Goal: Task Accomplishment & Management: Manage account settings

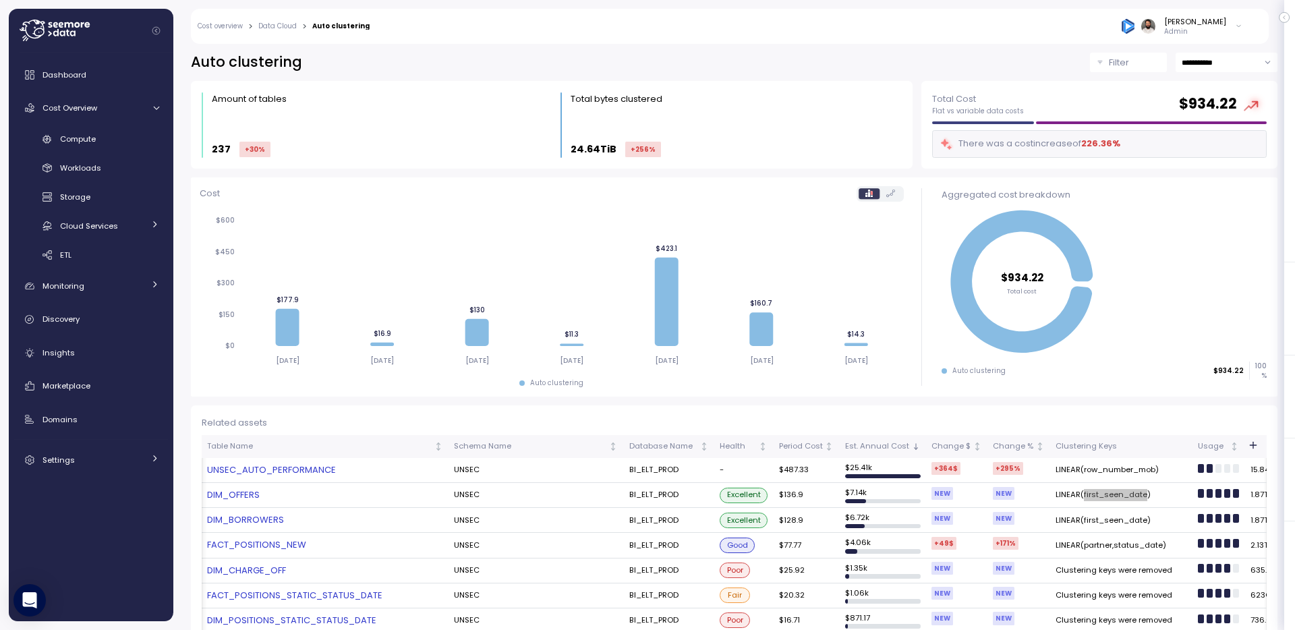
scroll to position [0, 130]
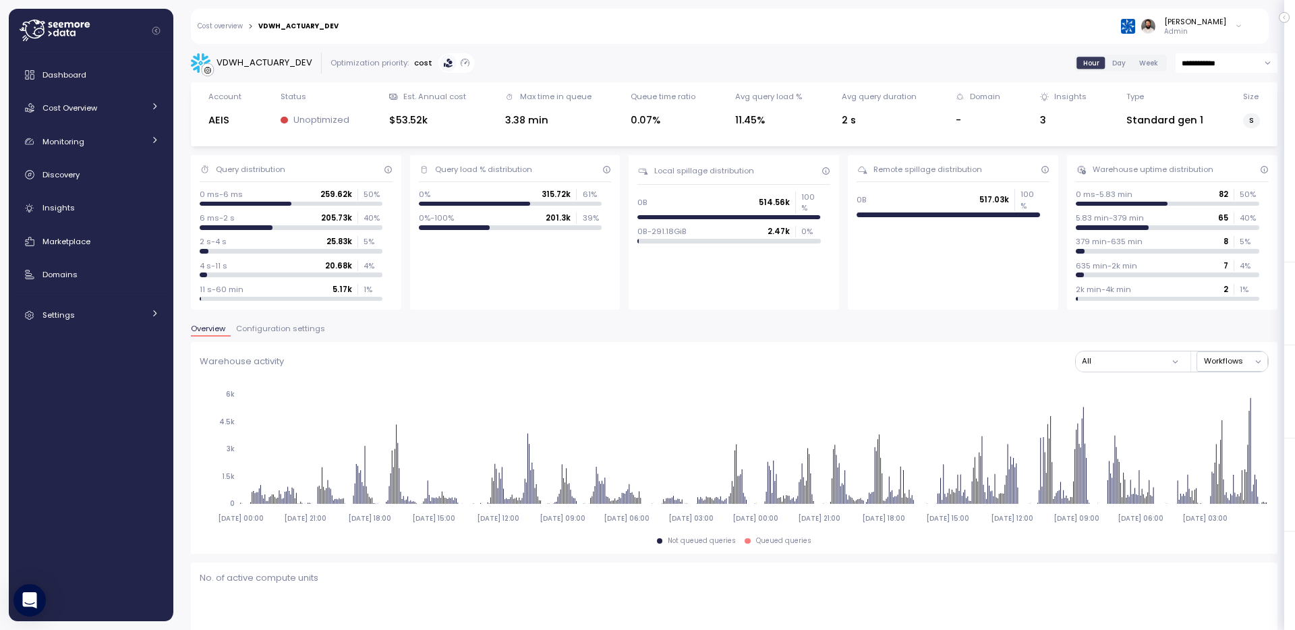
scroll to position [373, 0]
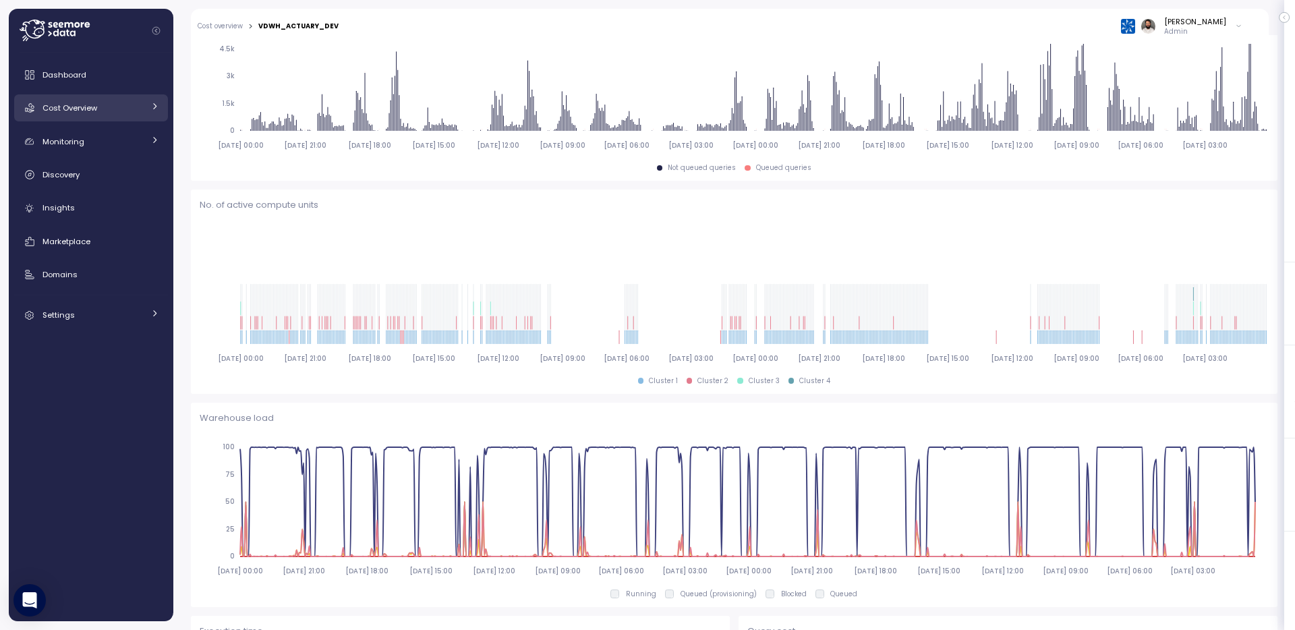
click at [83, 121] on link "Cost Overview" at bounding box center [91, 107] width 154 height 27
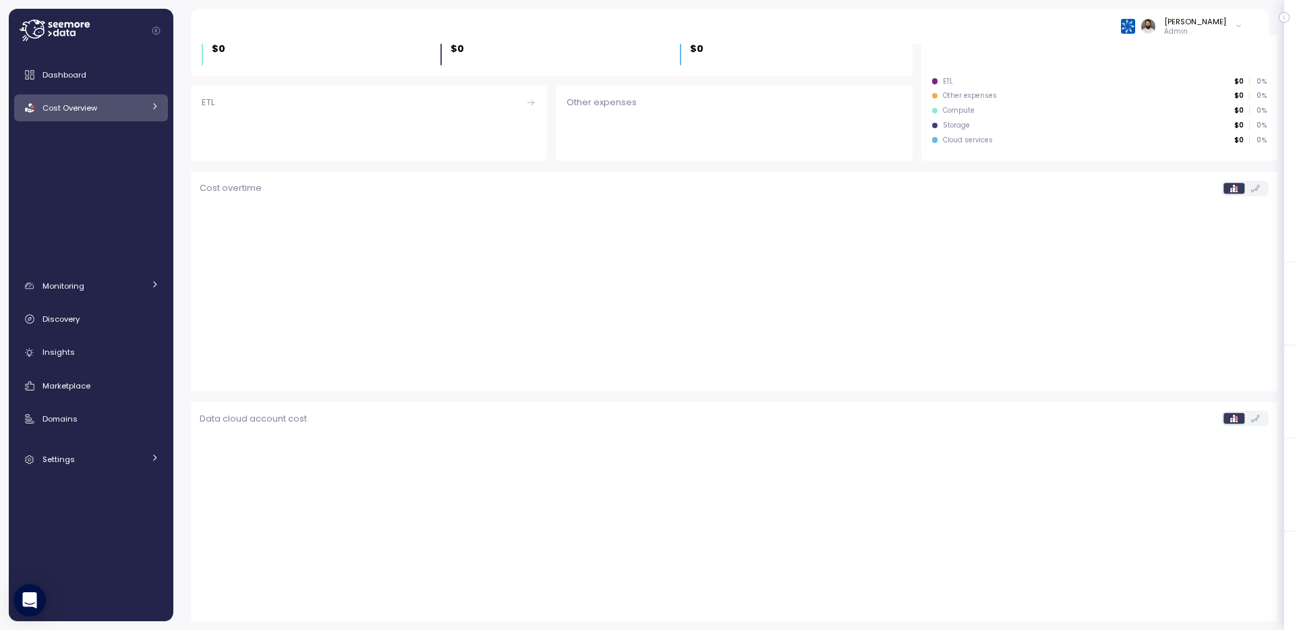
scroll to position [211, 0]
click at [83, 115] on link "Cost Overview" at bounding box center [91, 107] width 154 height 27
click at [85, 134] on span "Compute" at bounding box center [78, 139] width 36 height 11
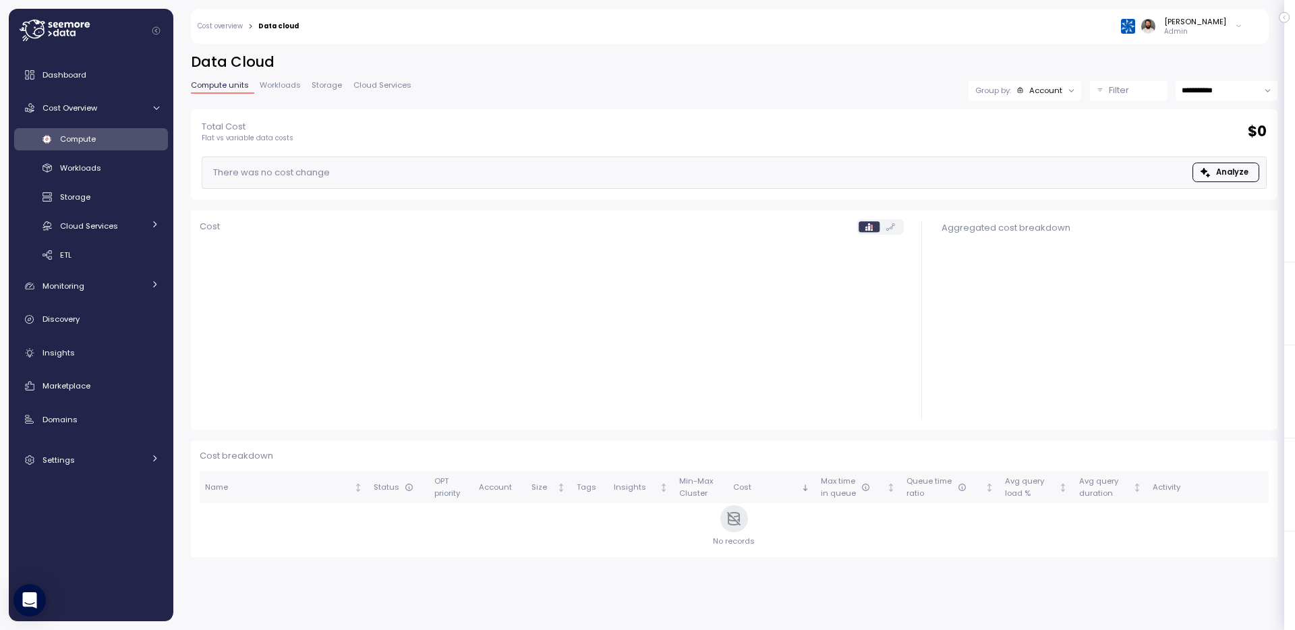
click at [1151, 92] on div "Filter" at bounding box center [1134, 90] width 51 height 13
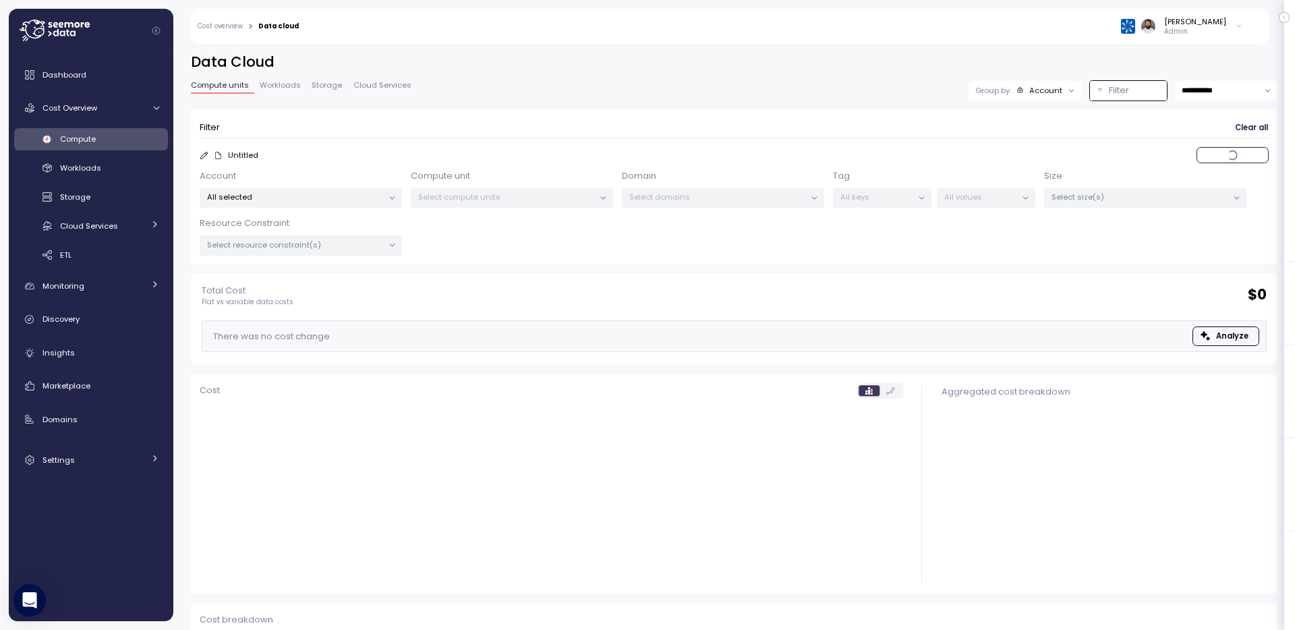
click at [464, 192] on p "Select compute units" at bounding box center [506, 197] width 176 height 11
click at [349, 195] on p "All selected" at bounding box center [295, 197] width 176 height 11
click at [697, 186] on div "Domain Select domains" at bounding box center [723, 188] width 202 height 39
click at [108, 175] on link "Workloads" at bounding box center [91, 168] width 154 height 22
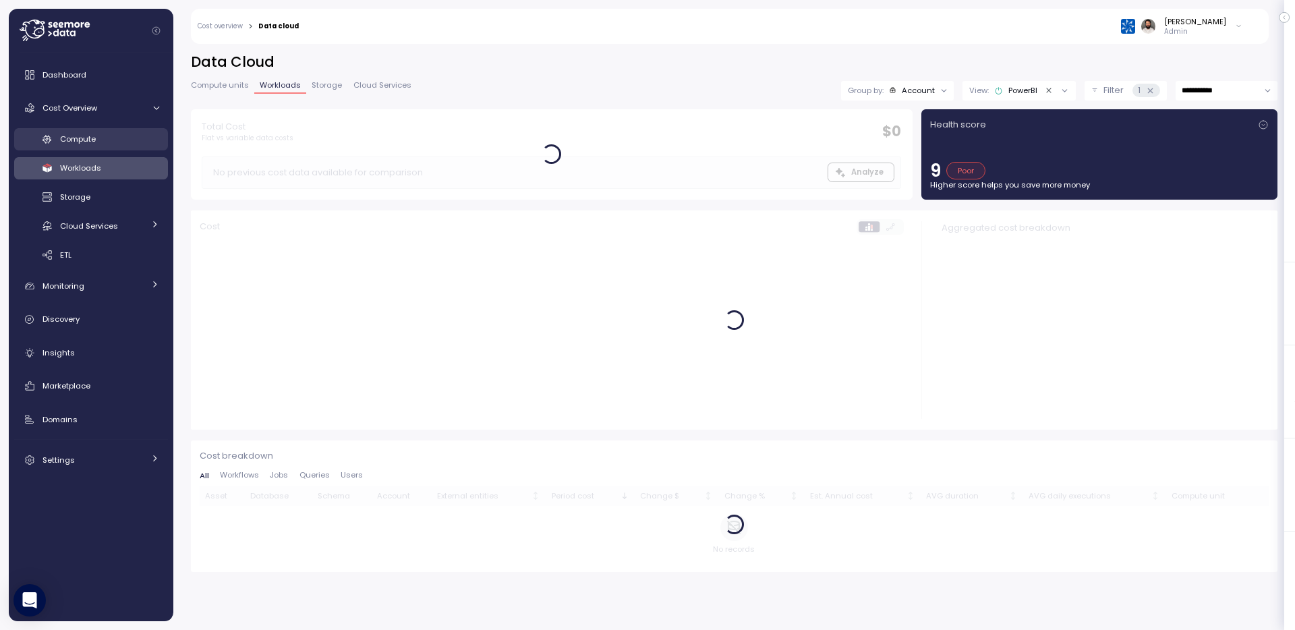
click at [146, 128] on link "Compute" at bounding box center [91, 139] width 154 height 22
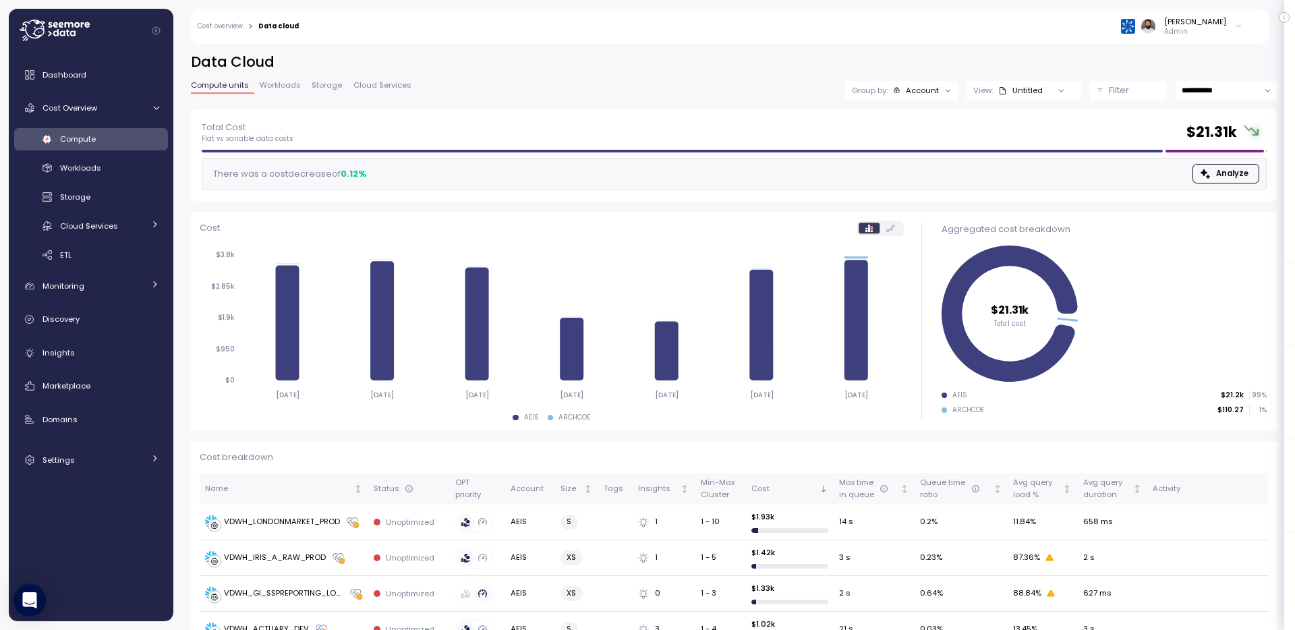
click at [1105, 93] on button "Filter" at bounding box center [1128, 91] width 77 height 20
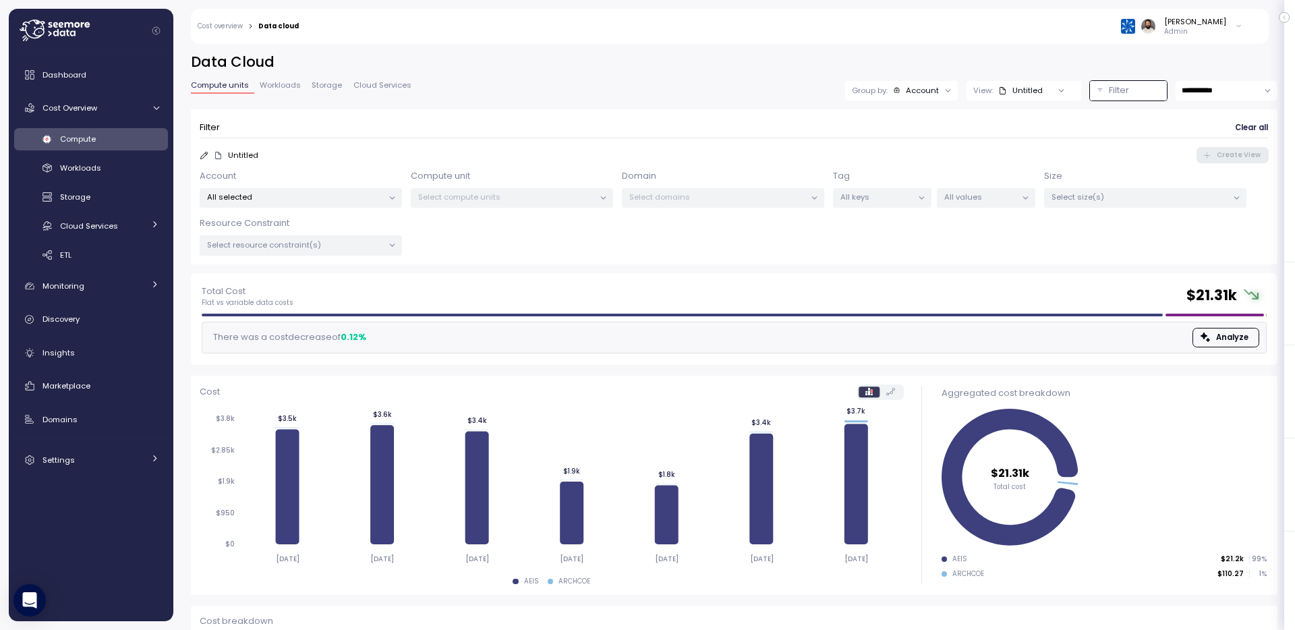
click at [333, 201] on p "All selected" at bounding box center [295, 197] width 176 height 11
click at [128, 170] on div "Workloads" at bounding box center [109, 167] width 99 height 13
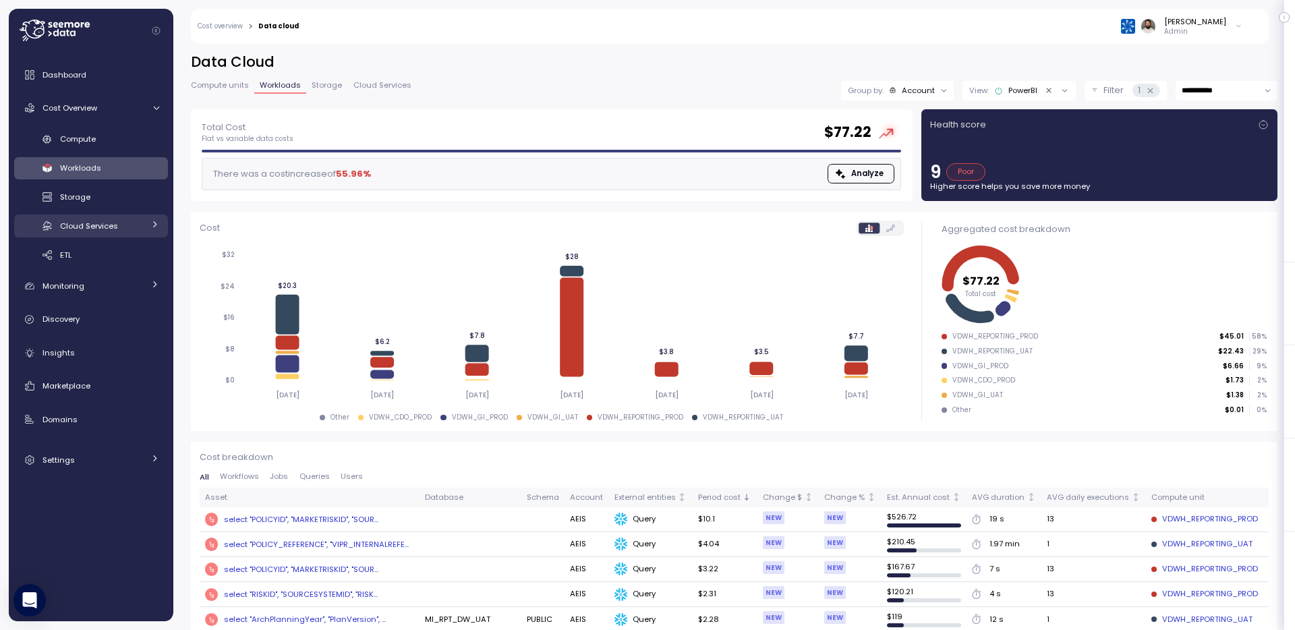
click at [132, 231] on div "Cloud Services" at bounding box center [102, 225] width 84 height 13
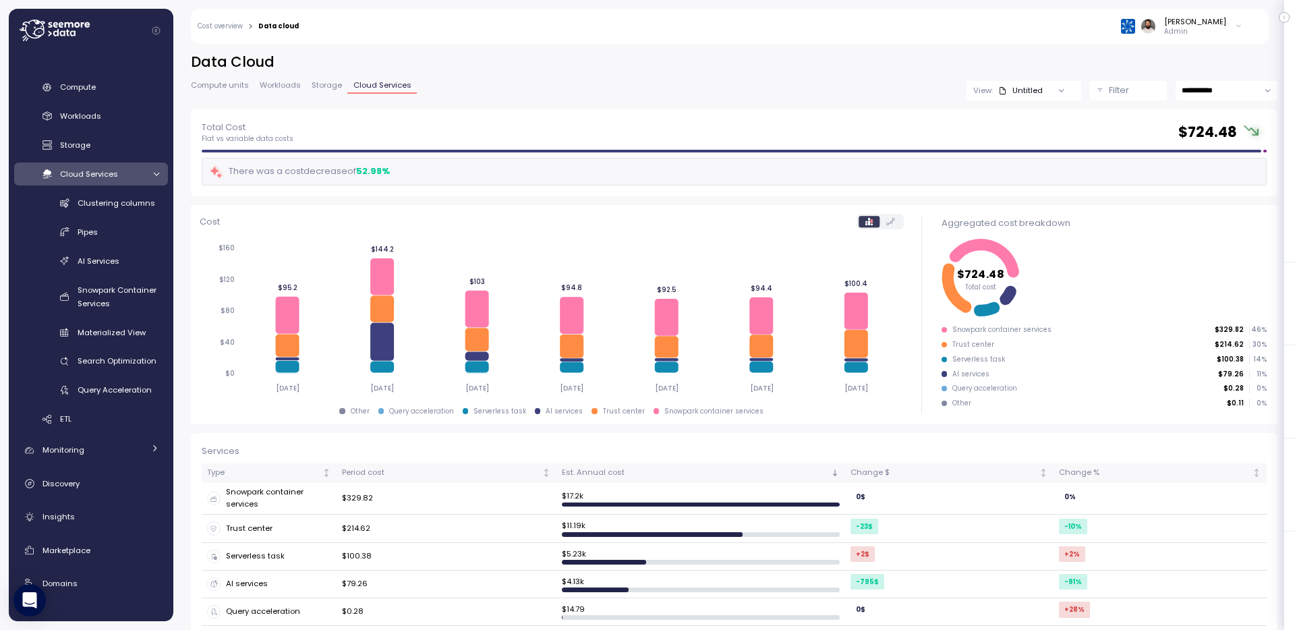
click at [1246, 88] on input "**********" at bounding box center [1227, 91] width 102 height 20
click at [1216, 188] on span "Last 30 days" at bounding box center [1207, 192] width 50 height 12
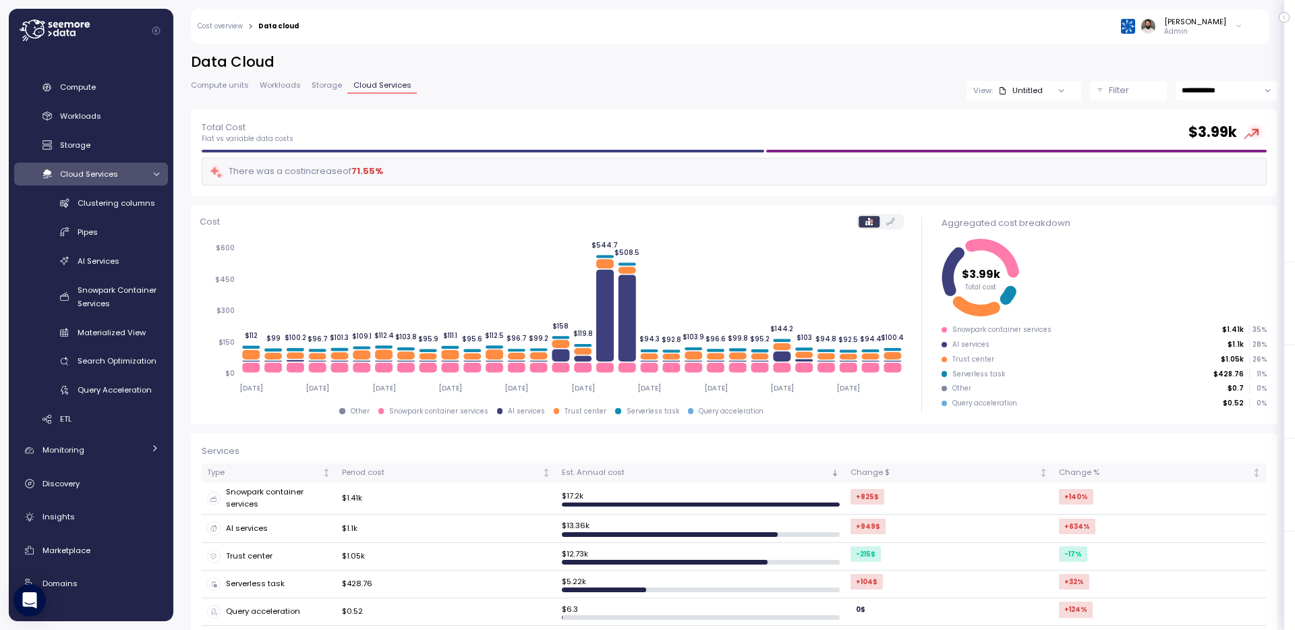
click at [1221, 88] on input "**********" at bounding box center [1227, 91] width 102 height 20
click at [1221, 209] on span "Last 6 months" at bounding box center [1210, 210] width 56 height 12
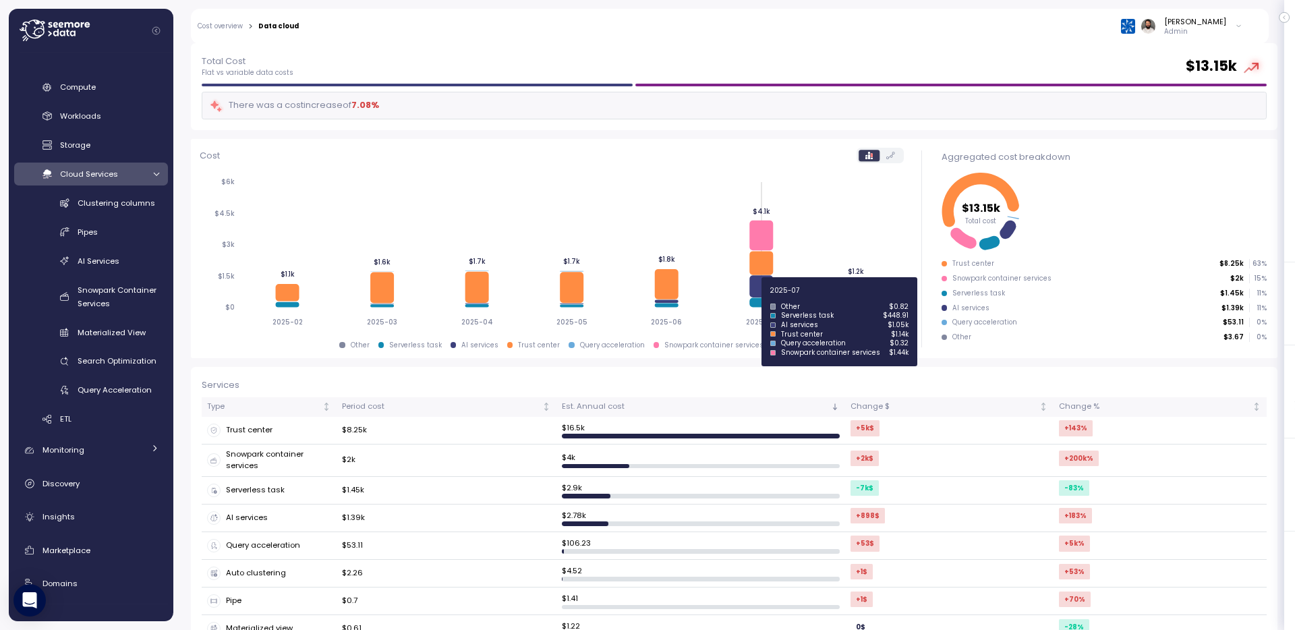
scroll to position [70, 0]
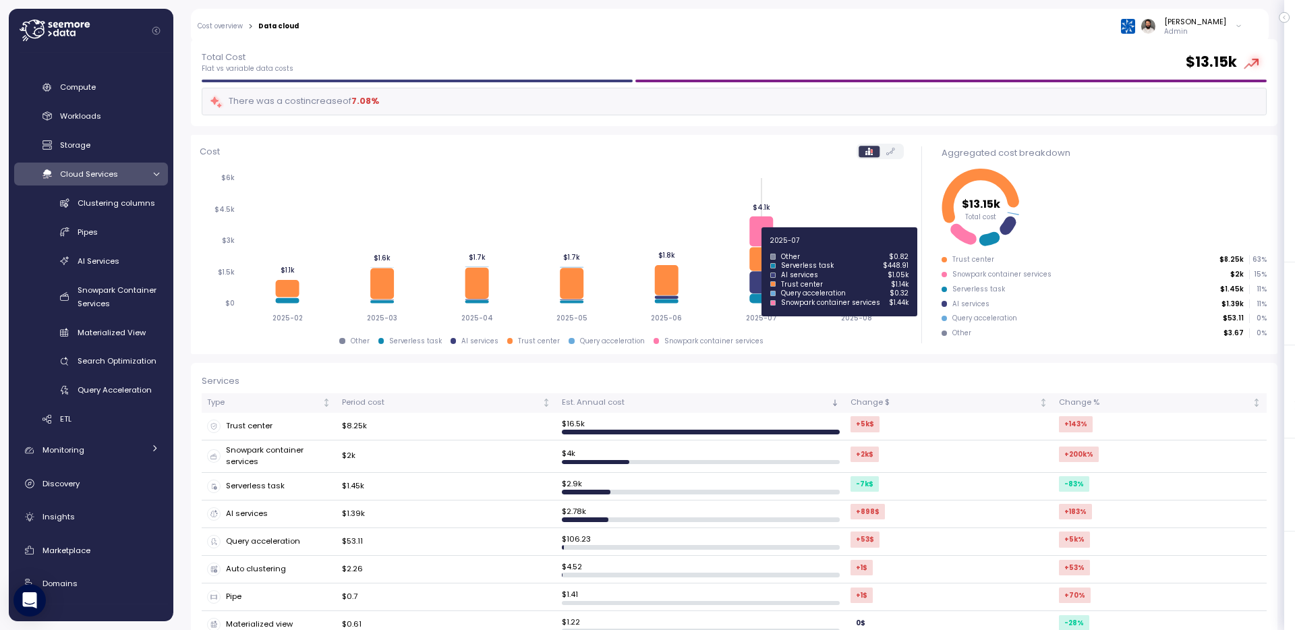
click at [755, 241] on icon at bounding box center [761, 232] width 24 height 30
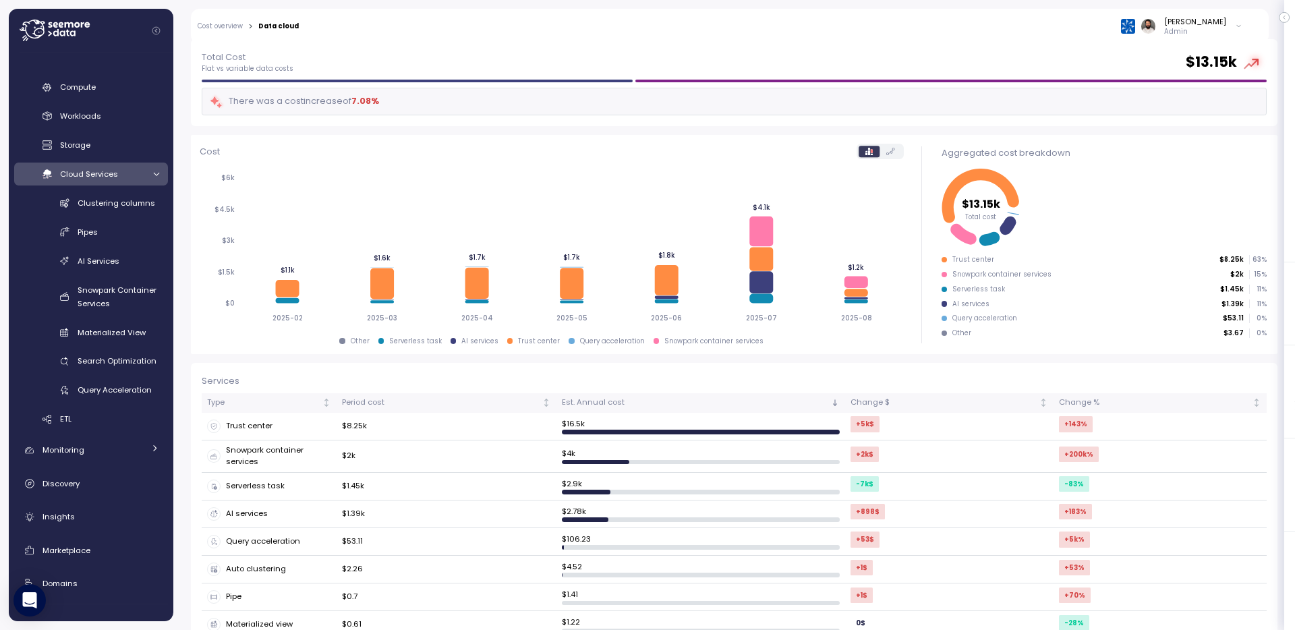
scroll to position [0, 0]
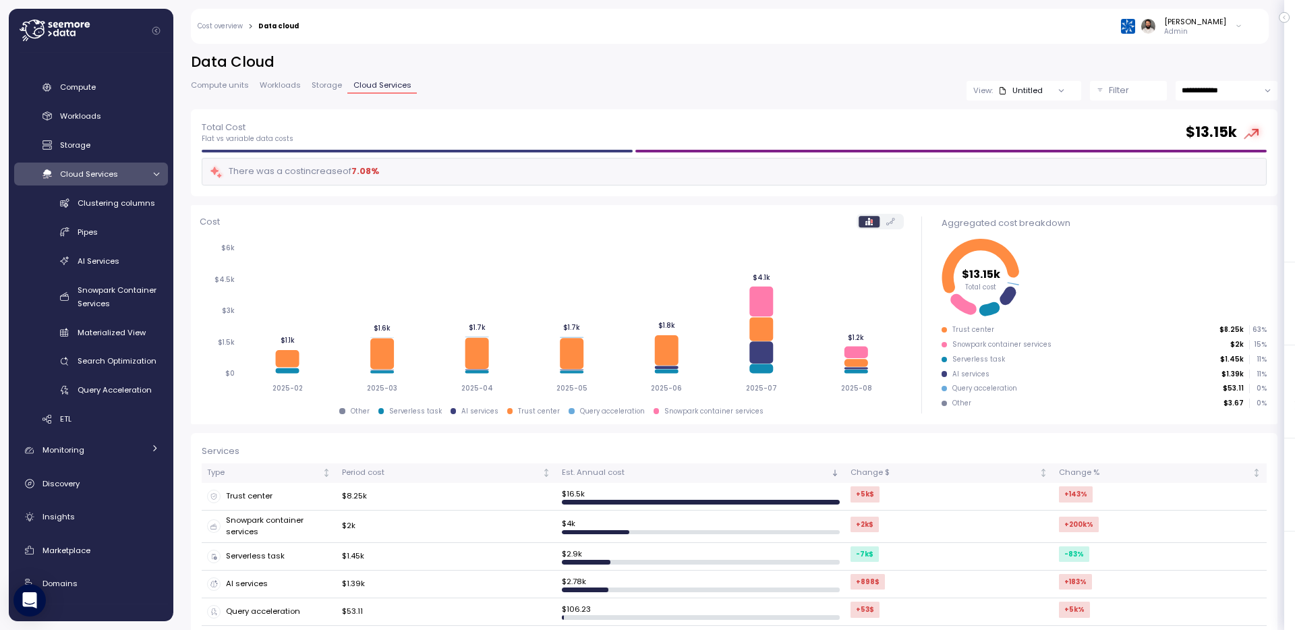
click at [1209, 86] on input "**********" at bounding box center [1227, 91] width 102 height 20
click at [1211, 183] on div "Last 30 days" at bounding box center [1226, 192] width 98 height 18
type input "**********"
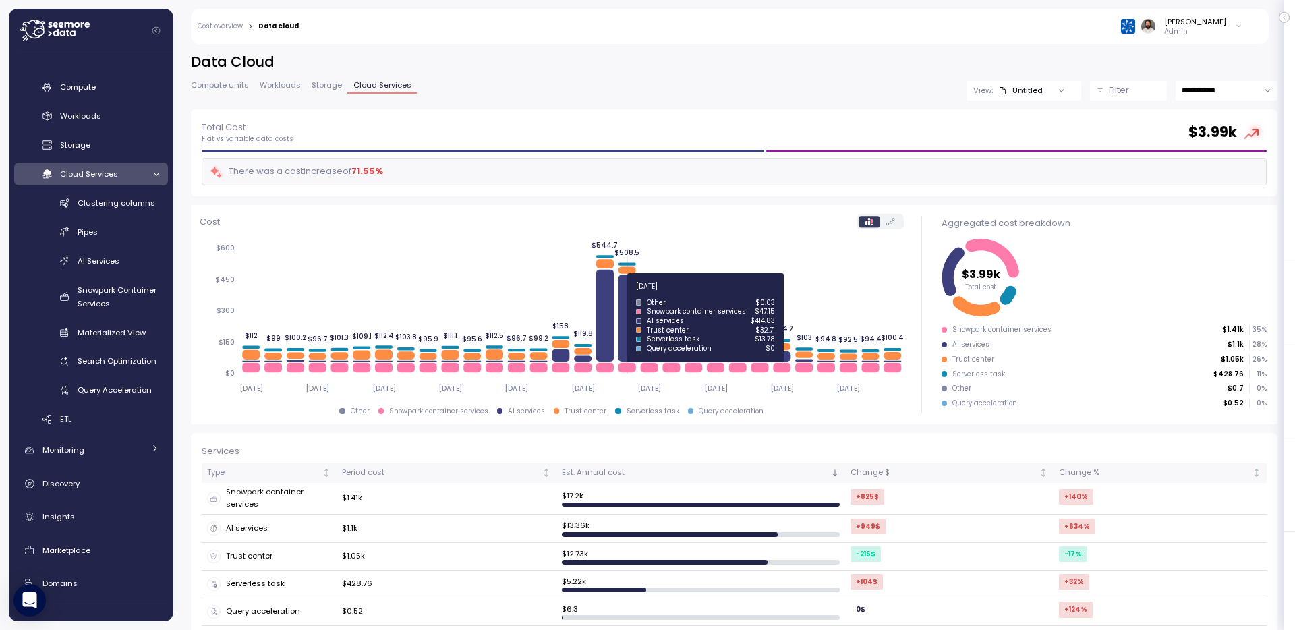
scroll to position [154, 0]
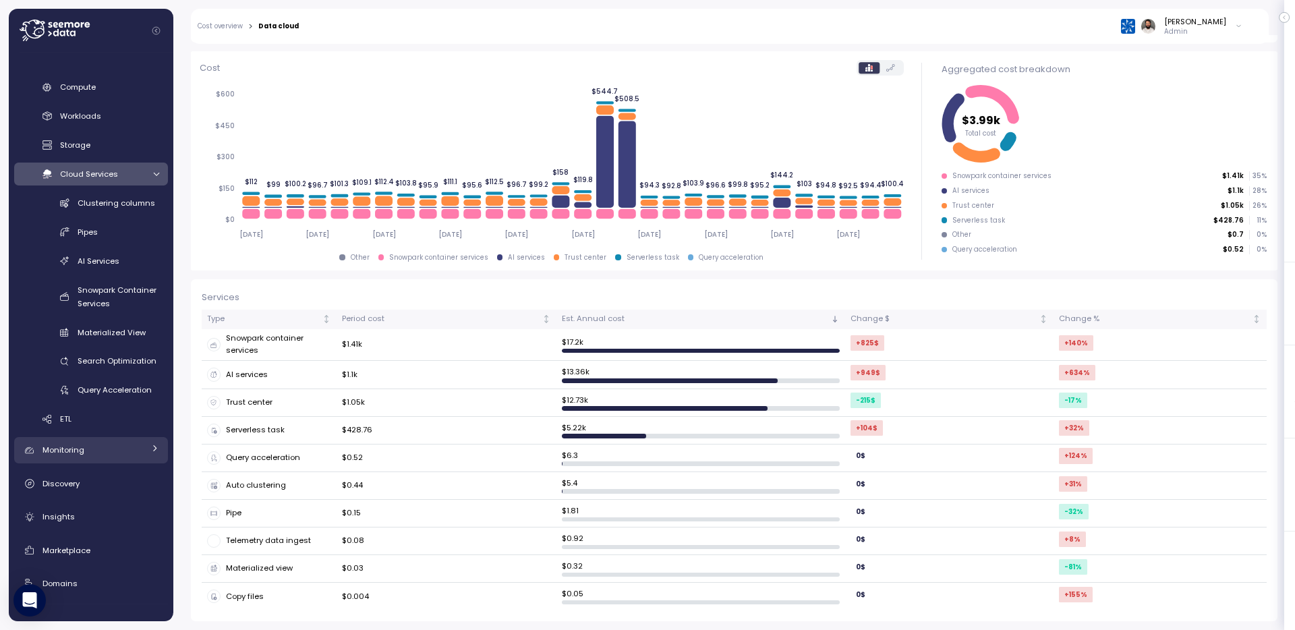
click at [86, 454] on div "Monitoring" at bounding box center [92, 449] width 101 height 13
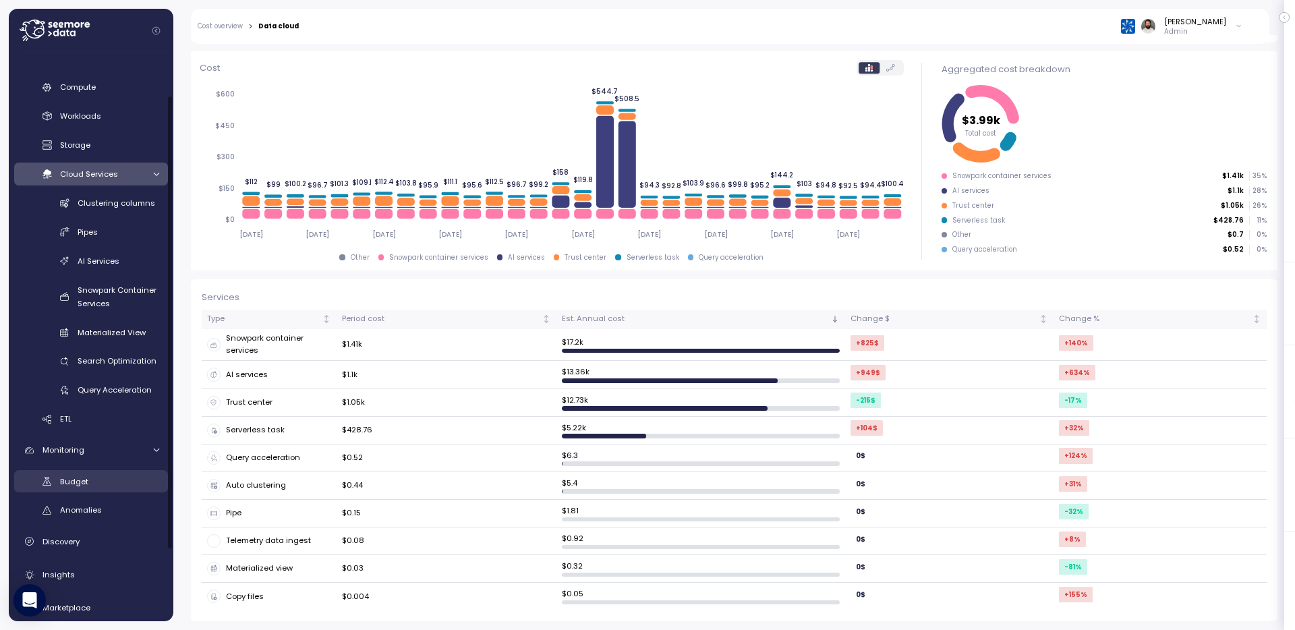
click at [88, 484] on div "Budget" at bounding box center [109, 481] width 99 height 13
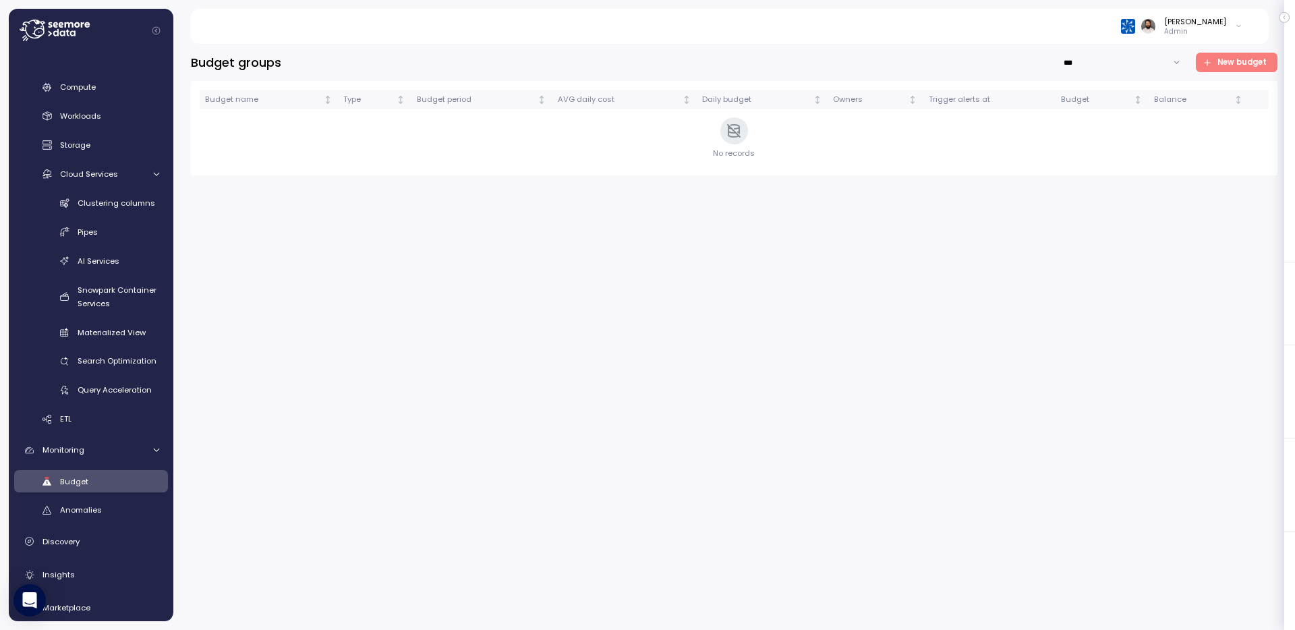
click at [1239, 63] on span "New budget" at bounding box center [1242, 62] width 49 height 18
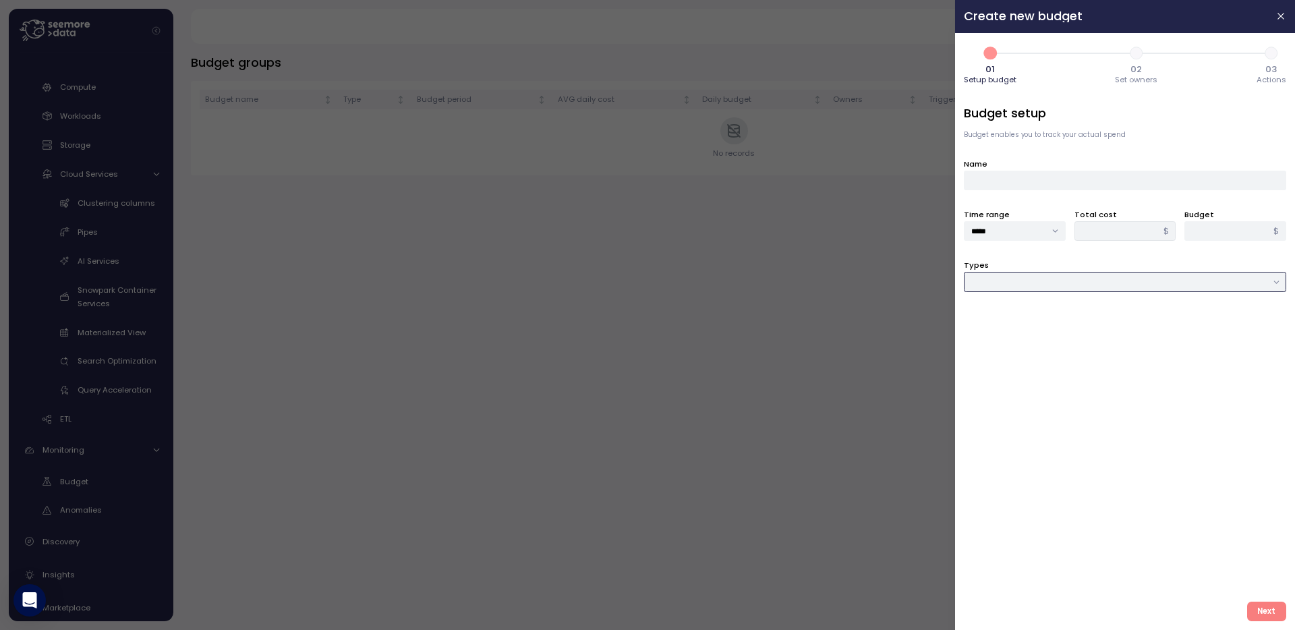
click at [1083, 283] on input "Types" at bounding box center [1125, 282] width 322 height 20
click at [1066, 312] on span "Compute unit & Database" at bounding box center [1024, 310] width 102 height 12
type input "**********"
click at [1066, 331] on div at bounding box center [1125, 333] width 322 height 20
click at [1053, 366] on div "Compute unit" at bounding box center [1121, 361] width 297 height 13
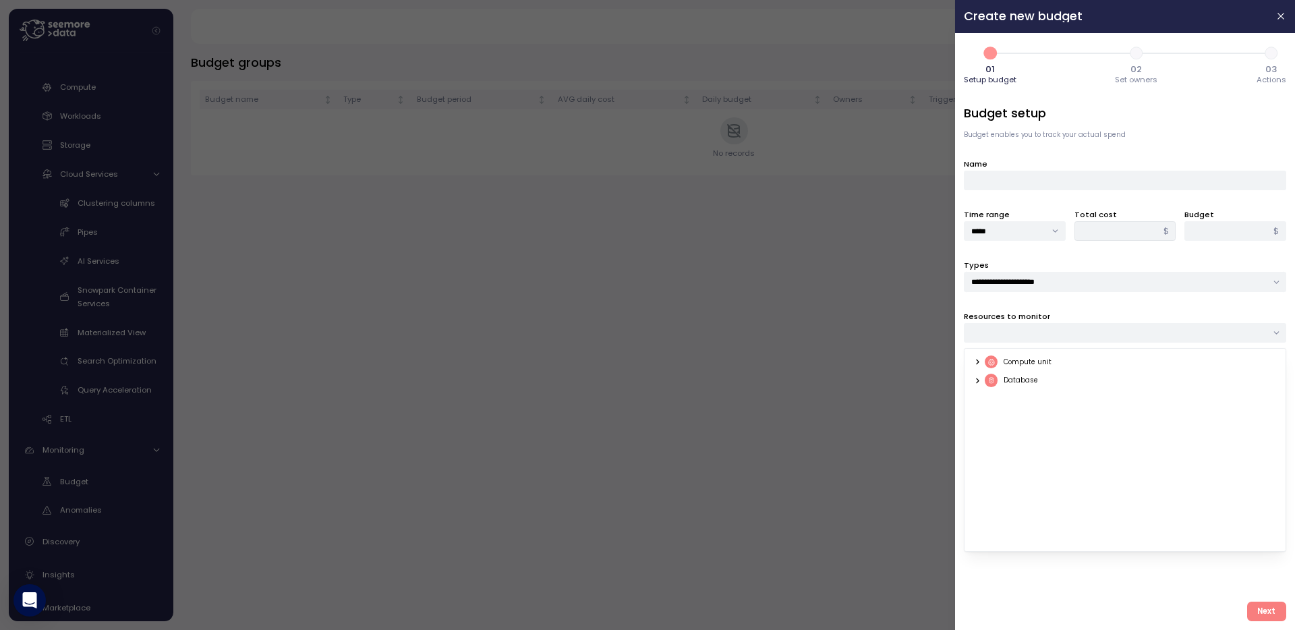
click at [1030, 363] on div "Compute unit" at bounding box center [1018, 361] width 67 height 13
click at [972, 363] on div "Compute unit Database" at bounding box center [1125, 450] width 322 height 204
click at [979, 363] on icon at bounding box center [977, 362] width 9 height 9
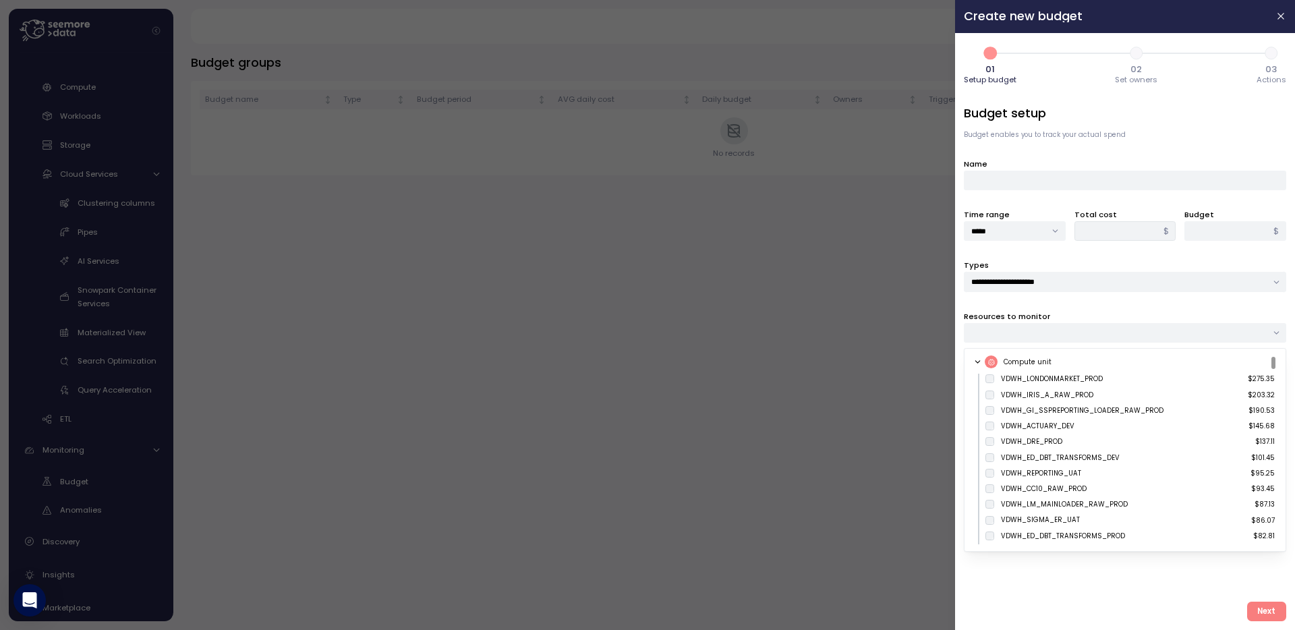
click at [979, 361] on icon at bounding box center [978, 362] width 5 height 2
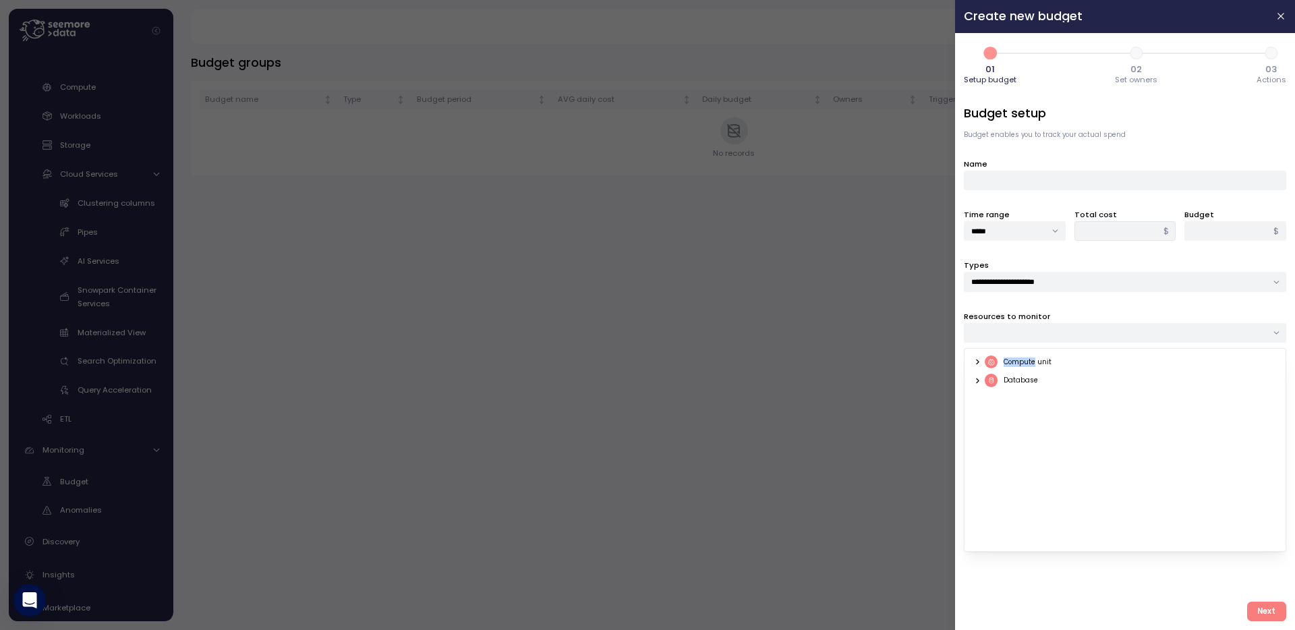
click at [979, 361] on icon at bounding box center [977, 362] width 9 height 9
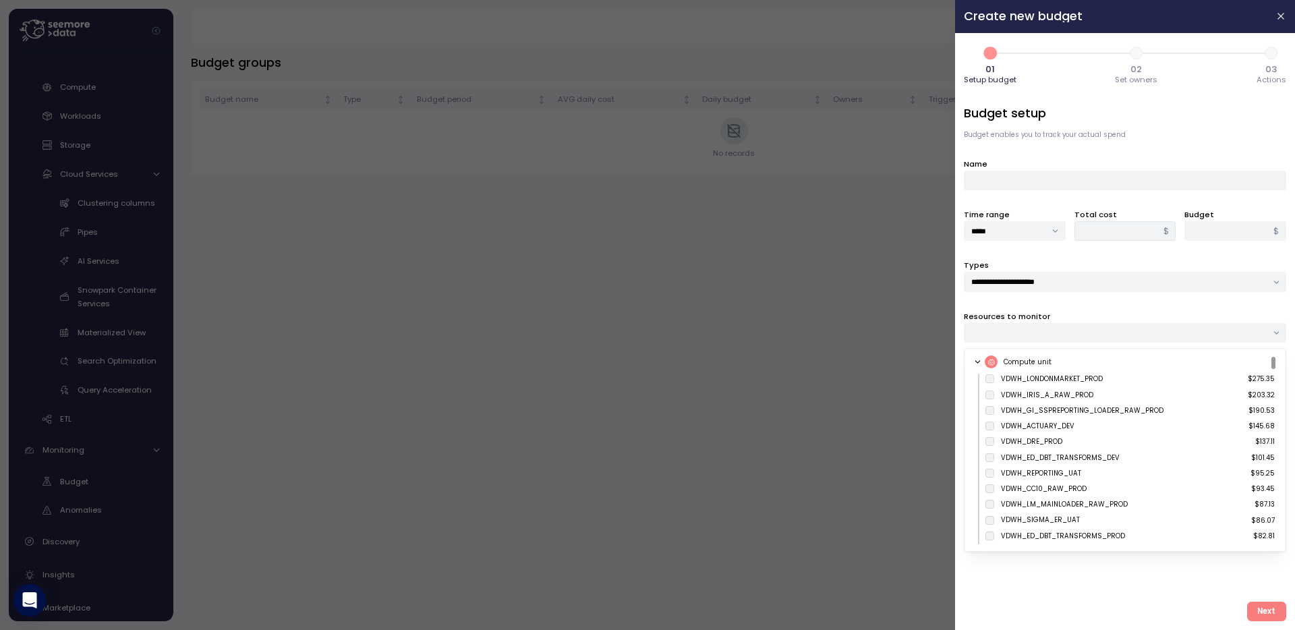
click at [979, 362] on icon at bounding box center [977, 362] width 9 height 9
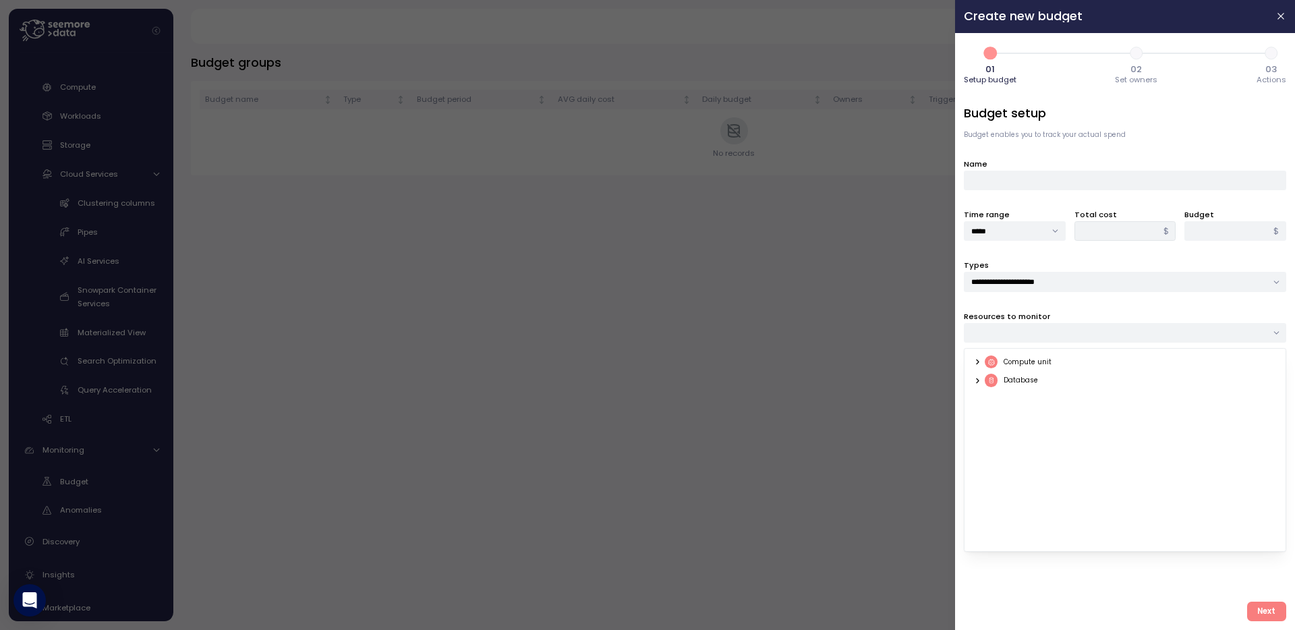
click at [979, 380] on icon at bounding box center [978, 380] width 2 height 5
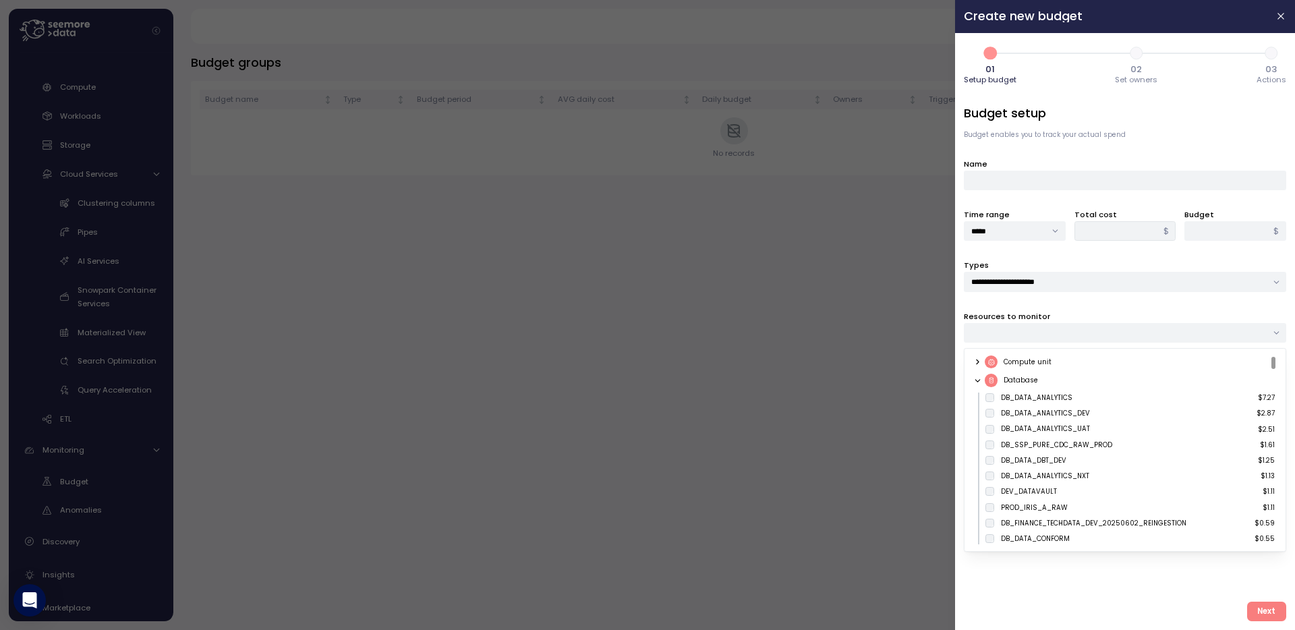
click at [980, 385] on div "Database" at bounding box center [1121, 380] width 297 height 13
click at [975, 378] on icon at bounding box center [977, 380] width 9 height 9
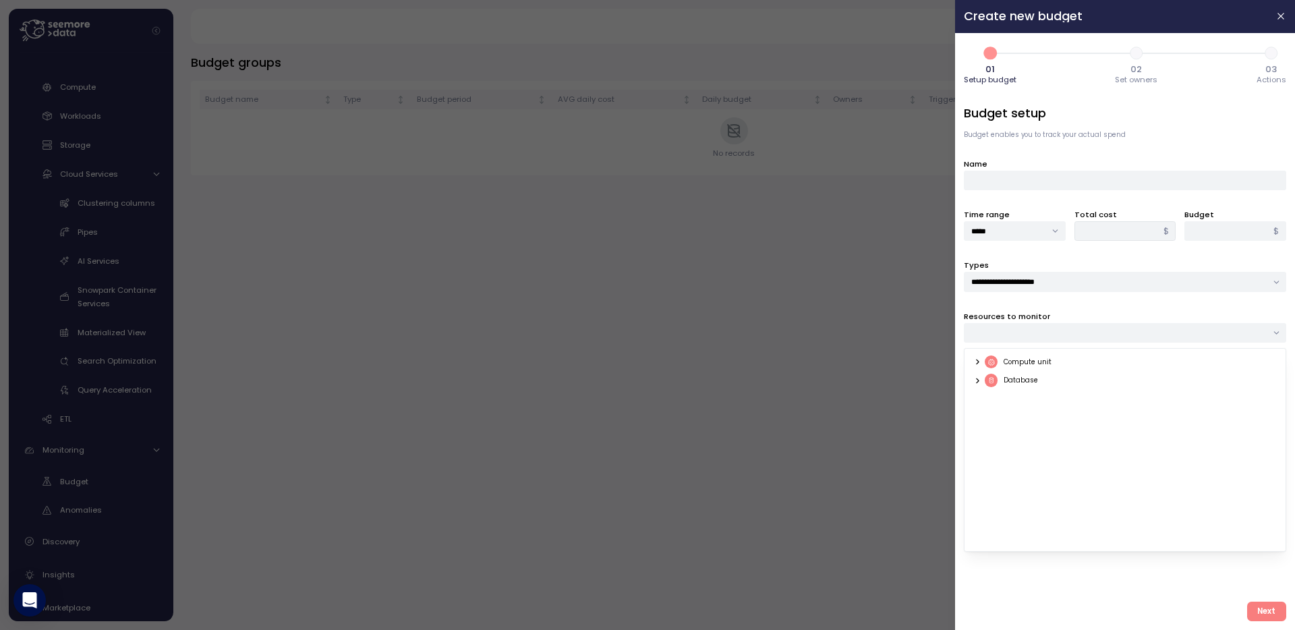
click at [943, 364] on div at bounding box center [647, 315] width 1295 height 630
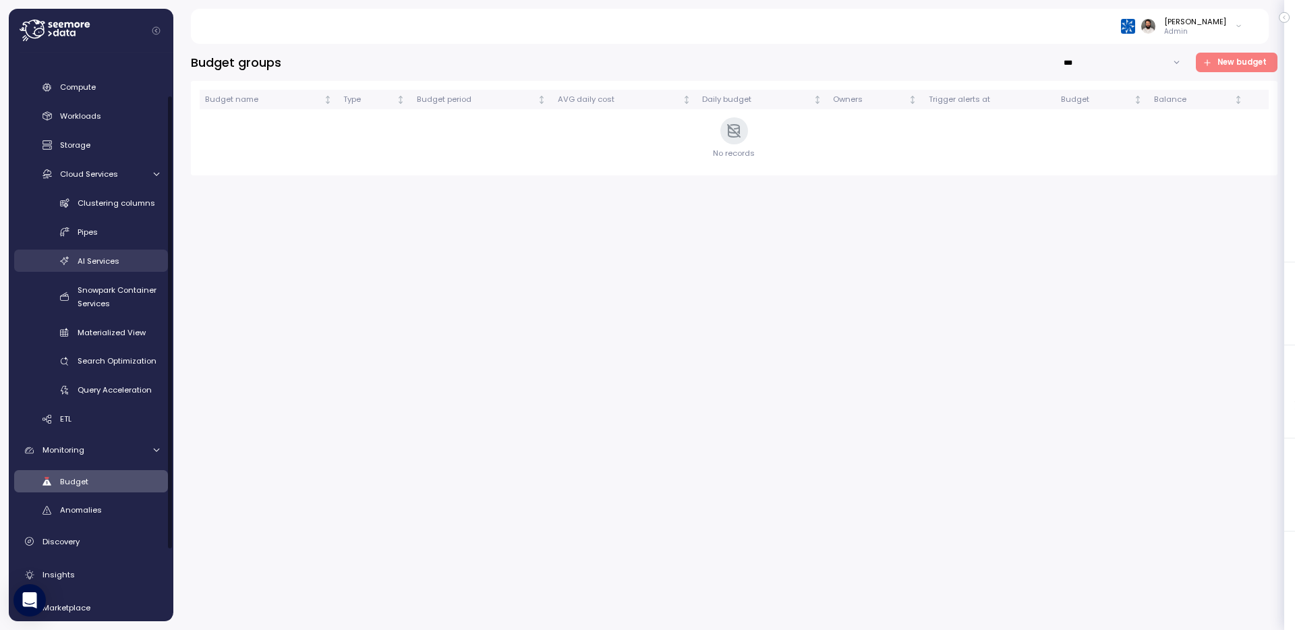
click at [104, 270] on link "AI Services" at bounding box center [91, 261] width 154 height 22
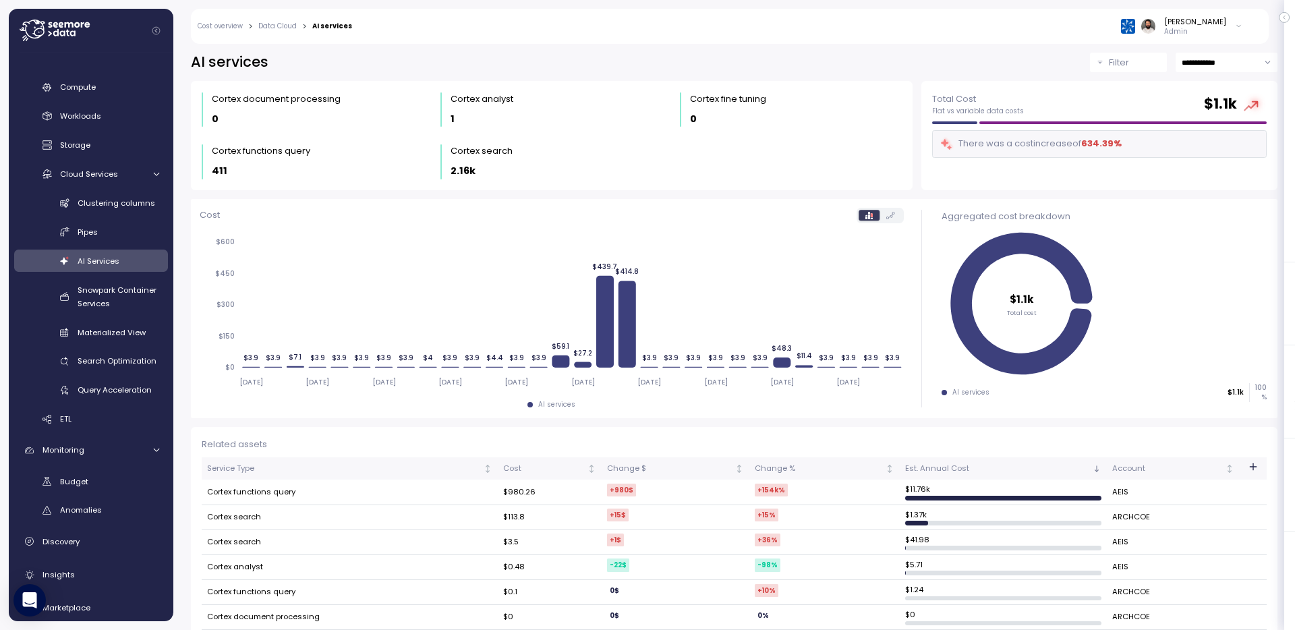
click at [1149, 63] on div "Filter" at bounding box center [1134, 62] width 51 height 13
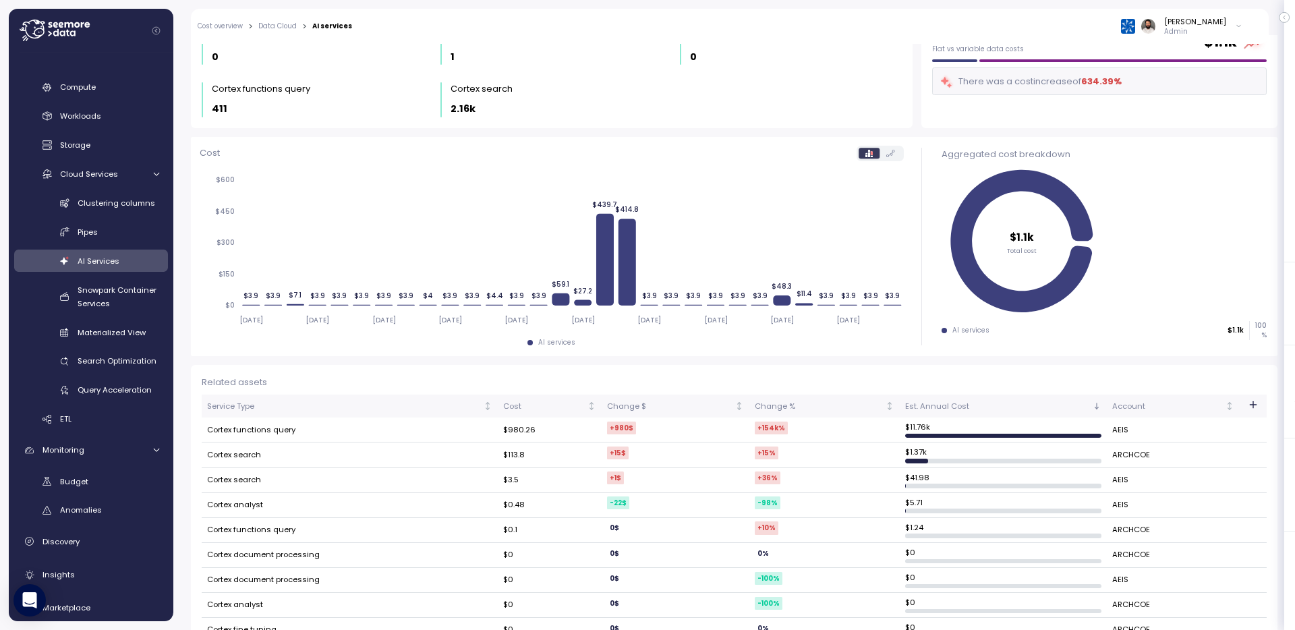
scroll to position [219, 0]
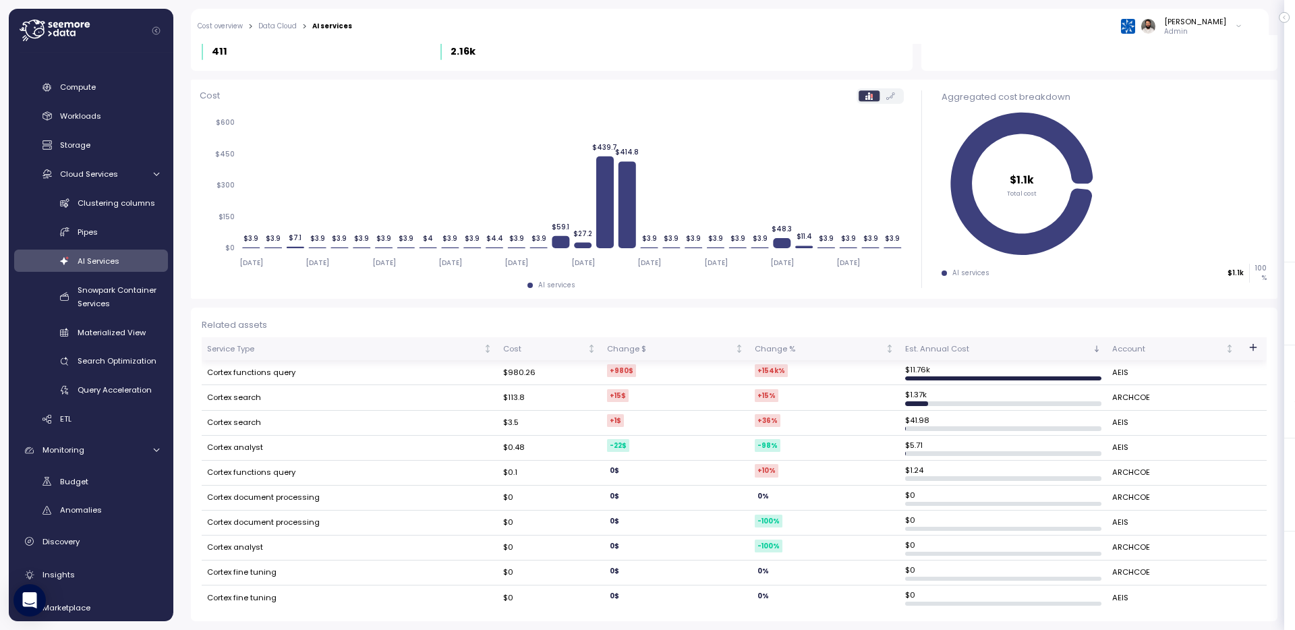
click at [1255, 349] on icon "button" at bounding box center [1253, 347] width 11 height 11
click at [1252, 346] on icon "button" at bounding box center [1253, 347] width 11 height 11
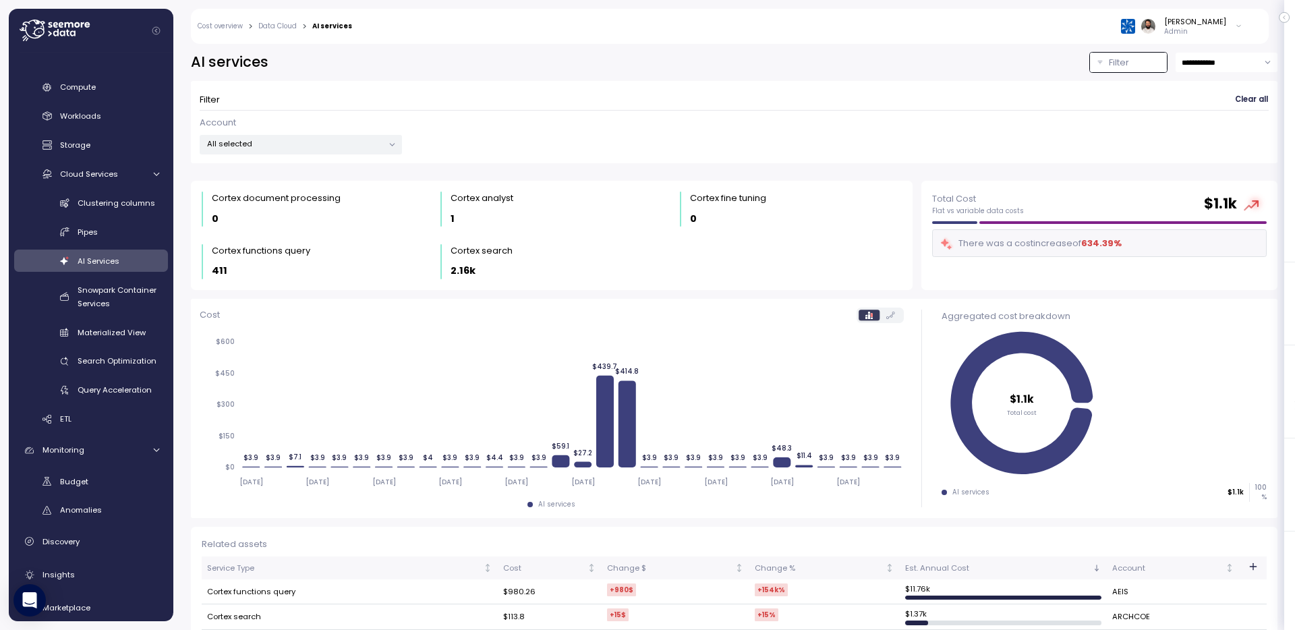
click at [343, 132] on div "Account All selected" at bounding box center [301, 135] width 202 height 39
click at [343, 144] on p "All selected" at bounding box center [295, 143] width 176 height 11
click at [335, 221] on span "only" at bounding box center [331, 217] width 16 height 15
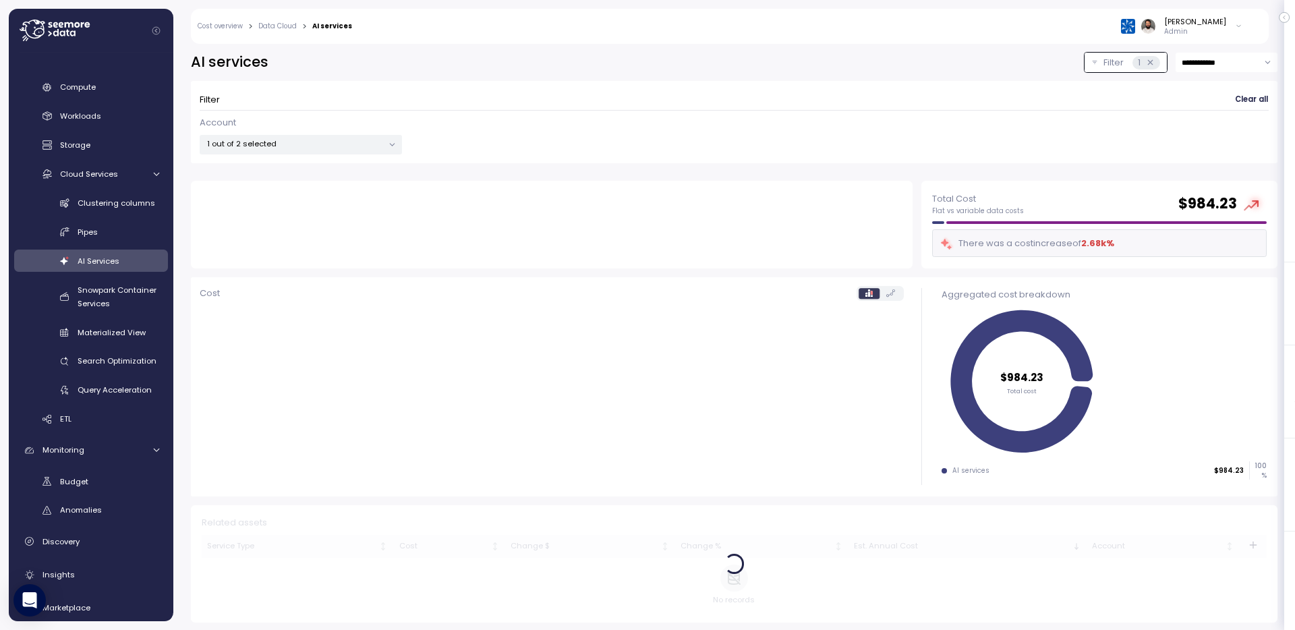
click at [457, 100] on div "Filter Clear all" at bounding box center [734, 100] width 1069 height 20
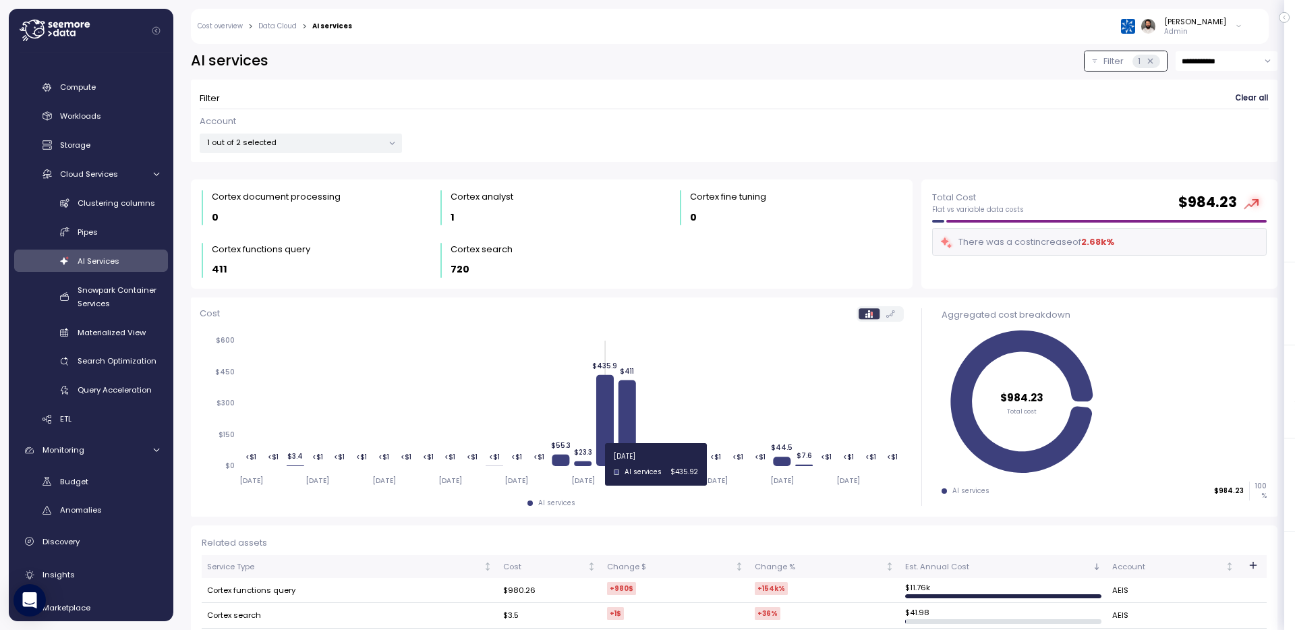
scroll to position [94, 0]
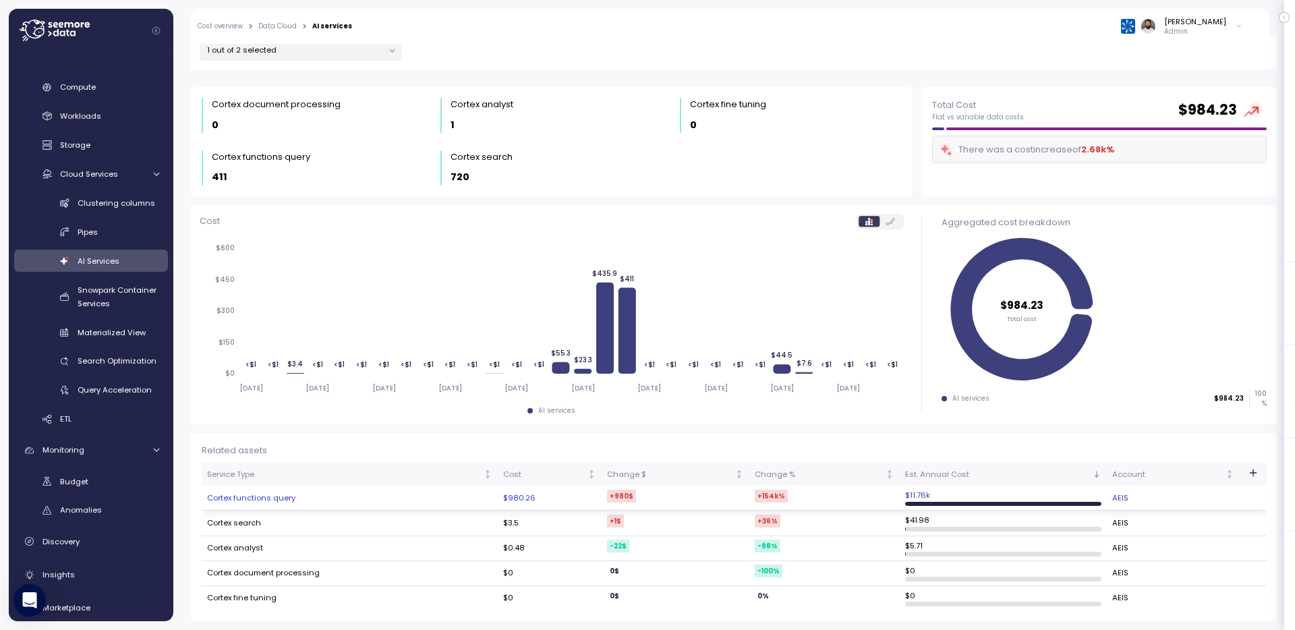
click at [394, 503] on td "Cortex functions query" at bounding box center [350, 498] width 296 height 25
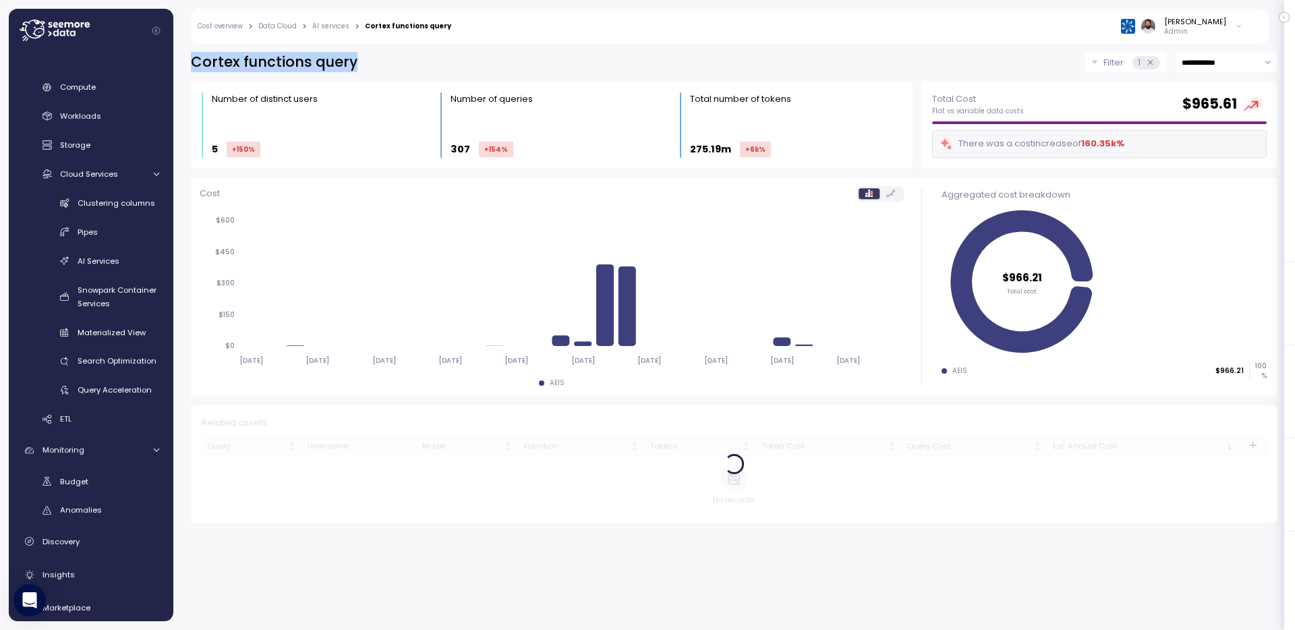
drag, startPoint x: 193, startPoint y: 61, endPoint x: 387, endPoint y: 64, distance: 194.3
click at [387, 64] on div "**********" at bounding box center [734, 63] width 1087 height 20
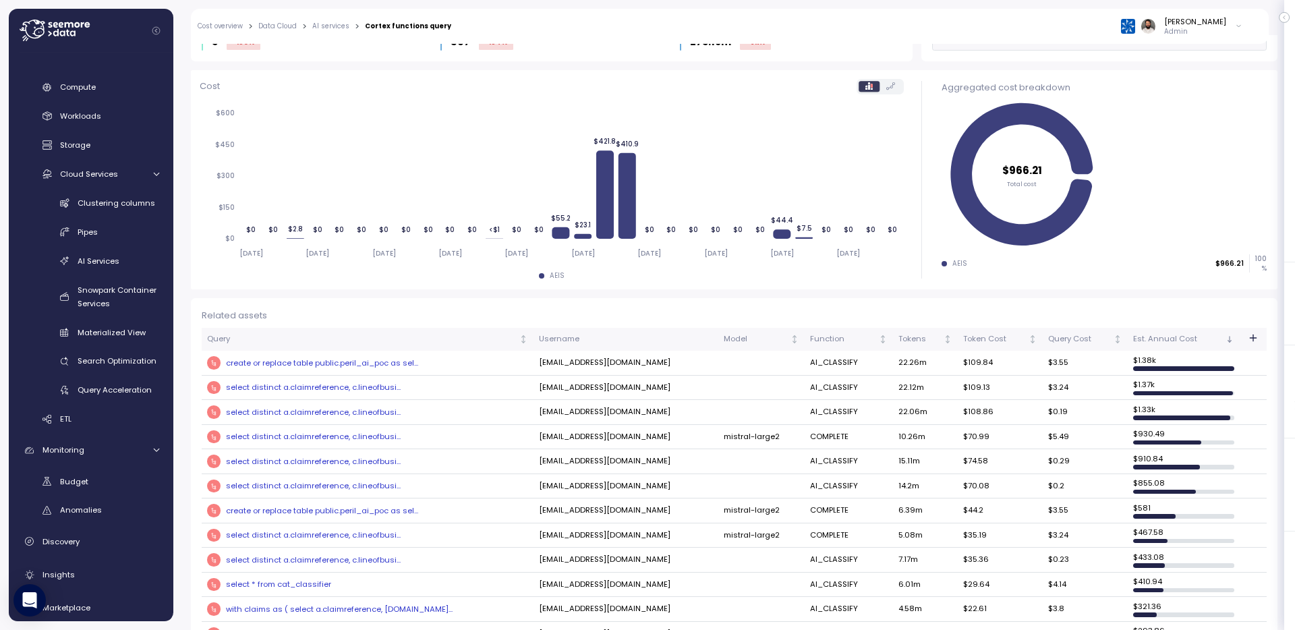
scroll to position [105, 0]
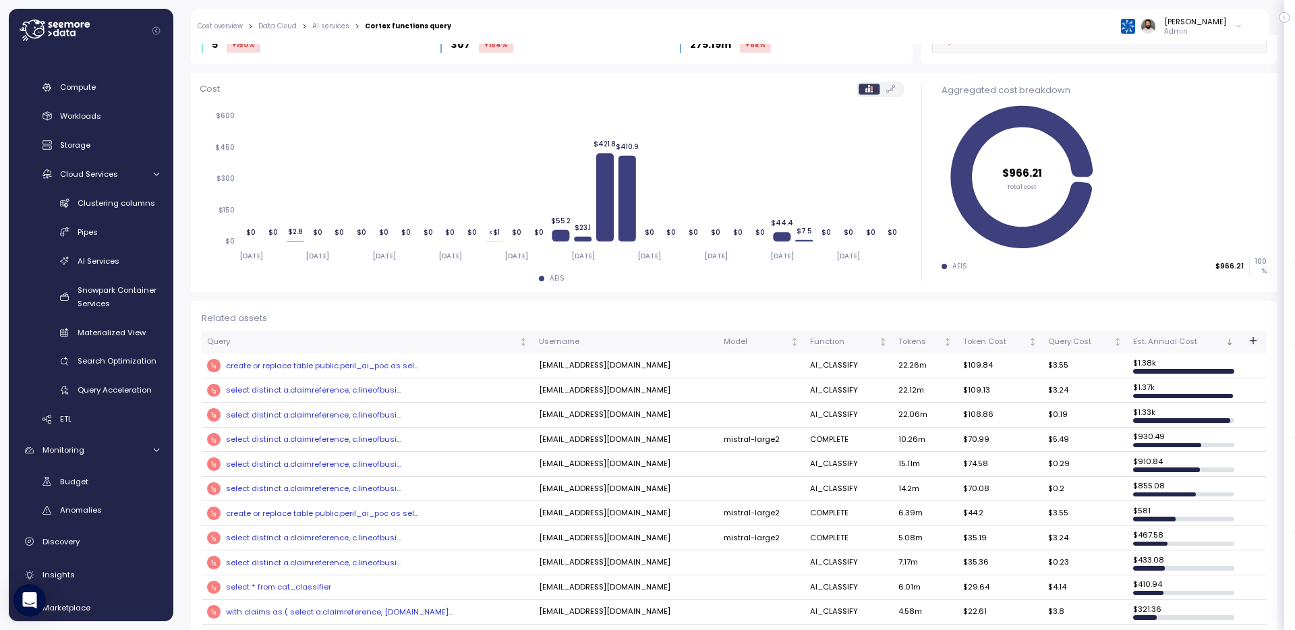
click at [1251, 341] on icon "button" at bounding box center [1253, 340] width 11 height 11
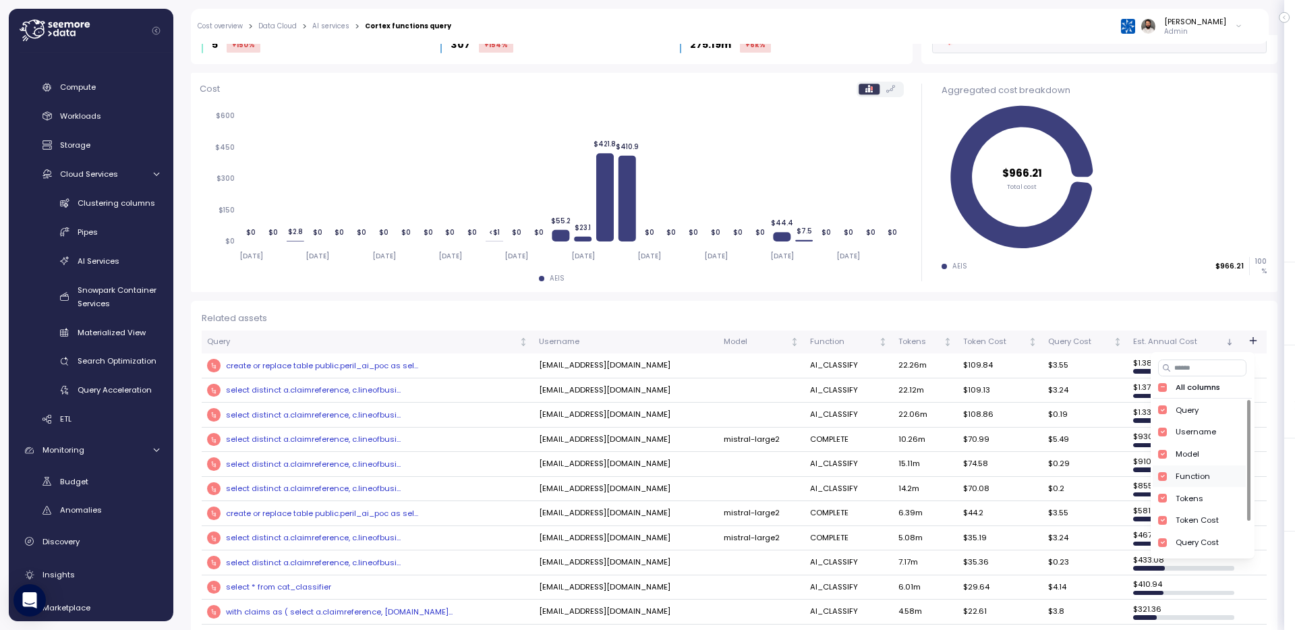
scroll to position [47, 0]
click at [1208, 542] on div "Compute unit" at bounding box center [1202, 539] width 53 height 11
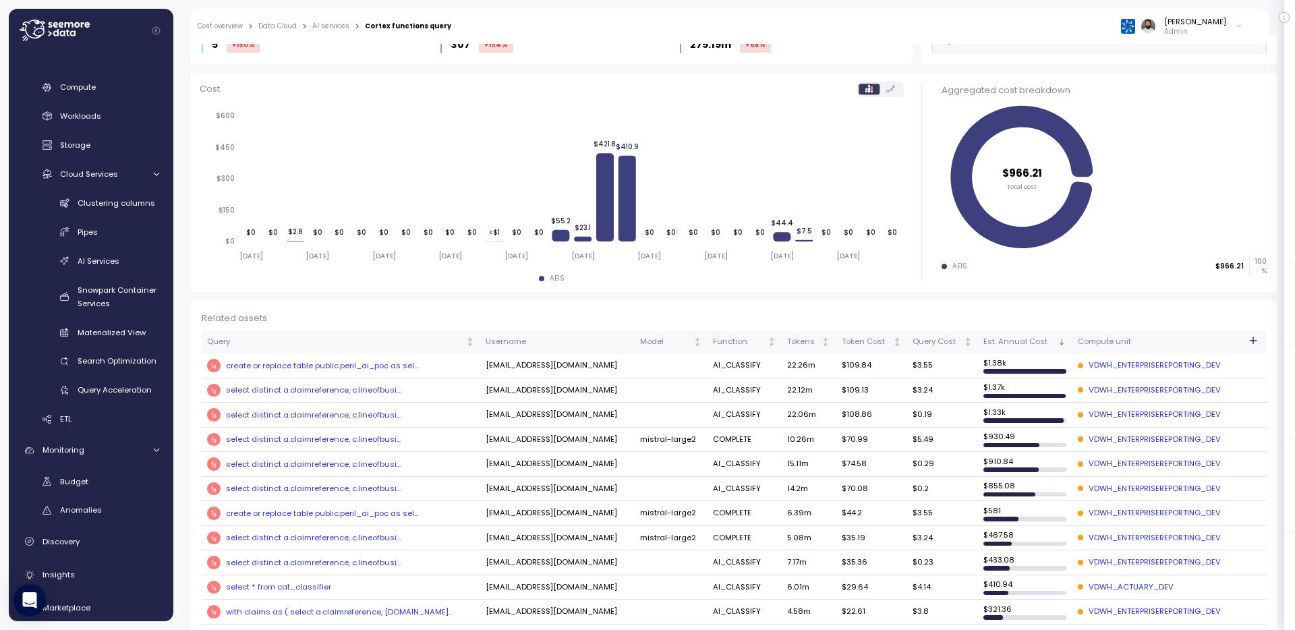
click at [1126, 312] on div "Related assets" at bounding box center [734, 318] width 1065 height 13
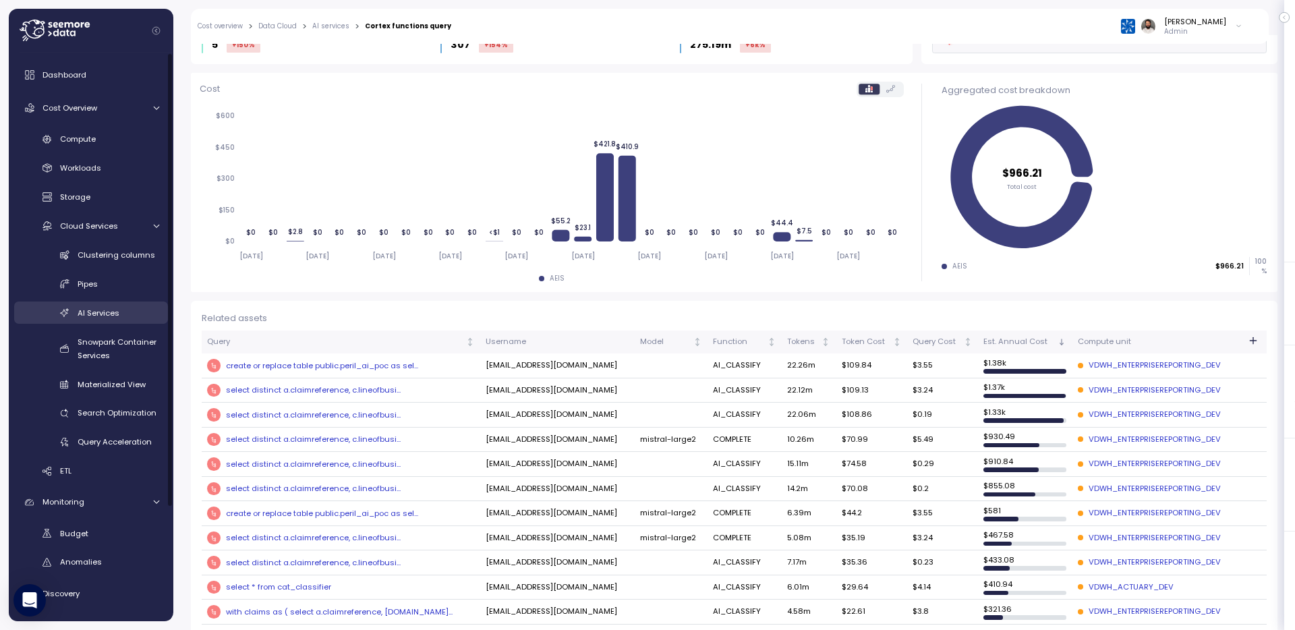
click at [105, 312] on span "AI Services" at bounding box center [99, 313] width 42 height 11
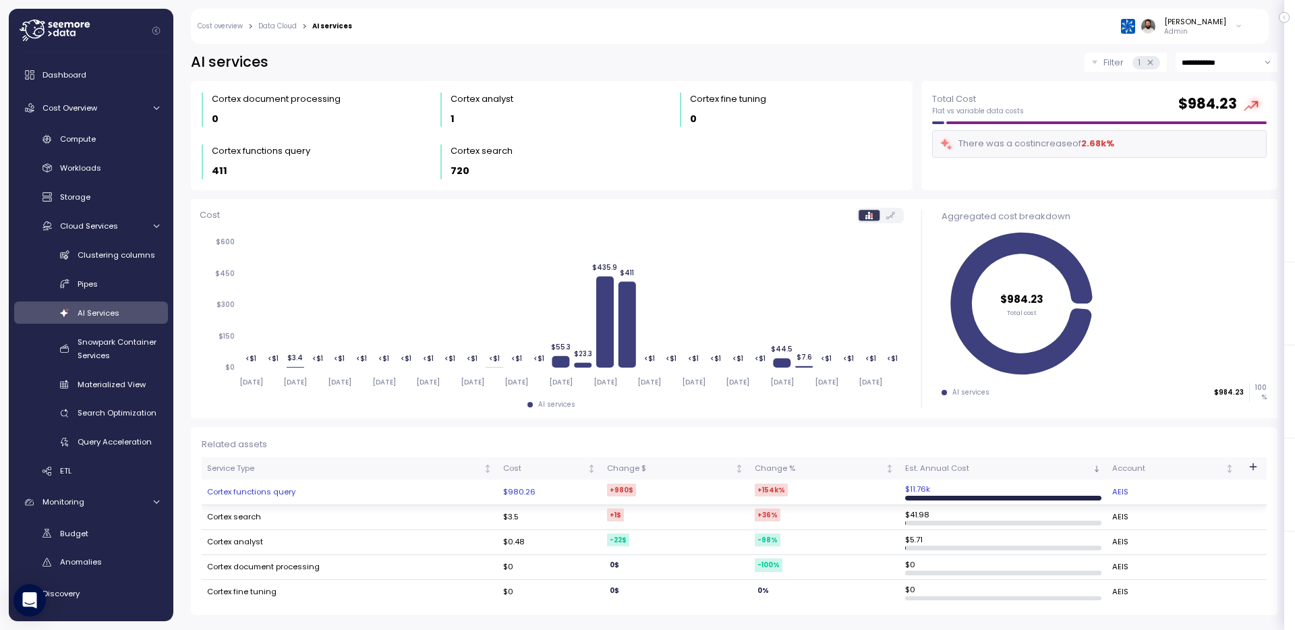
click at [328, 499] on td "Cortex functions query" at bounding box center [350, 492] width 296 height 25
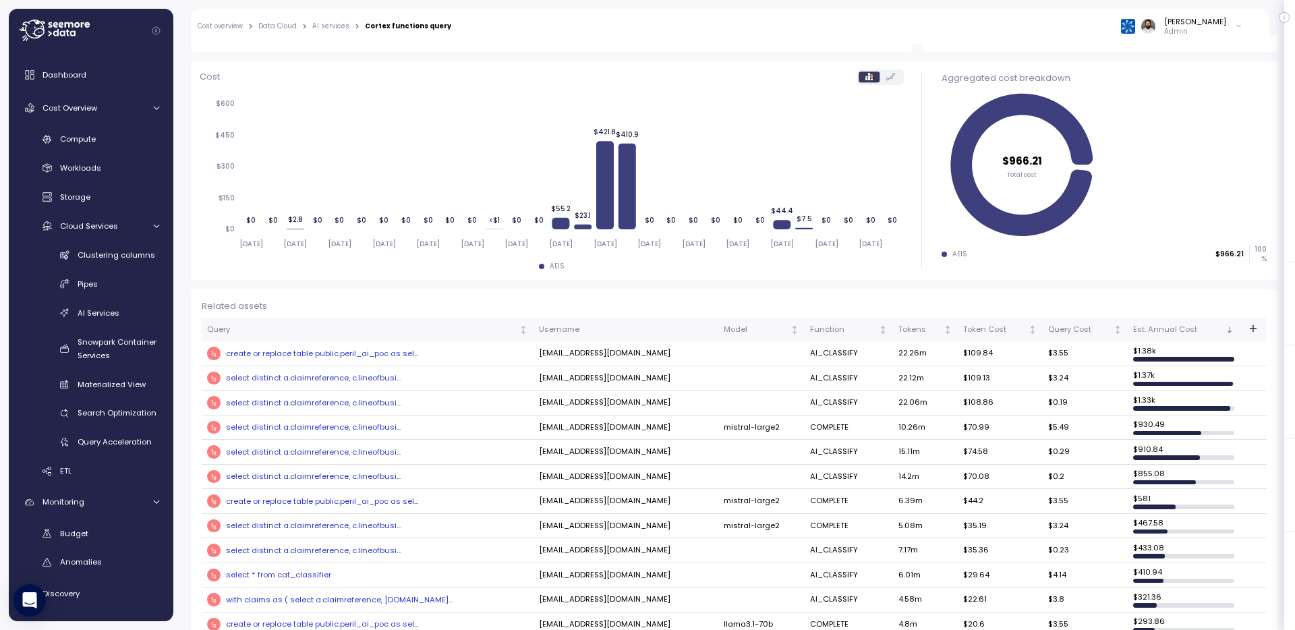
scroll to position [111, 0]
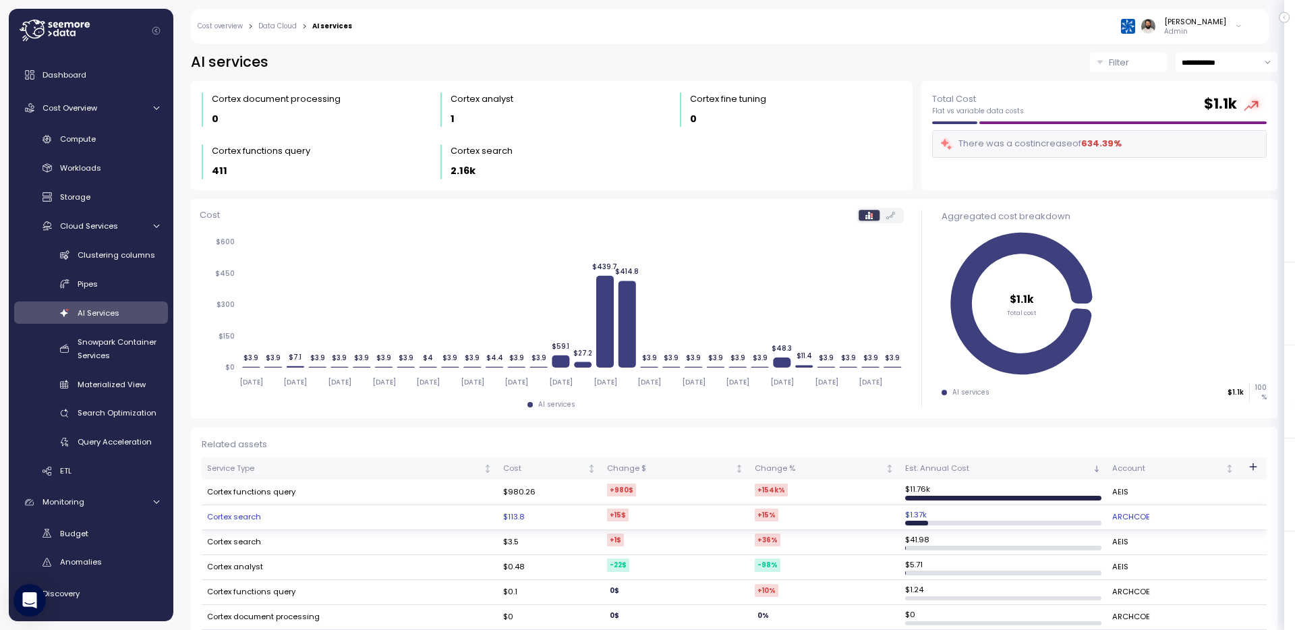
scroll to position [119, 0]
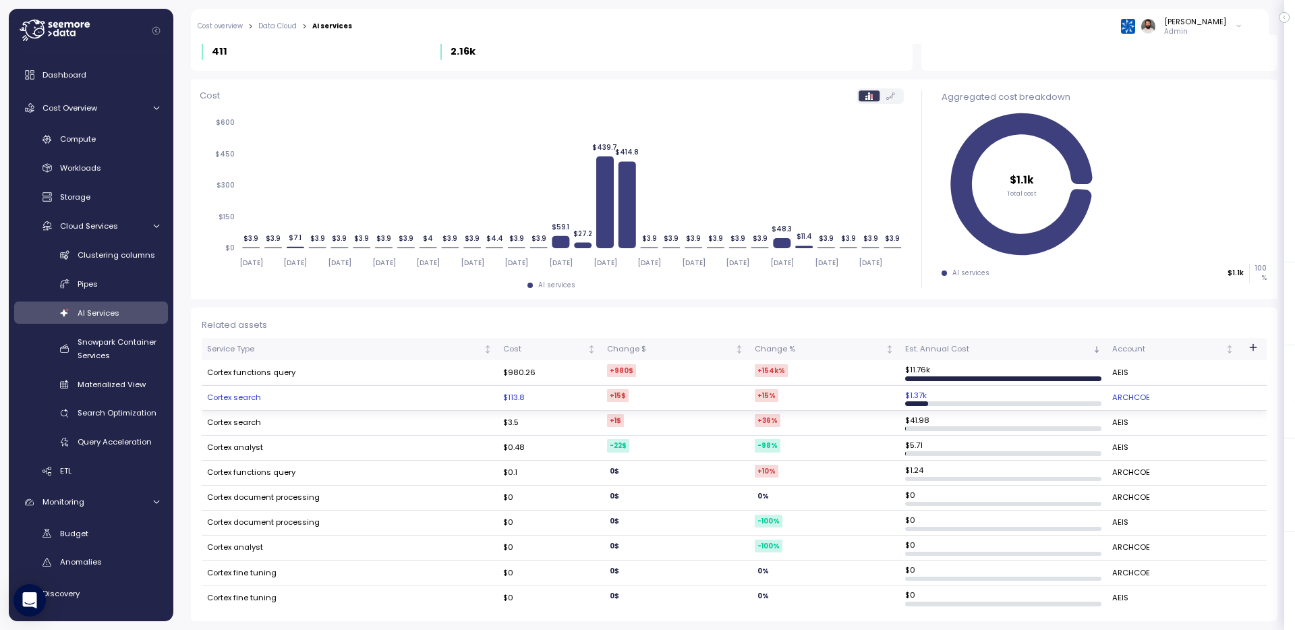
click at [258, 395] on td "Cortex search" at bounding box center [350, 398] width 296 height 25
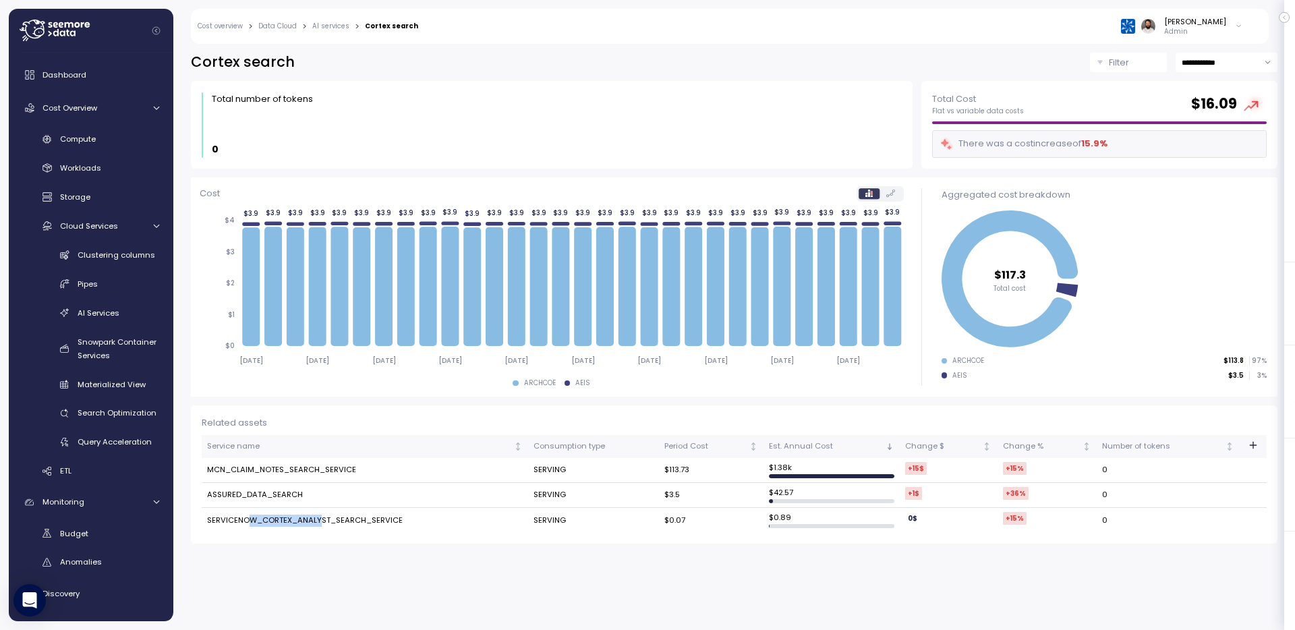
drag, startPoint x: 248, startPoint y: 521, endPoint x: 318, endPoint y: 521, distance: 70.2
click at [318, 521] on td "SERVICENOW_CORTEX_ANALYST_SEARCH_SERVICE" at bounding box center [365, 520] width 326 height 24
click at [316, 467] on td "MCN_CLAIM_NOTES_SEARCH_SERVICE" at bounding box center [365, 470] width 326 height 25
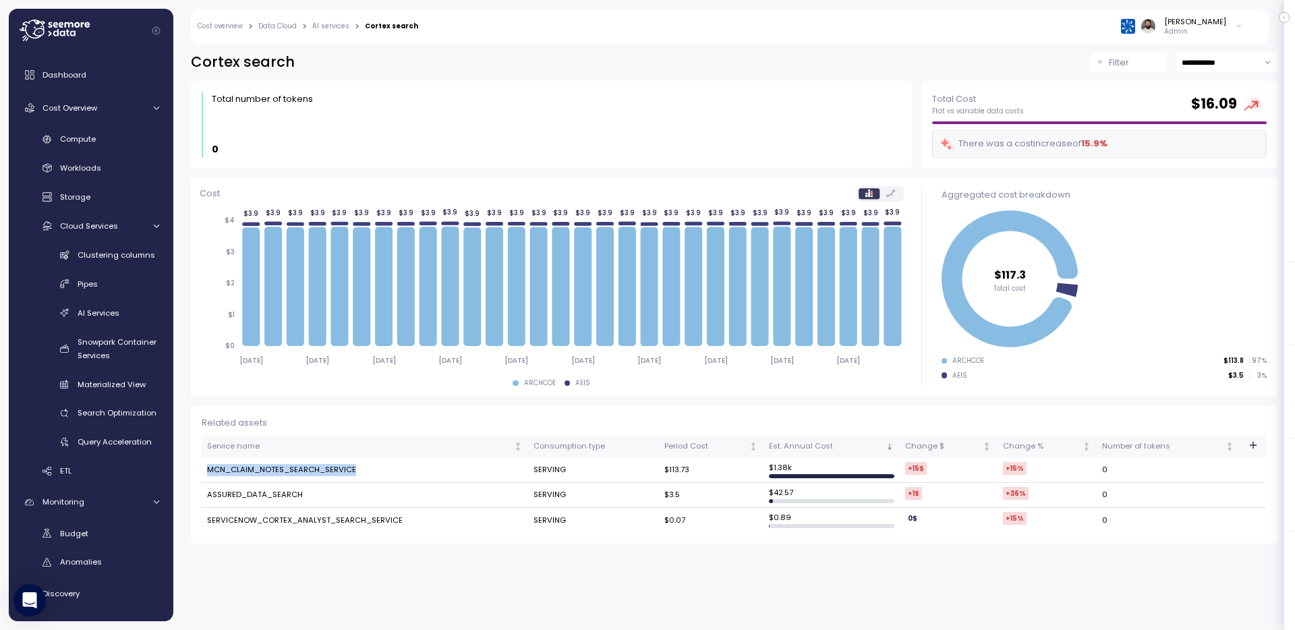
click at [316, 467] on td "MCN_CLAIM_NOTES_SEARCH_SERVICE" at bounding box center [365, 470] width 326 height 25
click at [331, 31] on div "Cost overview > Data Cloud > AI services > Cortex search [PERSON_NAME] Admin" at bounding box center [721, 26] width 1060 height 35
click at [331, 27] on link "AI services" at bounding box center [330, 26] width 37 height 7
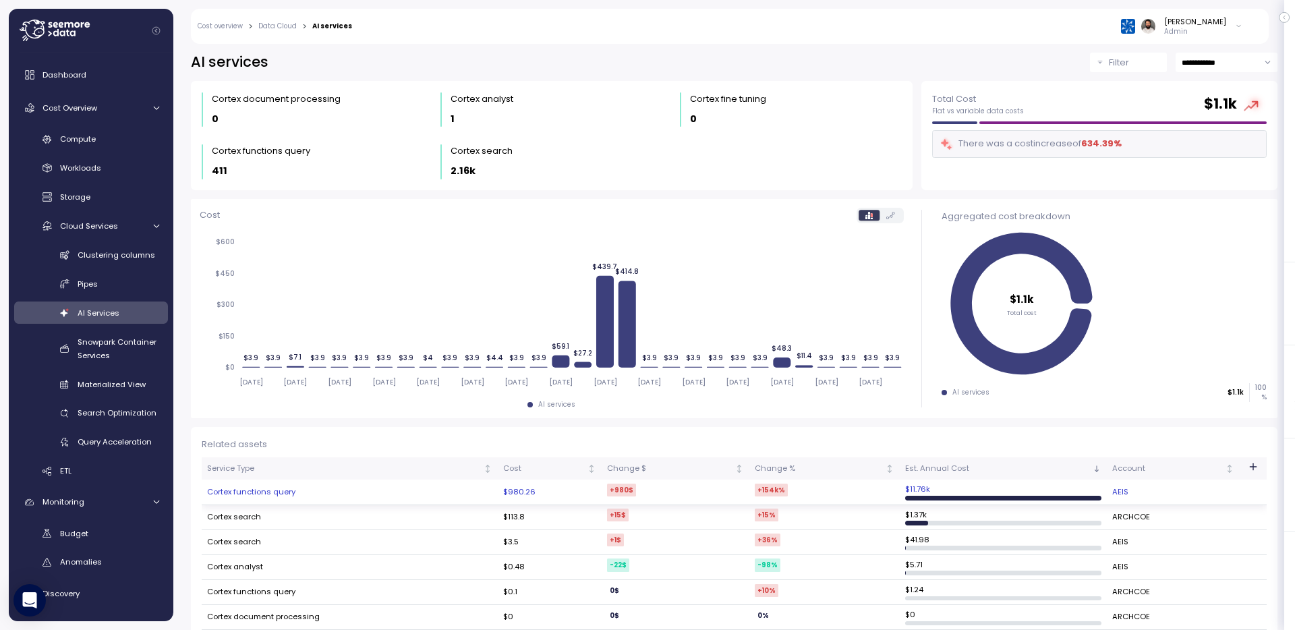
click at [254, 490] on td "Cortex functions query" at bounding box center [350, 492] width 296 height 25
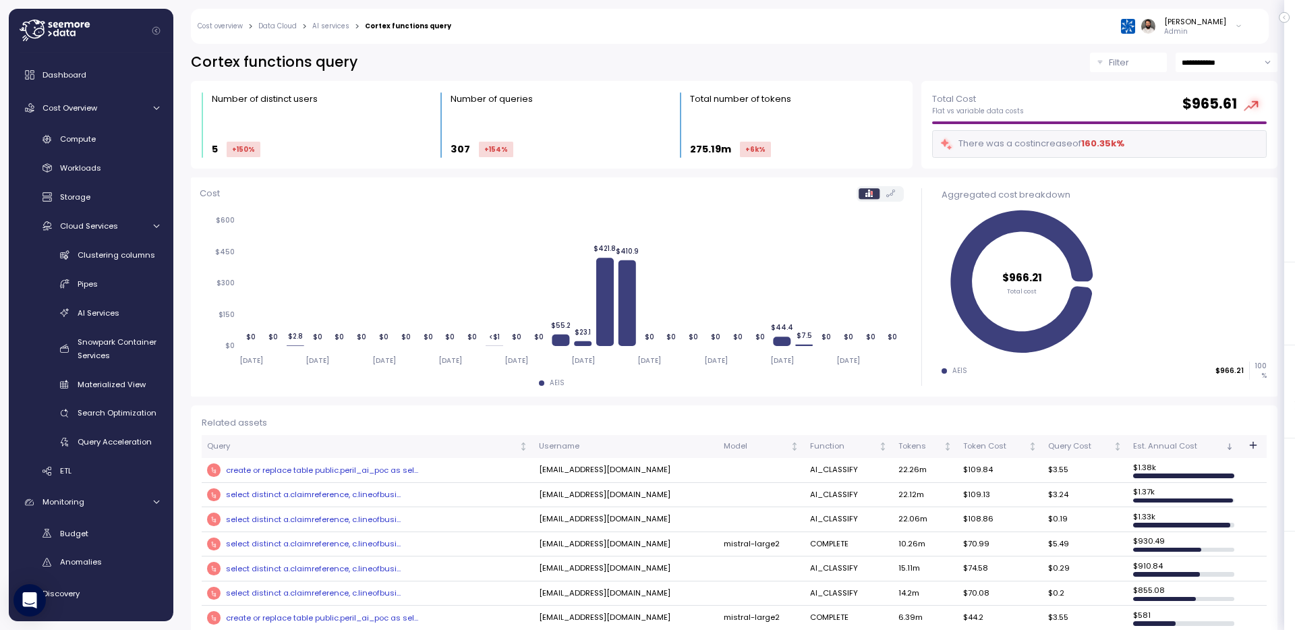
click at [374, 495] on div "select distinct a.claimreference, c.lineofbusi..." at bounding box center [367, 494] width 321 height 13
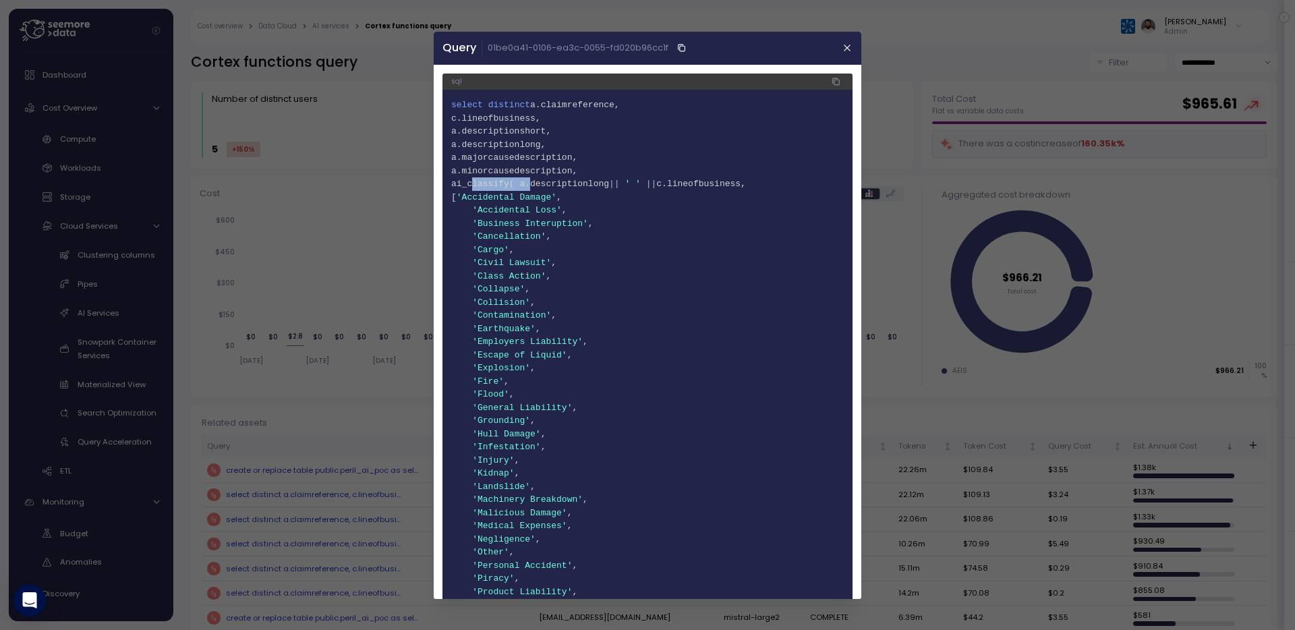
drag, startPoint x: 474, startPoint y: 190, endPoint x: 528, endPoint y: 188, distance: 54.7
click at [528, 188] on span "7 ai_classify( a.descriptionlong || ' ' || c.lineofbusiness," at bounding box center [647, 183] width 393 height 13
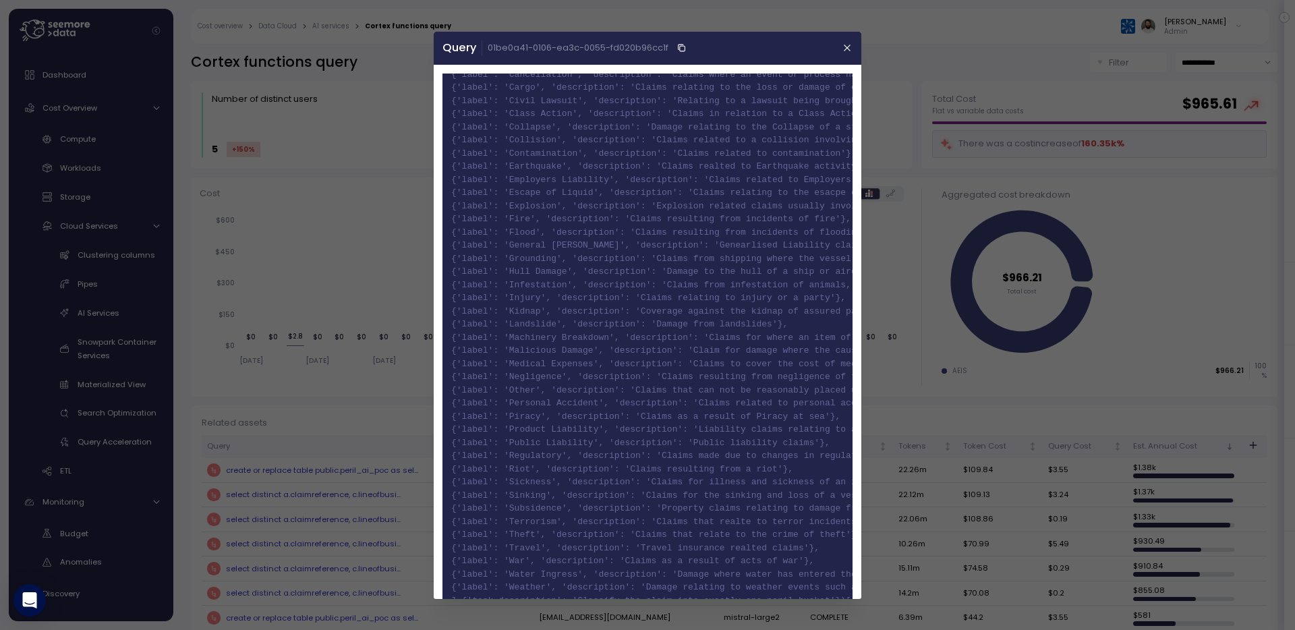
scroll to position [1435, 0]
click at [373, 354] on div at bounding box center [647, 315] width 1295 height 630
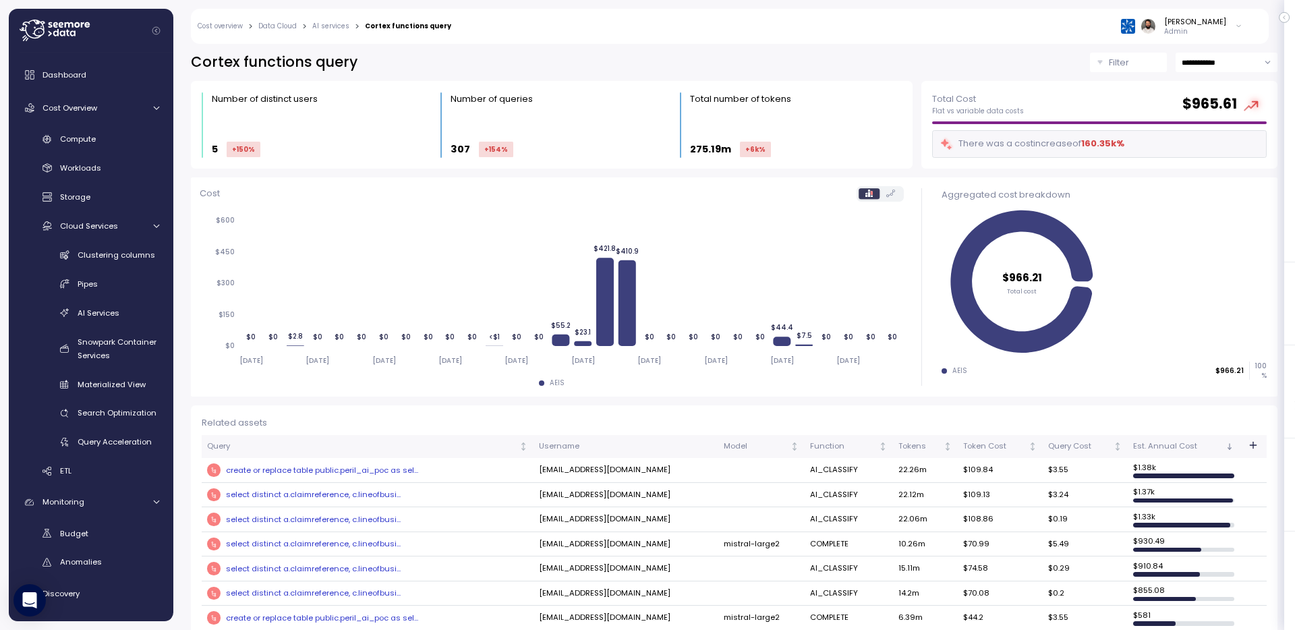
click at [336, 472] on div "create or replace table public.peril_ai_poc as sel..." at bounding box center [367, 469] width 321 height 13
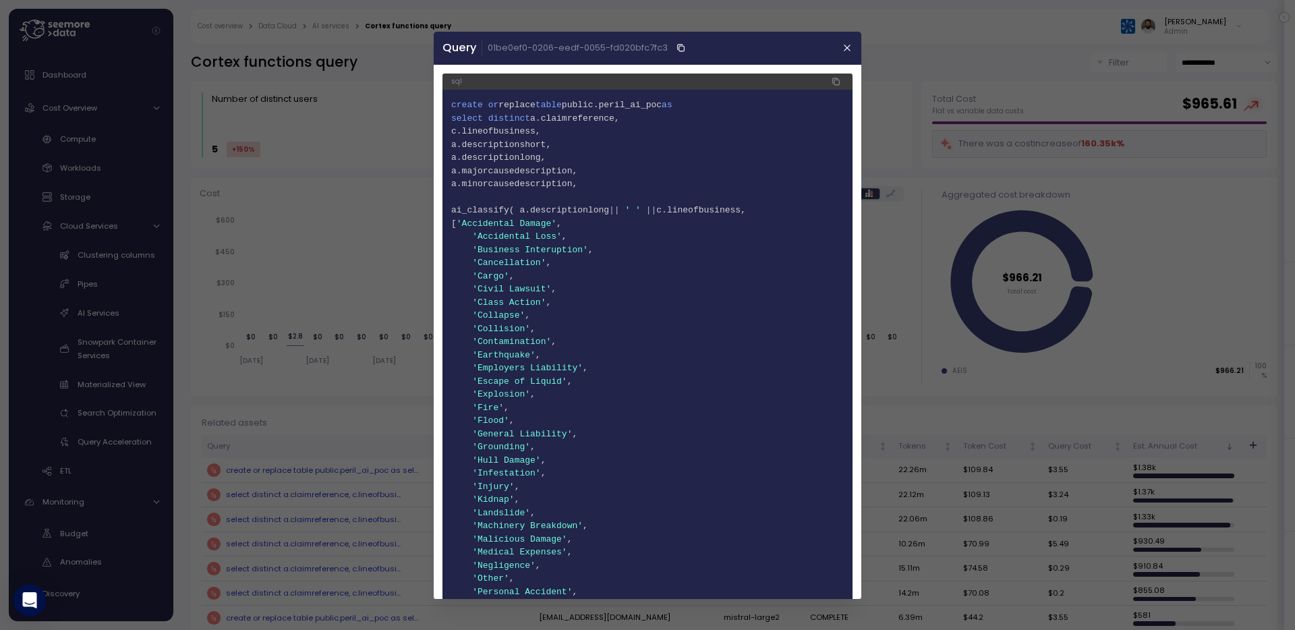
click at [403, 461] on div at bounding box center [647, 315] width 1295 height 630
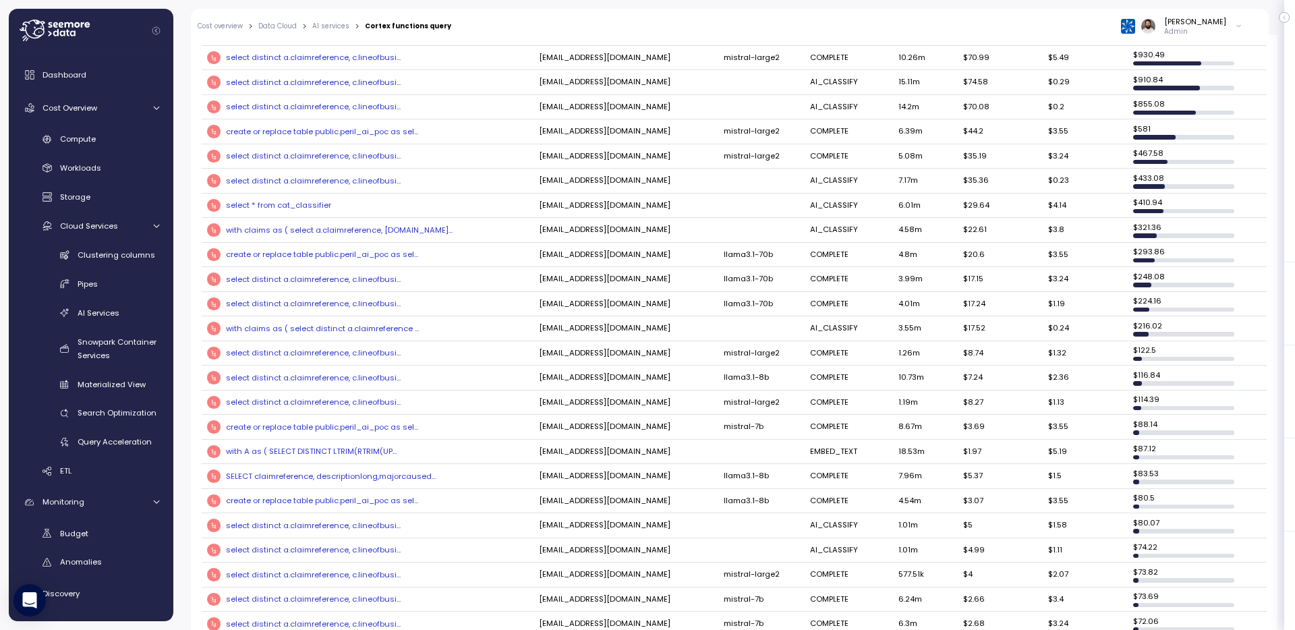
scroll to position [574, 0]
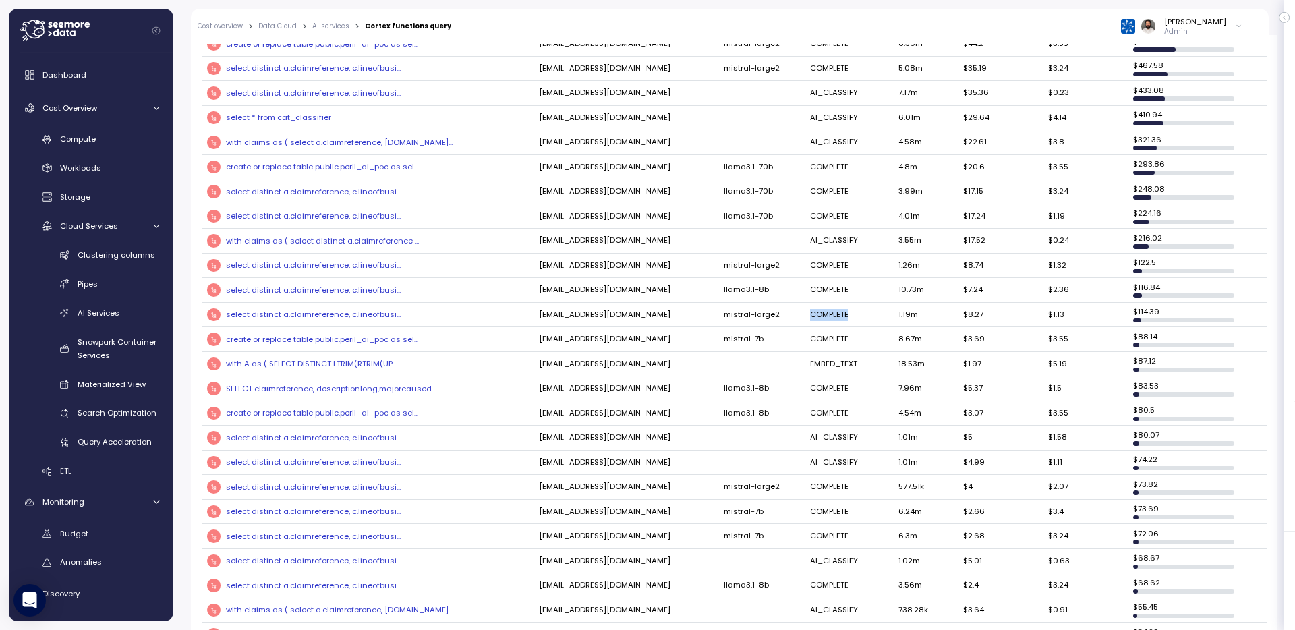
drag, startPoint x: 816, startPoint y: 320, endPoint x: 870, endPoint y: 320, distance: 54.0
click at [869, 320] on td "COMPLETE" at bounding box center [849, 315] width 88 height 25
click at [356, 317] on div "select distinct a.claimreference, c.lineofbusi..." at bounding box center [367, 314] width 321 height 13
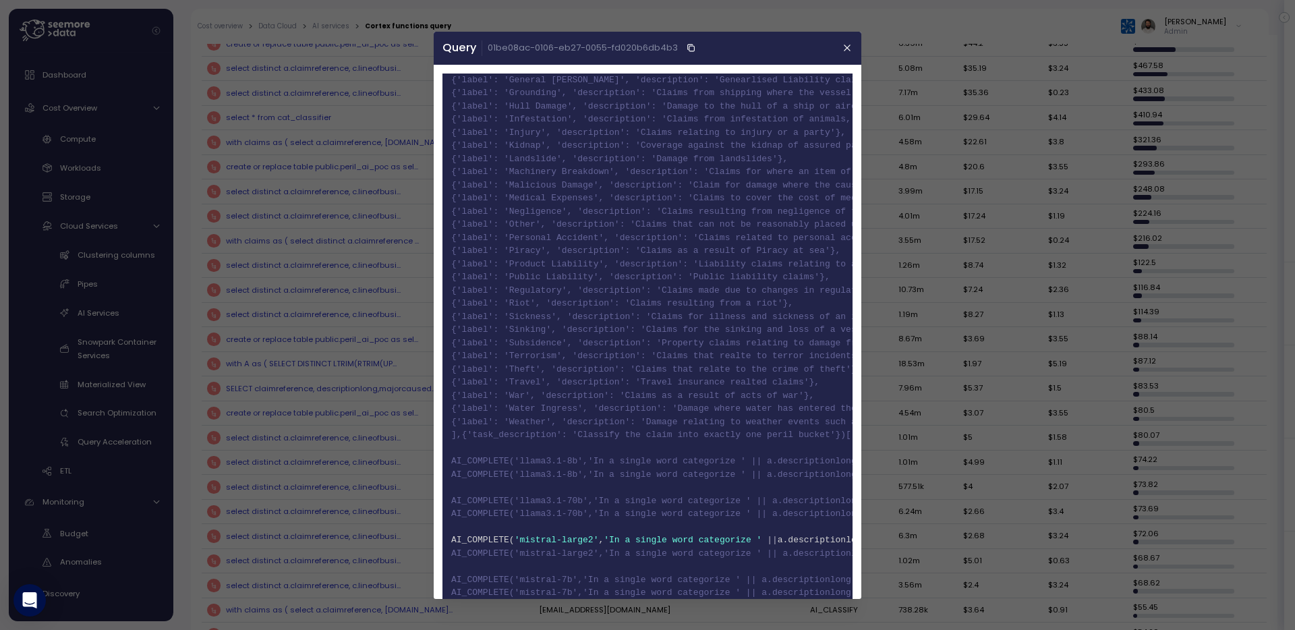
scroll to position [1674, 0]
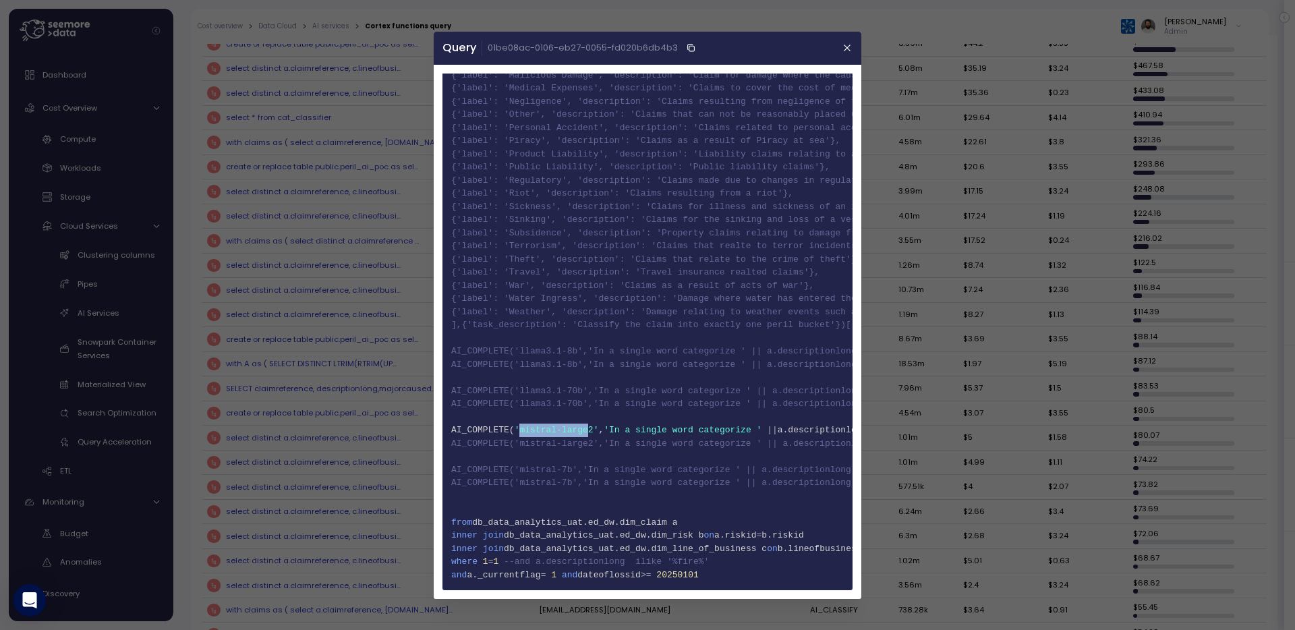
drag, startPoint x: 543, startPoint y: 436, endPoint x: 610, endPoint y: 433, distance: 66.8
click at [610, 433] on span "153 AI_COMPLETE( 'mistral-large2' , 'In a single word categorize ' || a.descrip…" at bounding box center [647, 430] width 393 height 13
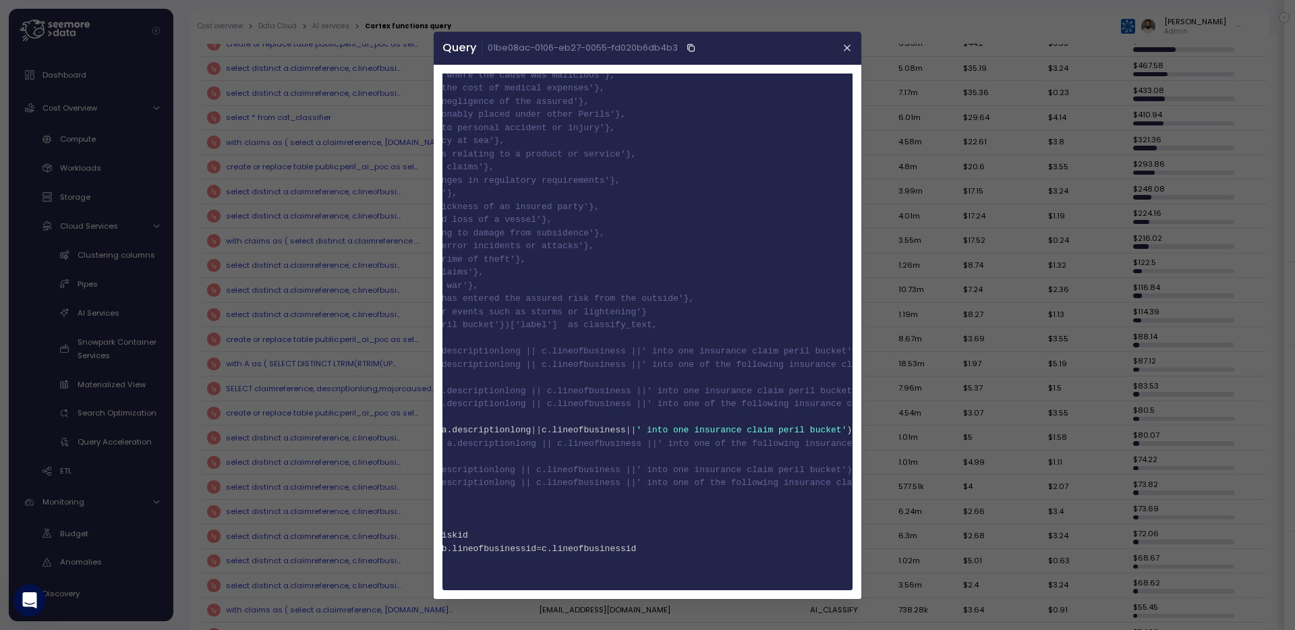
scroll to position [0, 347]
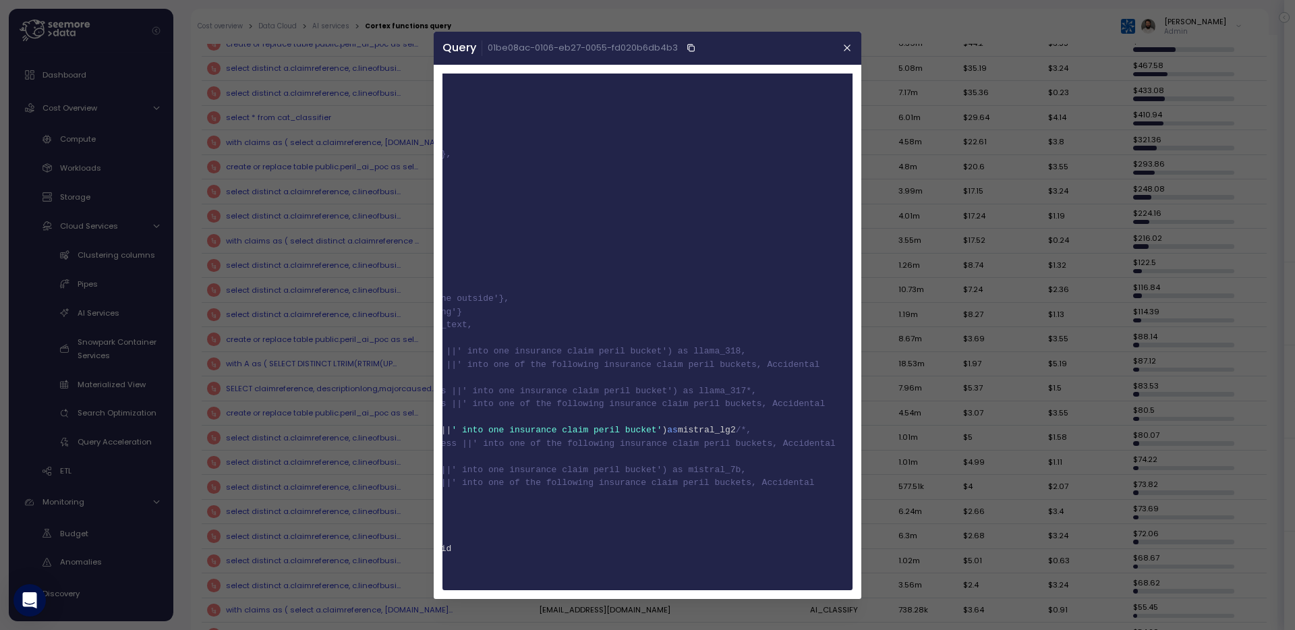
click at [882, 257] on div at bounding box center [647, 315] width 1295 height 630
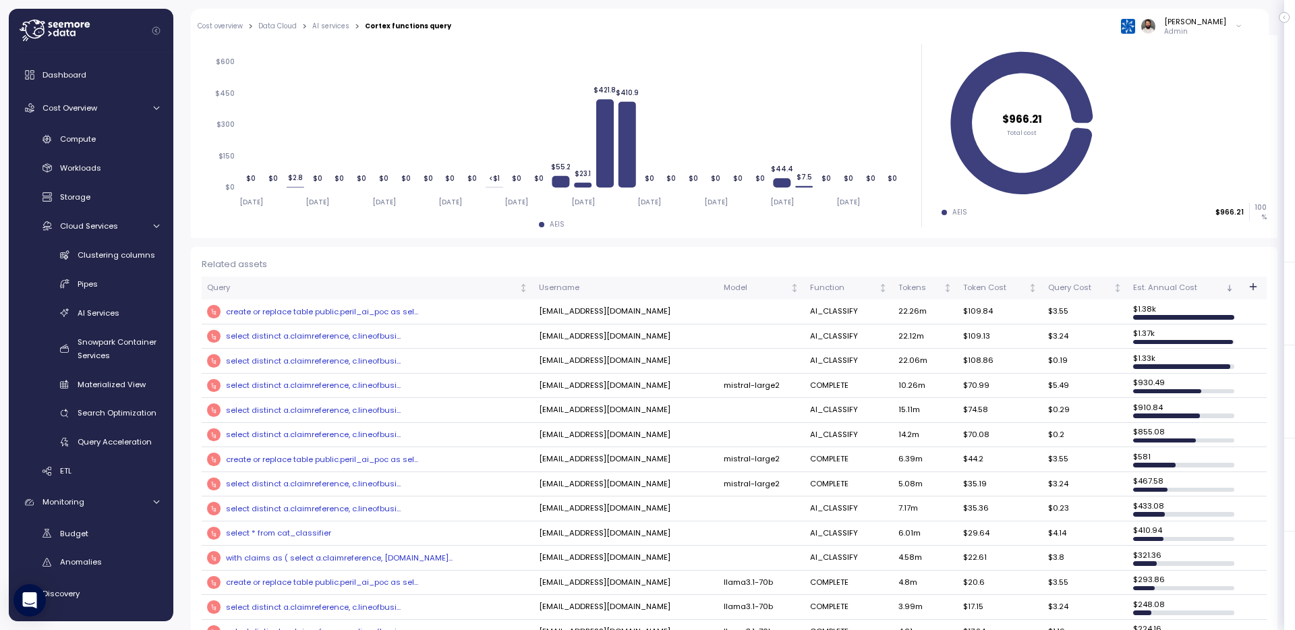
scroll to position [51, 0]
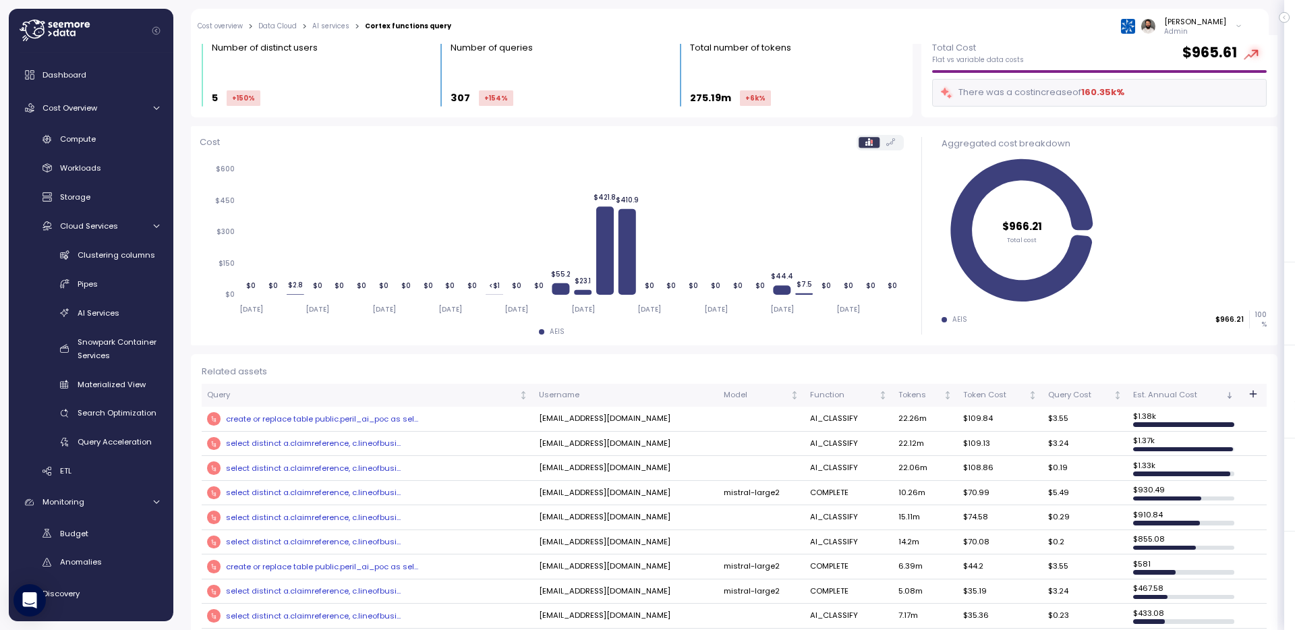
click at [1252, 395] on icon "button" at bounding box center [1253, 394] width 11 height 11
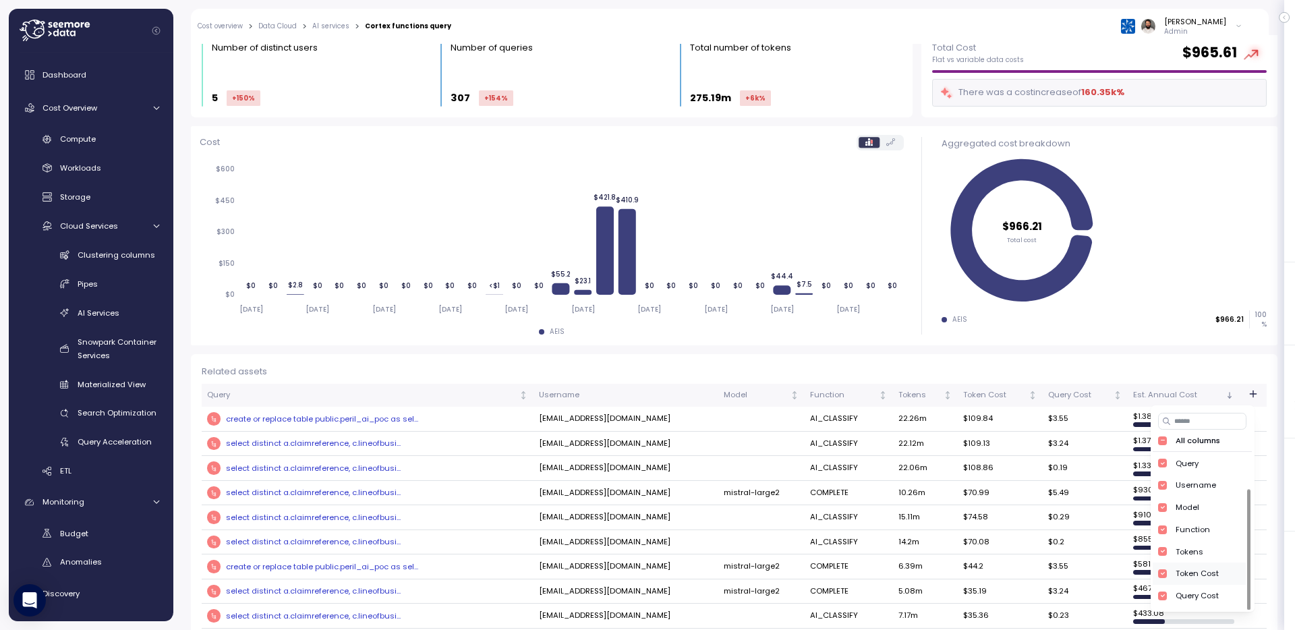
scroll to position [47, 0]
click at [1180, 595] on div "Compute unit" at bounding box center [1202, 592] width 53 height 11
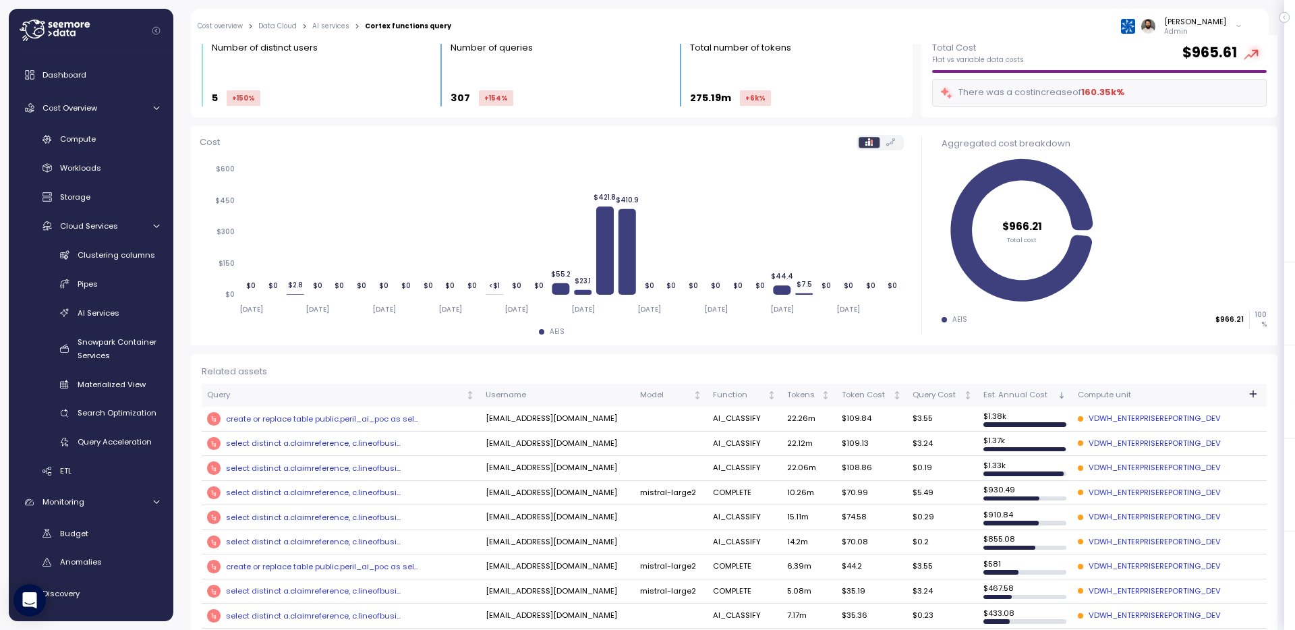
click at [1123, 384] on th "Compute unit" at bounding box center [1155, 395] width 167 height 23
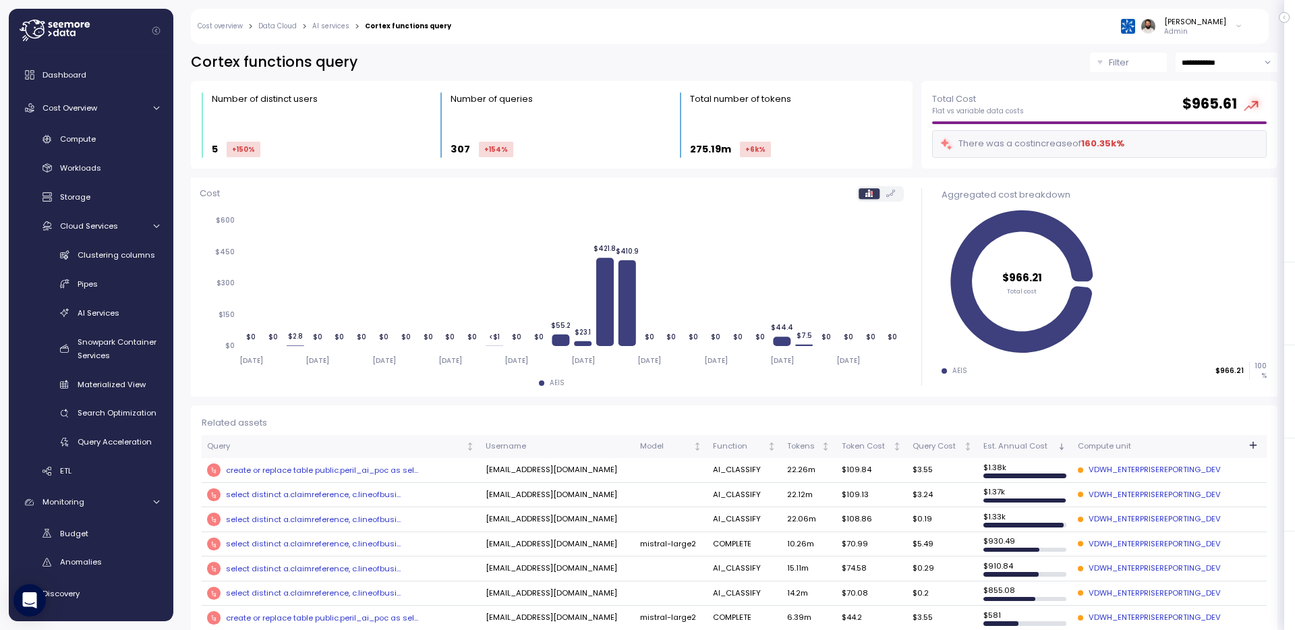
click at [1106, 60] on button "Filter" at bounding box center [1128, 63] width 77 height 20
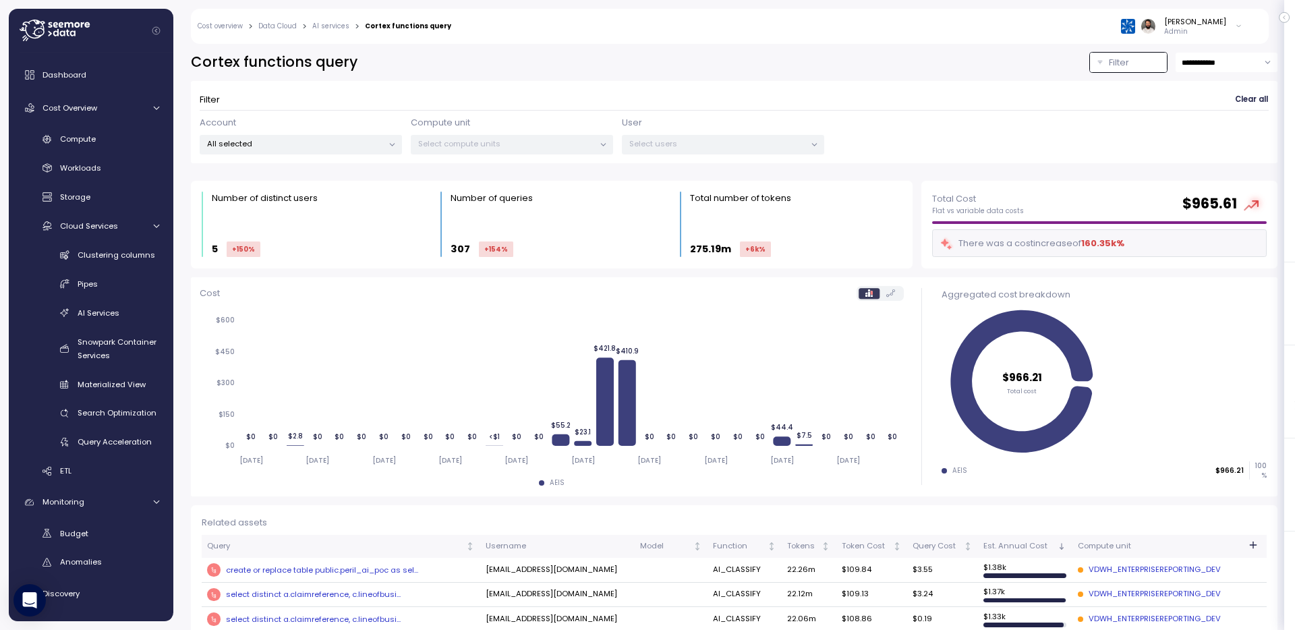
click at [544, 145] on p "Select compute units" at bounding box center [506, 143] width 176 height 11
click at [541, 145] on p "Select compute units" at bounding box center [506, 143] width 176 height 11
click at [362, 136] on div "All selected" at bounding box center [301, 145] width 202 height 20
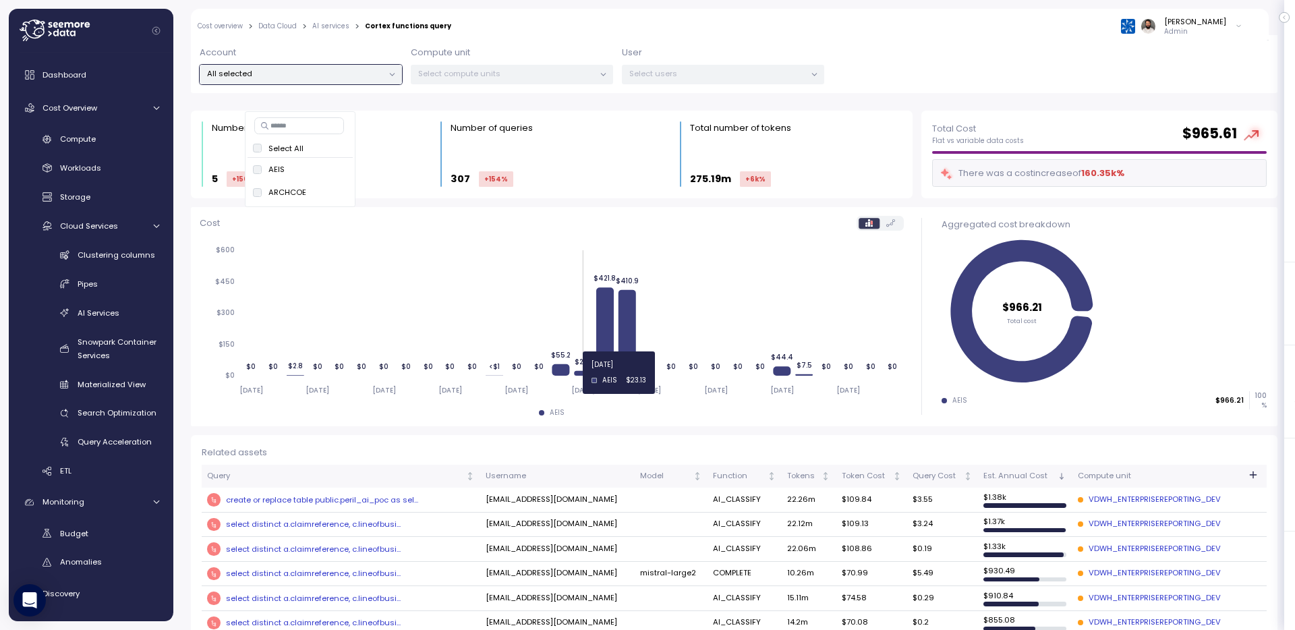
scroll to position [72, 0]
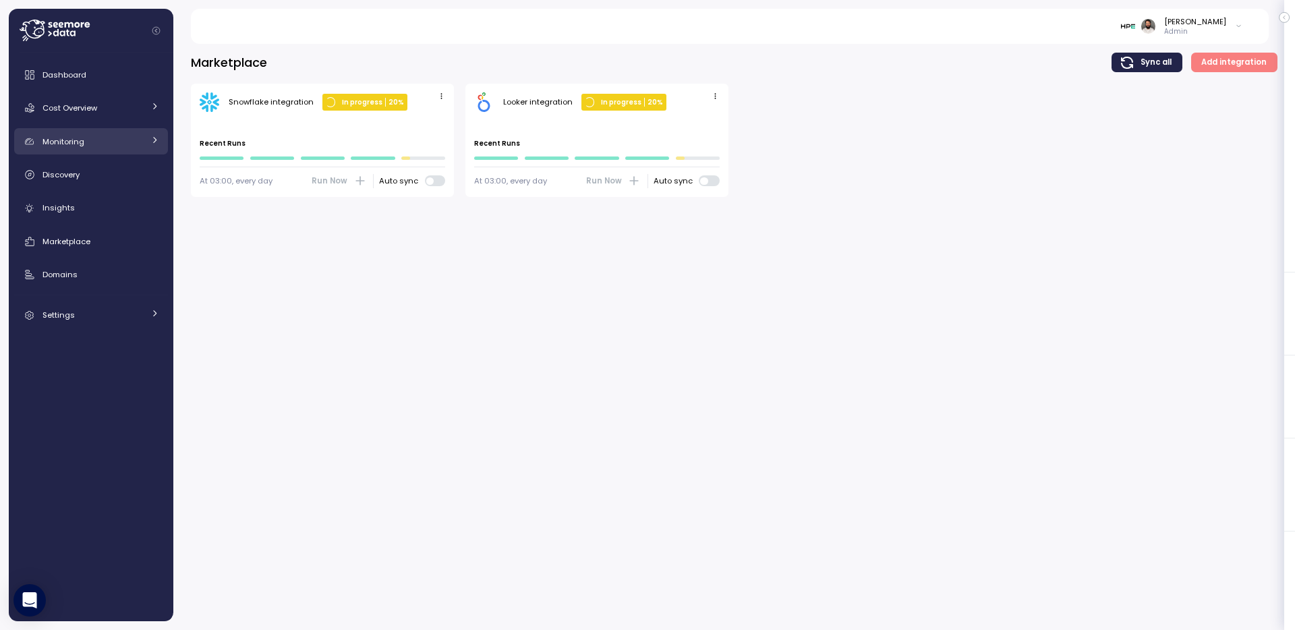
click at [134, 144] on div "Monitoring" at bounding box center [92, 141] width 101 height 13
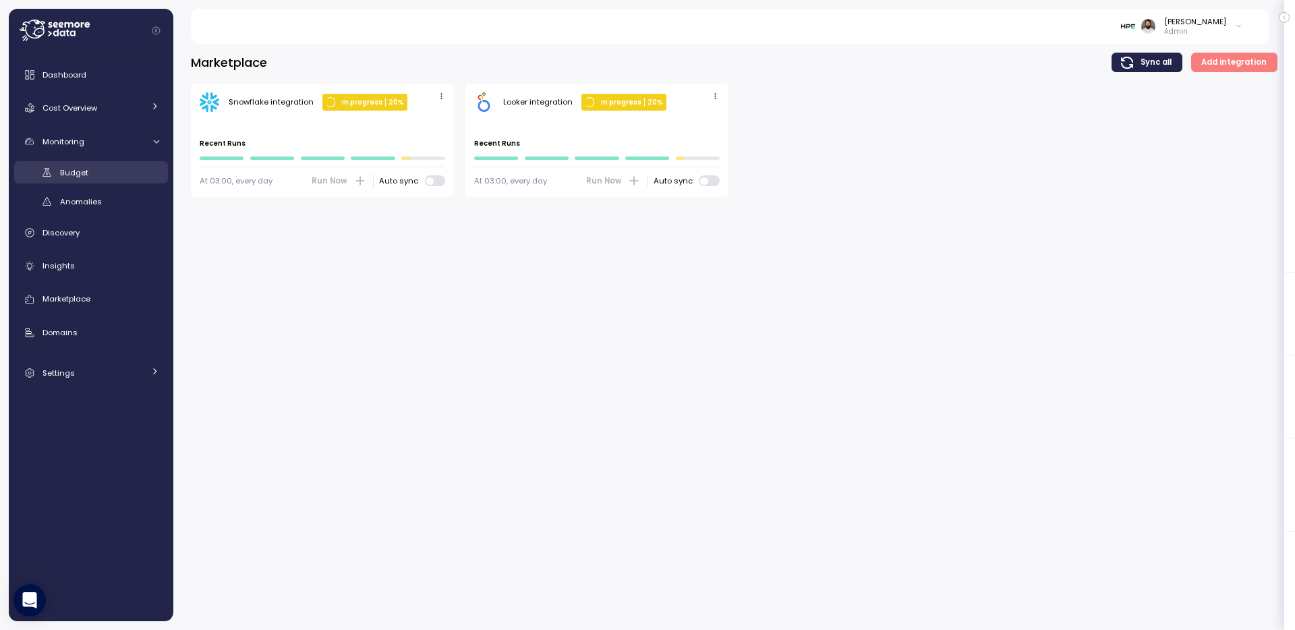
click at [142, 164] on link "Budget" at bounding box center [91, 172] width 154 height 22
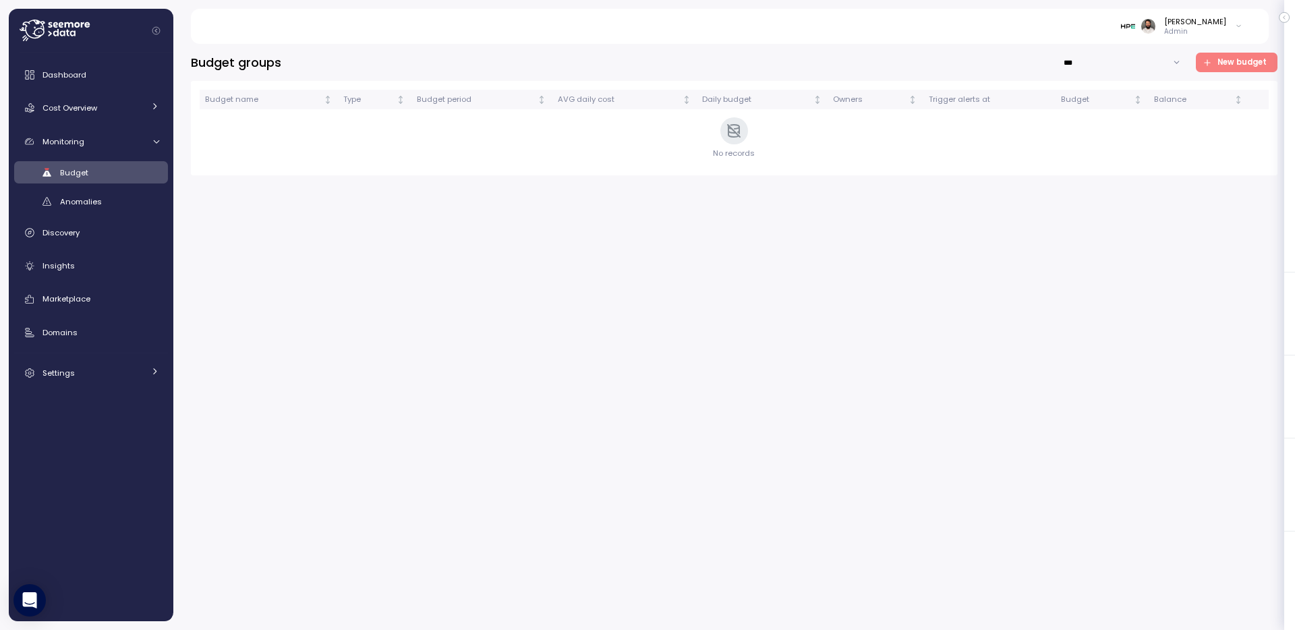
click at [1246, 59] on span "New budget" at bounding box center [1242, 62] width 49 height 18
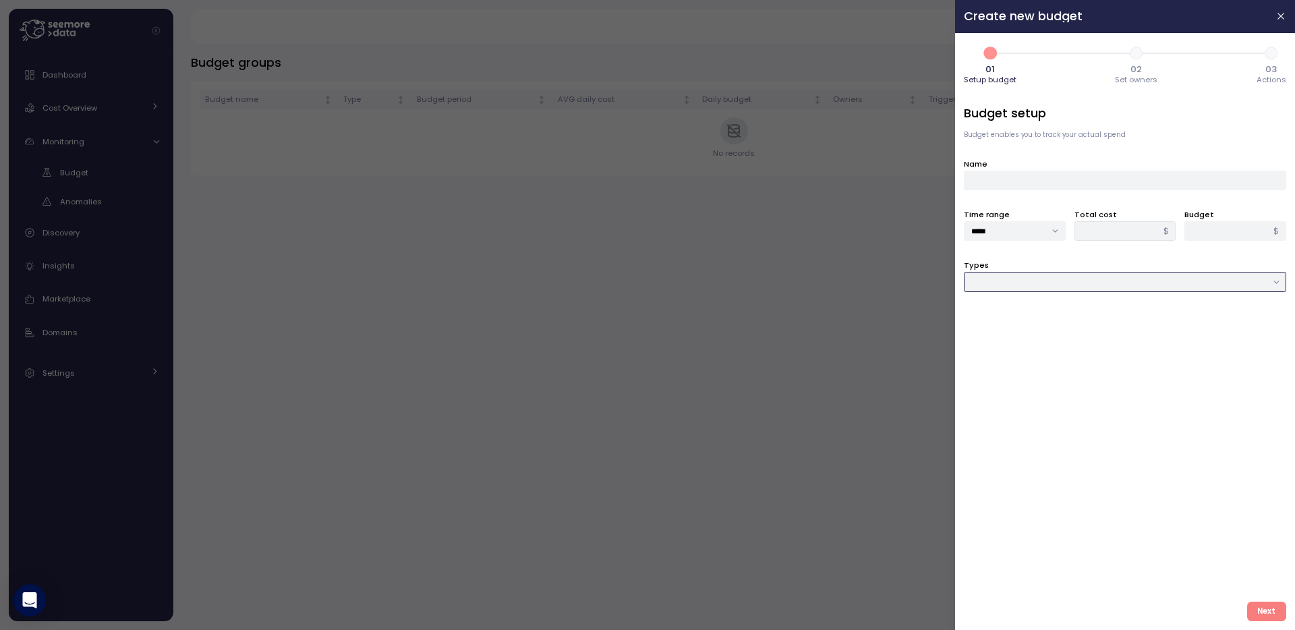
click at [1133, 280] on input "Types" at bounding box center [1125, 282] width 322 height 20
click at [1106, 312] on div "Compute unit & Database" at bounding box center [1125, 309] width 316 height 18
click at [1104, 343] on div "**********" at bounding box center [1125, 348] width 322 height 486
click at [1104, 334] on div at bounding box center [1125, 333] width 322 height 20
click at [980, 358] on icon at bounding box center [977, 362] width 9 height 9
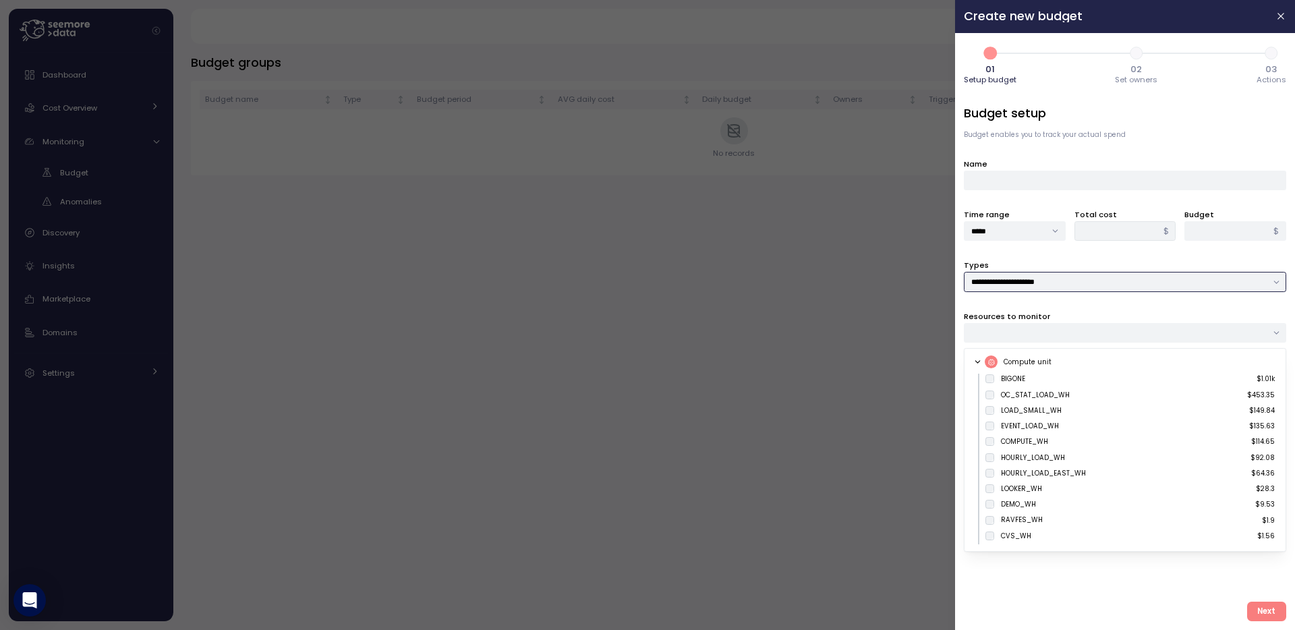
click at [1133, 283] on input "**********" at bounding box center [1125, 282] width 322 height 20
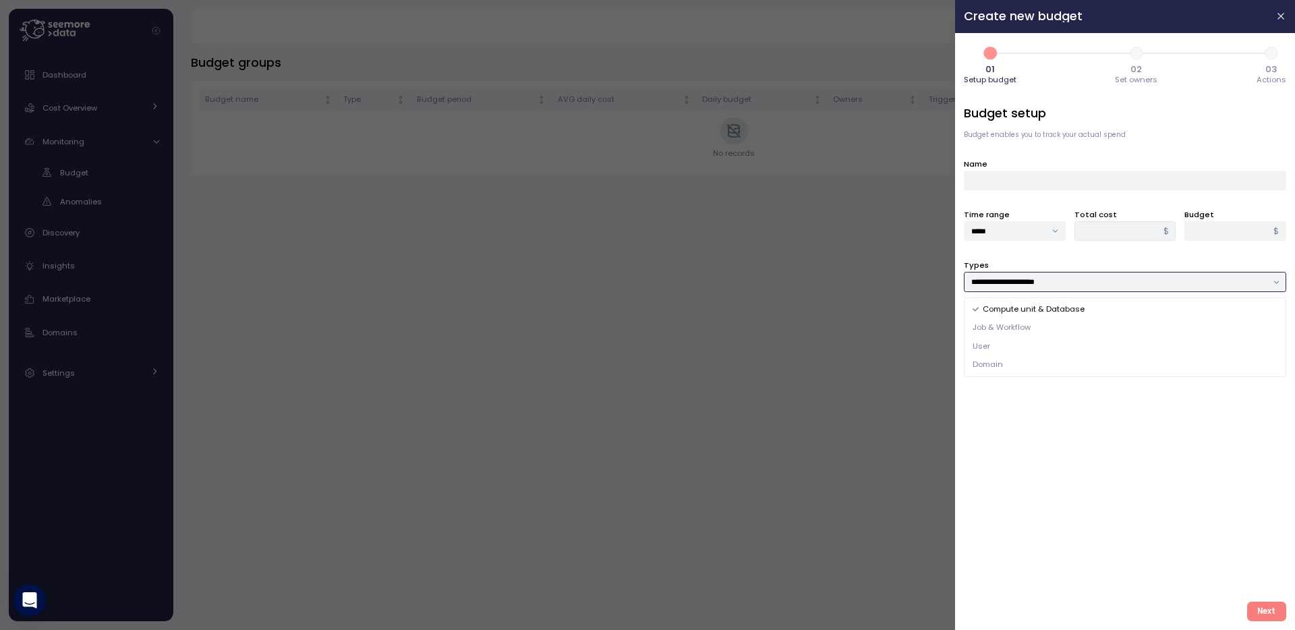
click at [1044, 345] on div "User" at bounding box center [1125, 346] width 316 height 18
type input "****"
click at [1048, 334] on div at bounding box center [1125, 333] width 322 height 20
click at [627, 328] on div at bounding box center [647, 315] width 1295 height 630
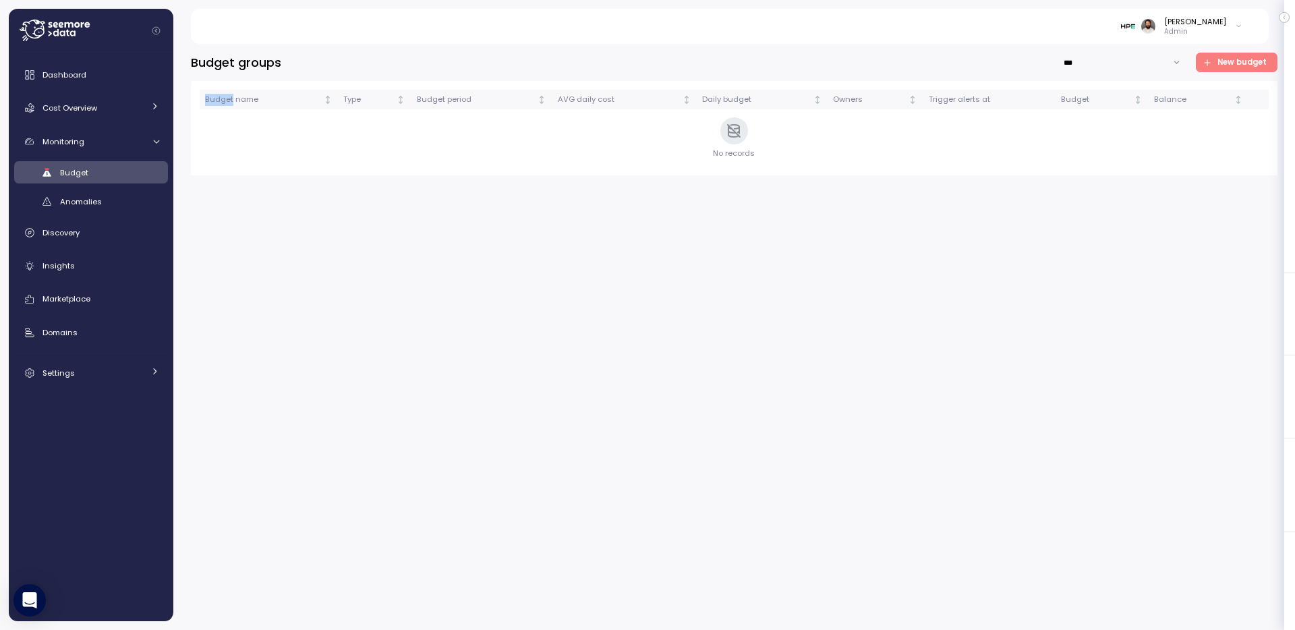
click at [627, 328] on div "Budget groups *** New budget Budget name Type Budget period AVG daily cost Dail…" at bounding box center [734, 337] width 1087 height 569
click at [1142, 69] on input "***" at bounding box center [1123, 63] width 130 height 20
click at [1249, 57] on span "New budget" at bounding box center [1242, 62] width 49 height 18
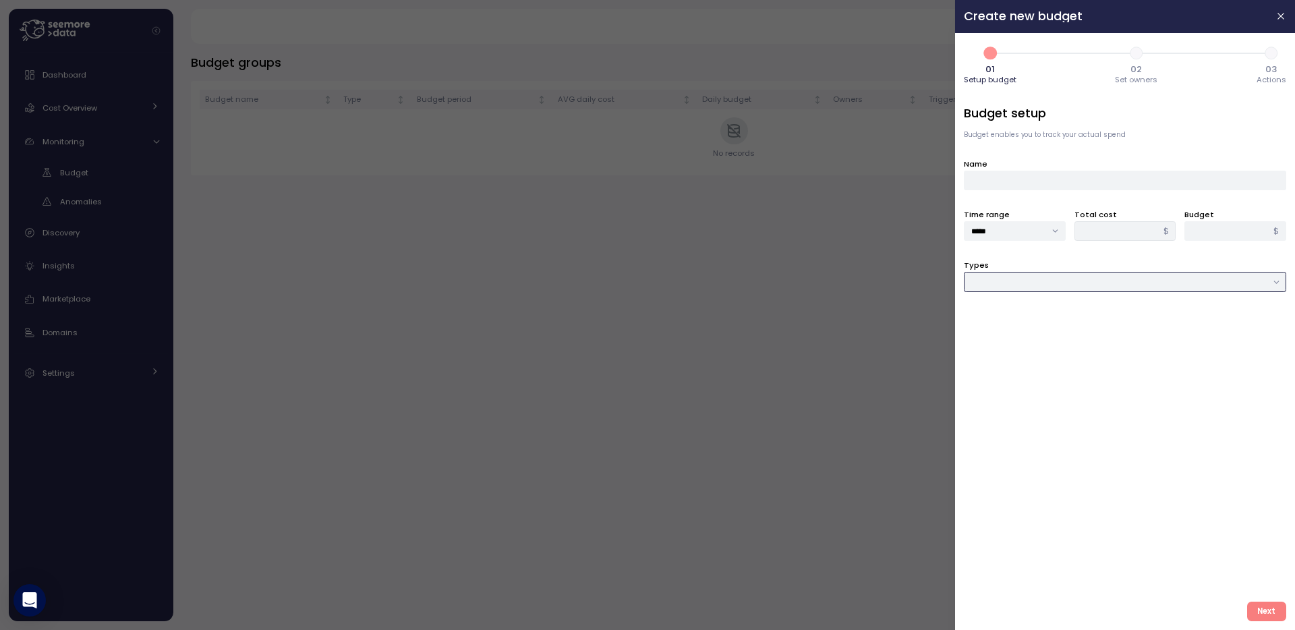
click at [1204, 279] on input "Types" at bounding box center [1125, 282] width 322 height 20
click at [1187, 339] on div "User" at bounding box center [1125, 346] width 316 height 18
type input "****"
click at [1187, 339] on div at bounding box center [1125, 333] width 322 height 20
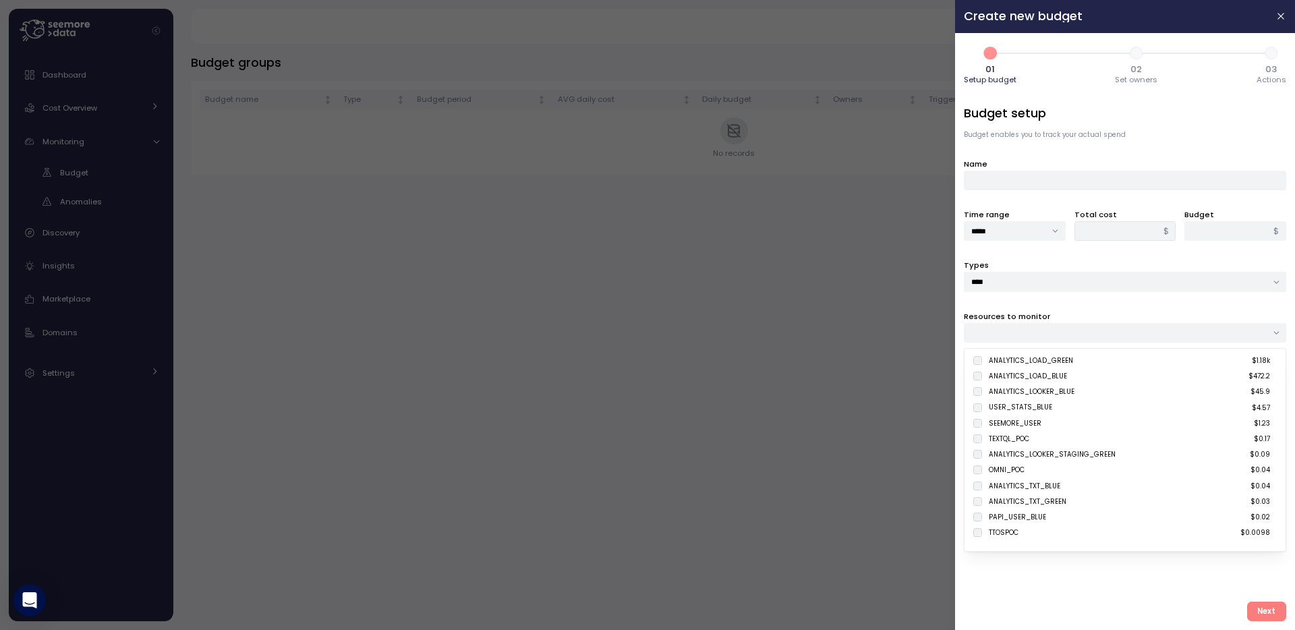
click at [1187, 335] on div at bounding box center [1125, 333] width 322 height 20
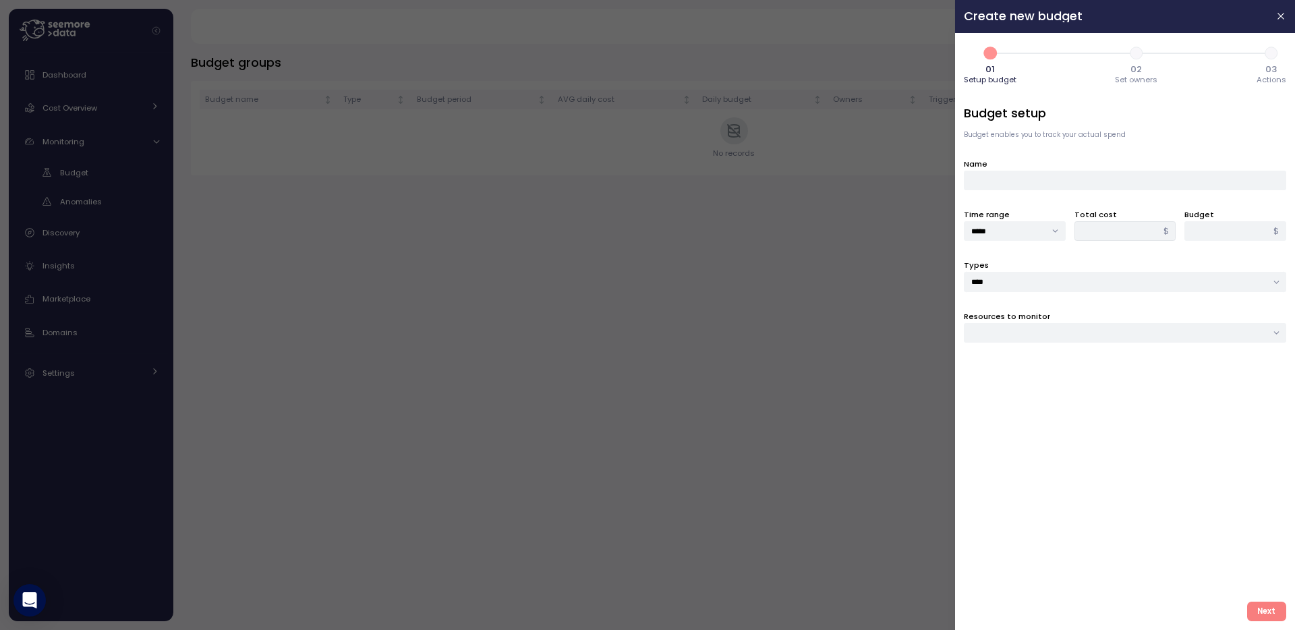
click at [1187, 298] on div "Budget setup Budget enables you to track your actual spend Name Time range ****…" at bounding box center [1125, 348] width 322 height 486
click at [1165, 334] on div at bounding box center [1125, 333] width 322 height 20
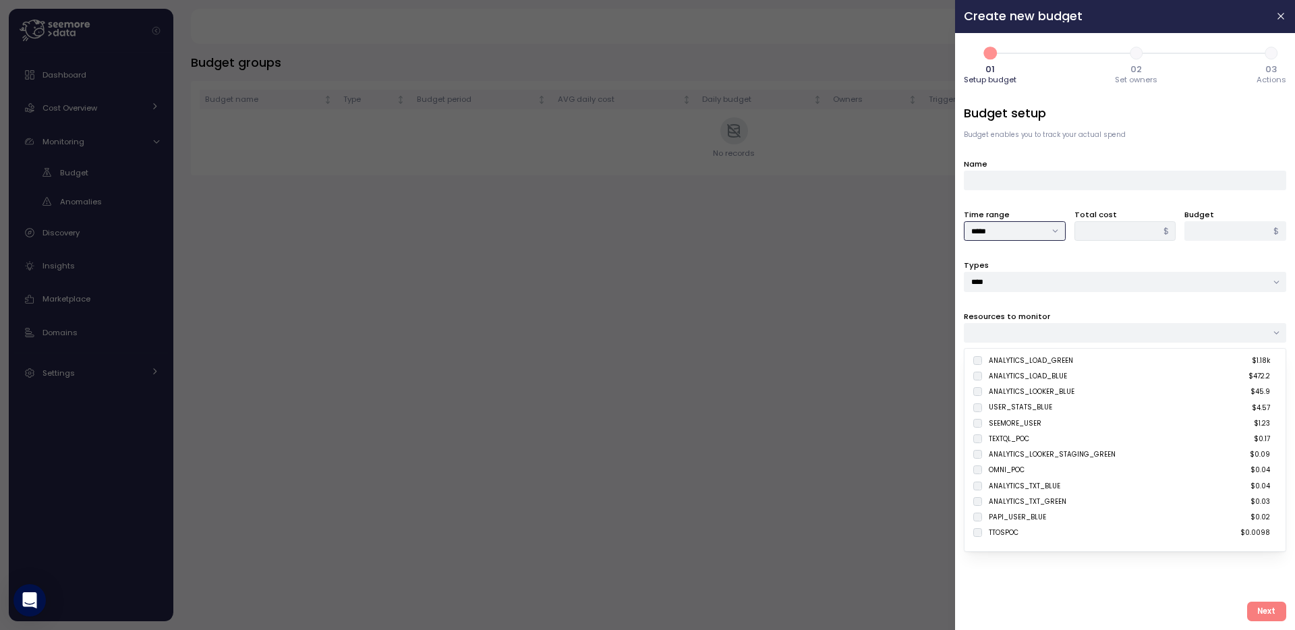
click at [1040, 235] on input "*****" at bounding box center [1015, 231] width 102 height 20
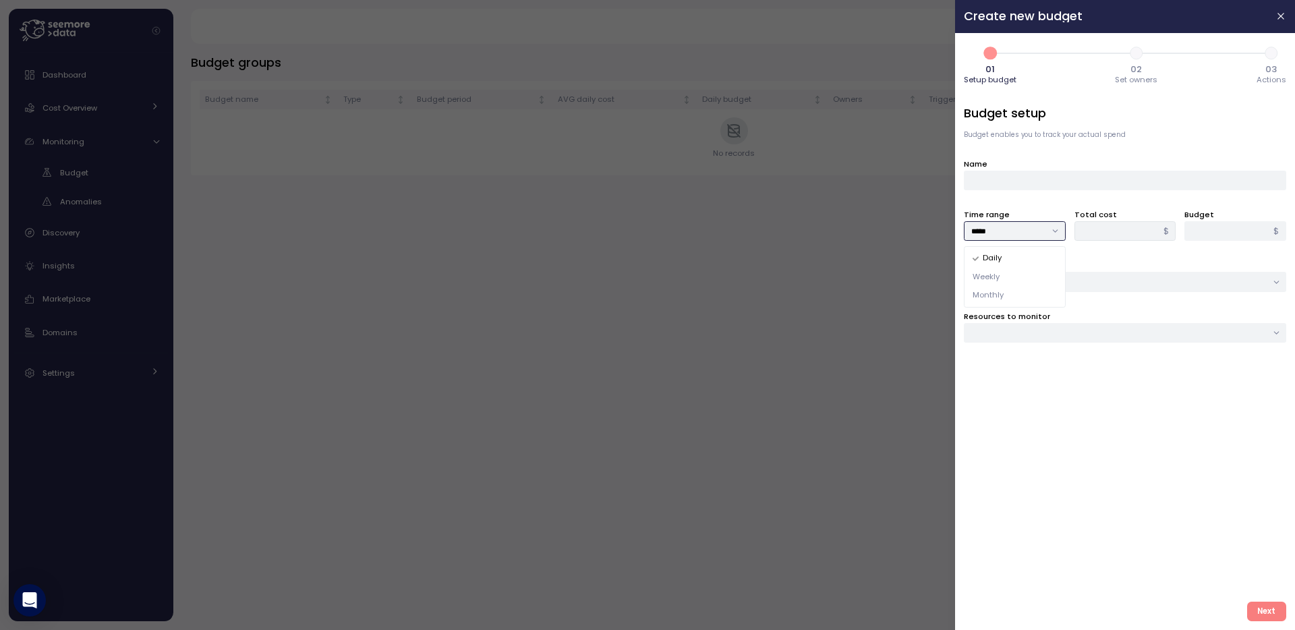
click at [1035, 279] on div "Weekly" at bounding box center [1015, 277] width 96 height 18
type input "******"
click at [1072, 283] on input "****" at bounding box center [1125, 282] width 322 height 20
click at [1066, 312] on span "Compute unit & Database" at bounding box center [1024, 310] width 102 height 12
type input "**********"
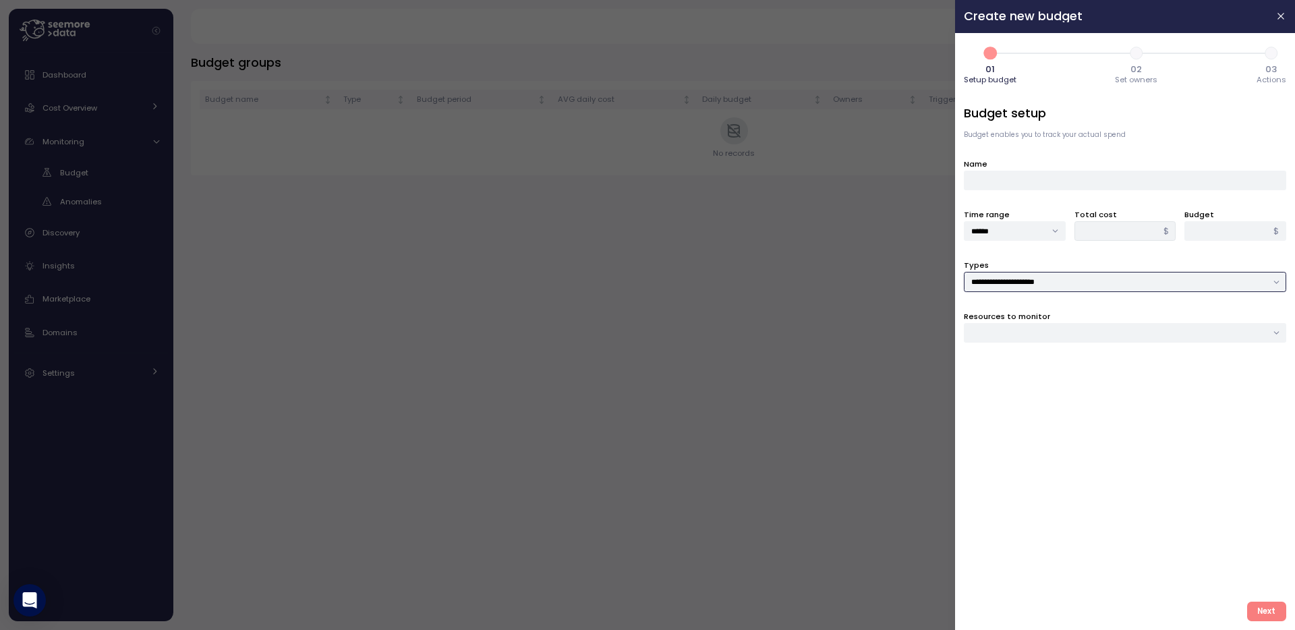
click at [1065, 339] on div at bounding box center [1125, 333] width 322 height 20
click at [1064, 368] on div "Compute unit" at bounding box center [1121, 361] width 297 height 13
click at [1042, 360] on div "Compute unit" at bounding box center [1018, 361] width 67 height 13
click at [1036, 374] on div "Database" at bounding box center [1121, 380] width 297 height 13
click at [1033, 362] on div "Compute unit" at bounding box center [1018, 361] width 67 height 13
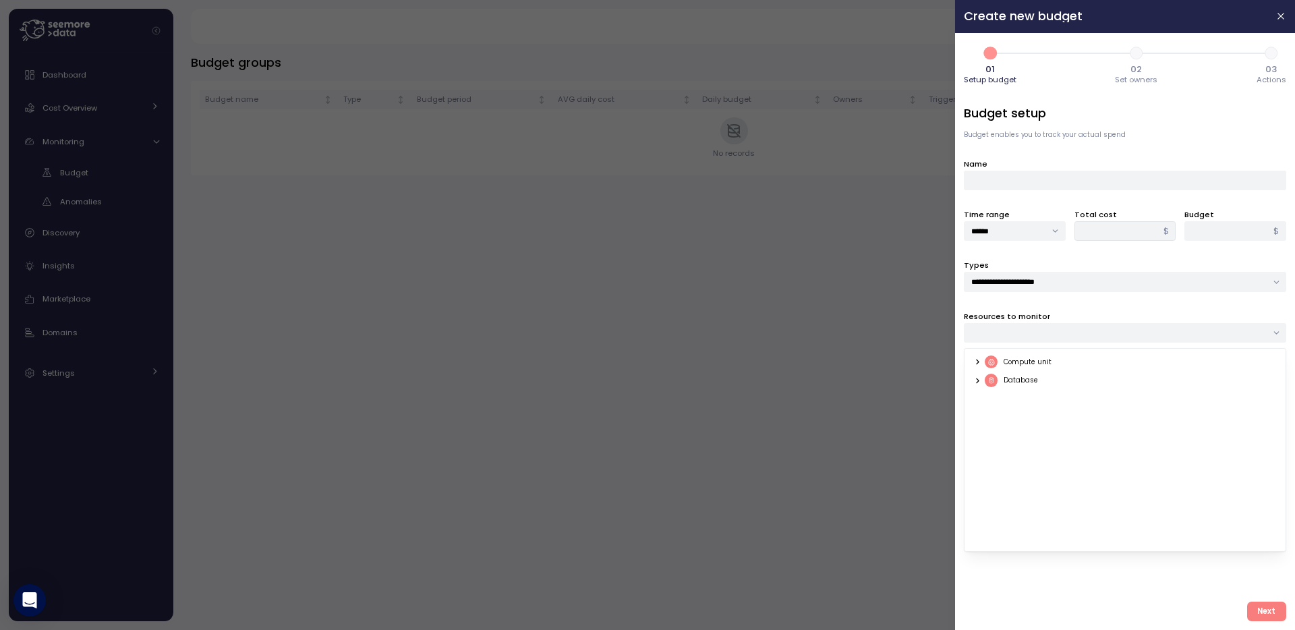
click at [967, 361] on div "Compute unit Database" at bounding box center [1125, 450] width 322 height 204
click at [977, 361] on icon at bounding box center [977, 362] width 9 height 9
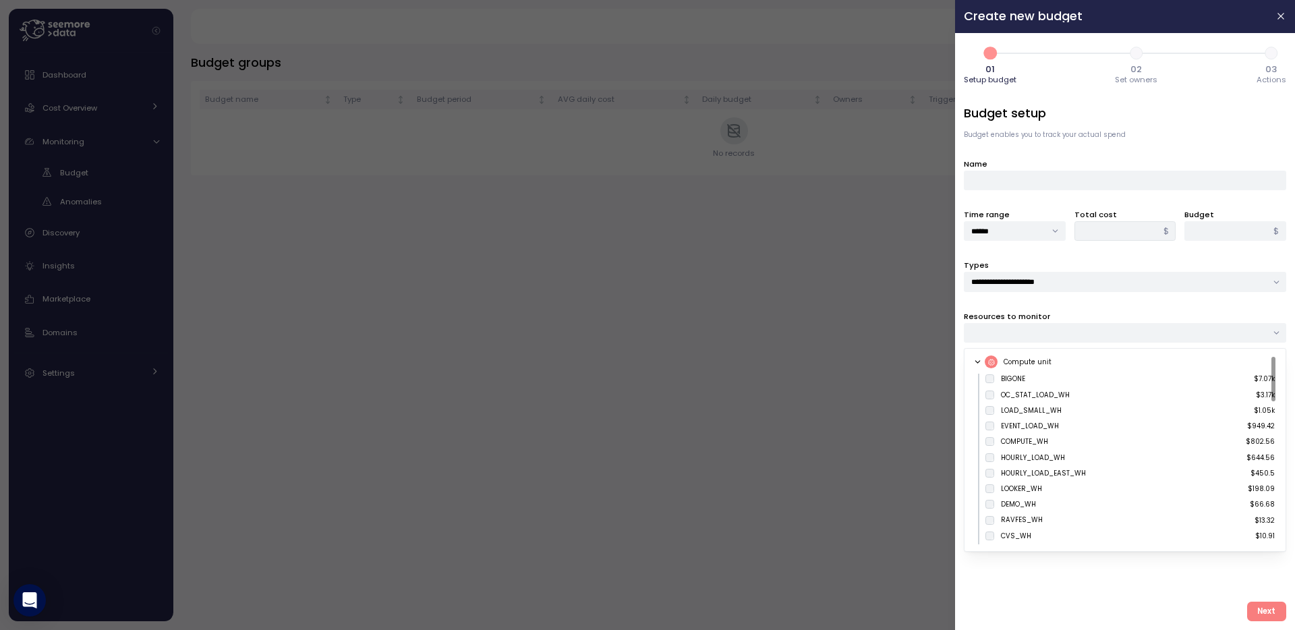
click at [1008, 378] on div "BIGONE" at bounding box center [1013, 379] width 24 height 10
type input "*****"
drag, startPoint x: 1209, startPoint y: 226, endPoint x: 1062, endPoint y: 210, distance: 147.9
click at [1090, 219] on div "Time range ****** Total cost ***** $ Budget * $" at bounding box center [1125, 224] width 322 height 33
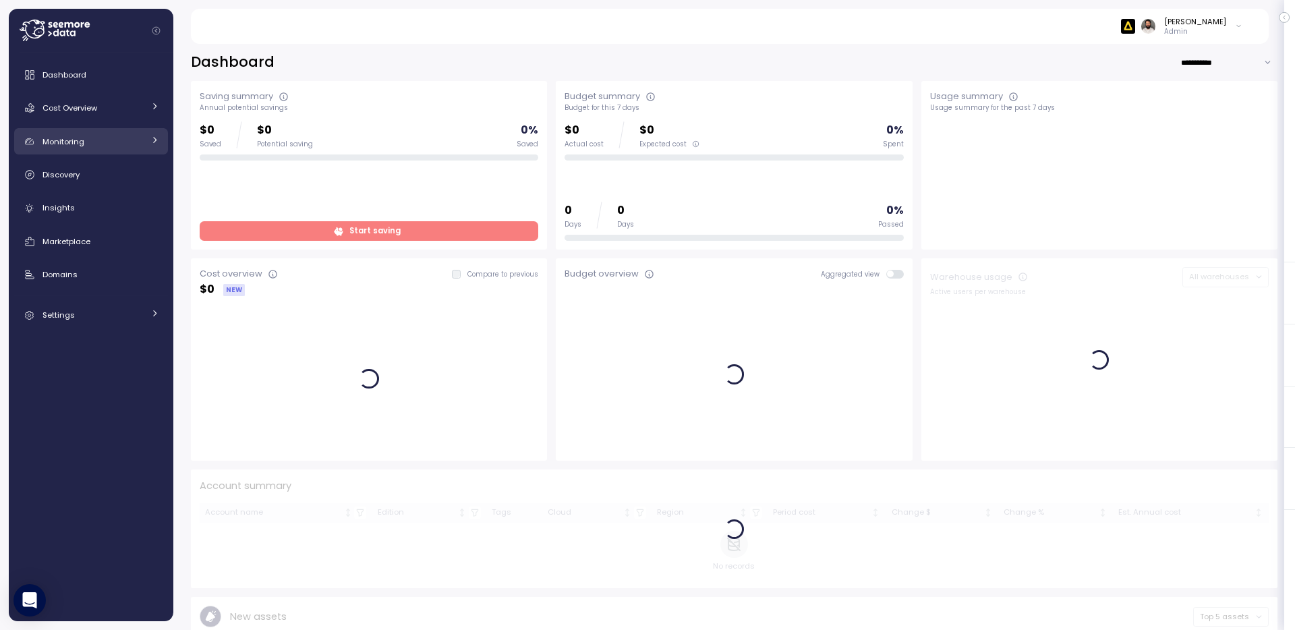
click at [123, 132] on link "Monitoring" at bounding box center [91, 141] width 154 height 27
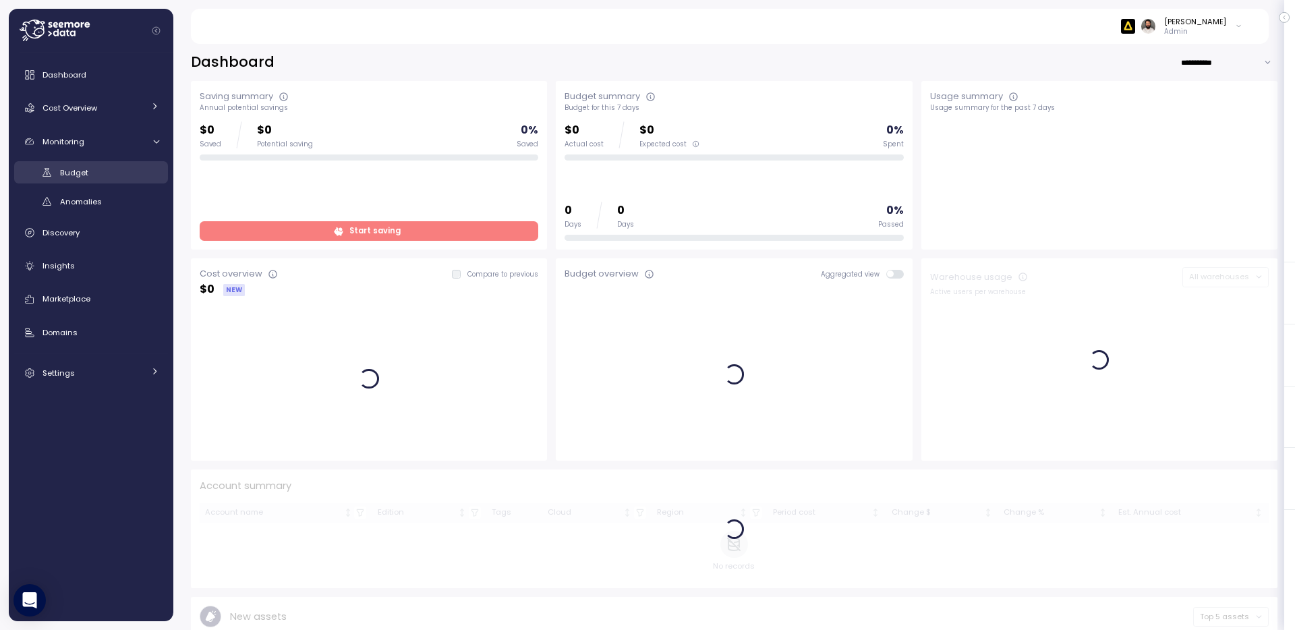
click at [119, 181] on link "Budget" at bounding box center [91, 172] width 154 height 22
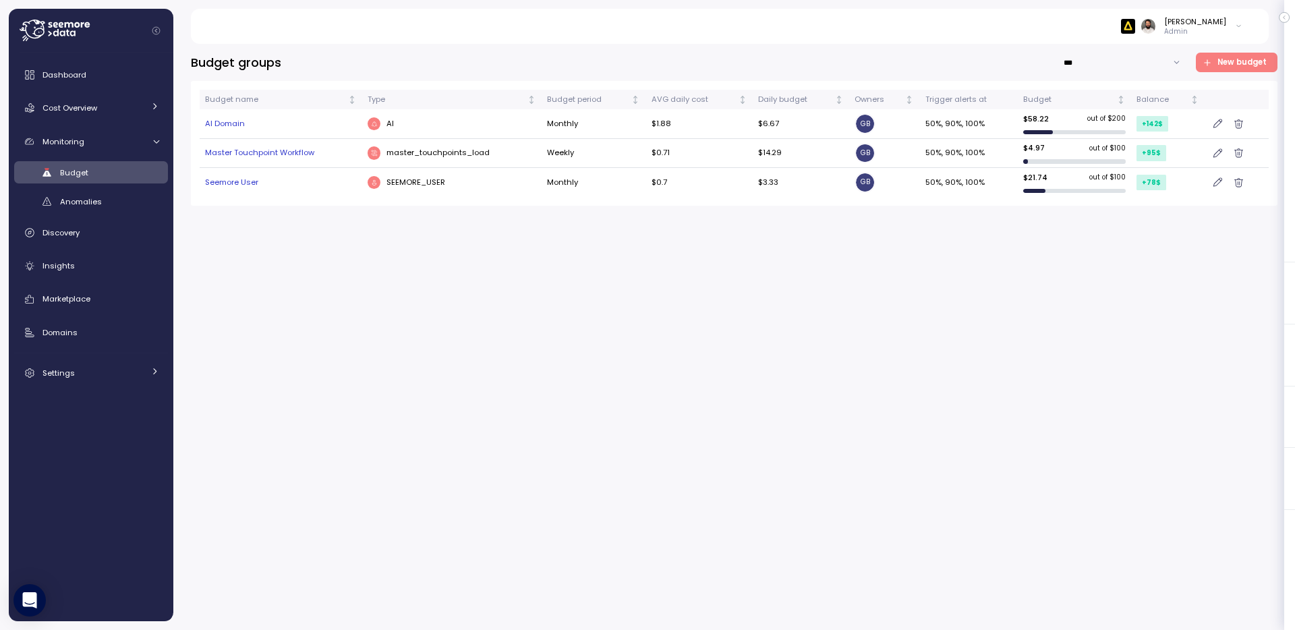
click at [232, 123] on div "AI Domain" at bounding box center [281, 124] width 152 height 12
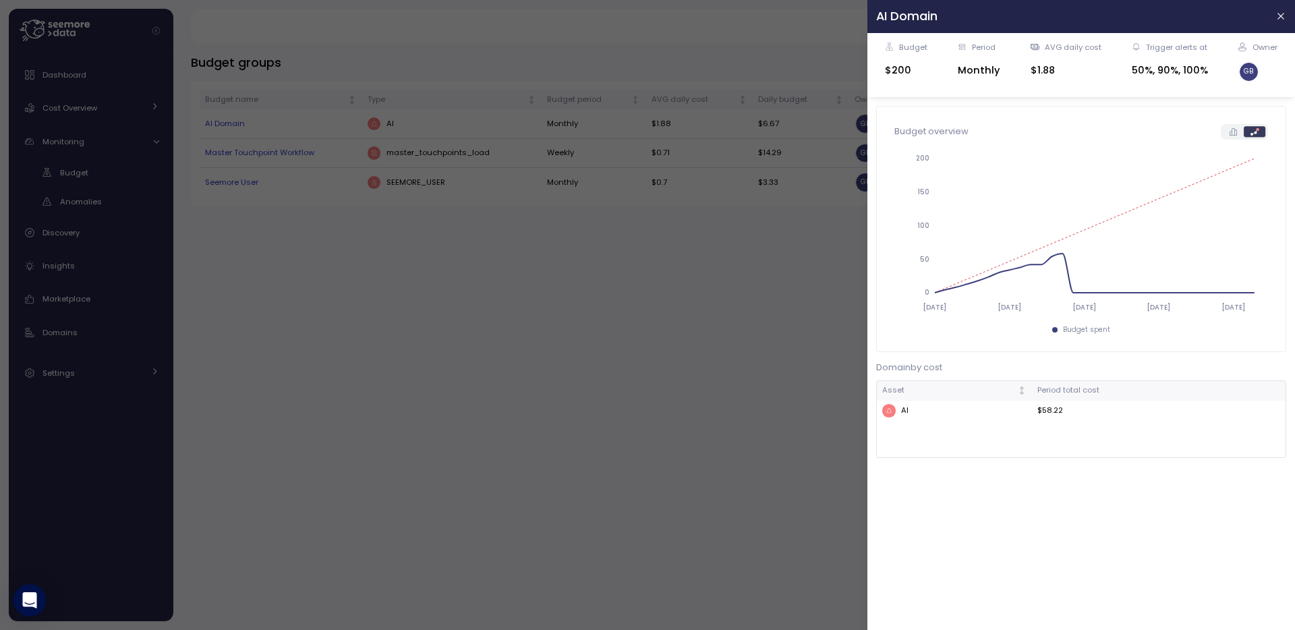
click at [905, 409] on div "AI" at bounding box center [954, 410] width 144 height 13
click at [796, 339] on div at bounding box center [647, 315] width 1295 height 630
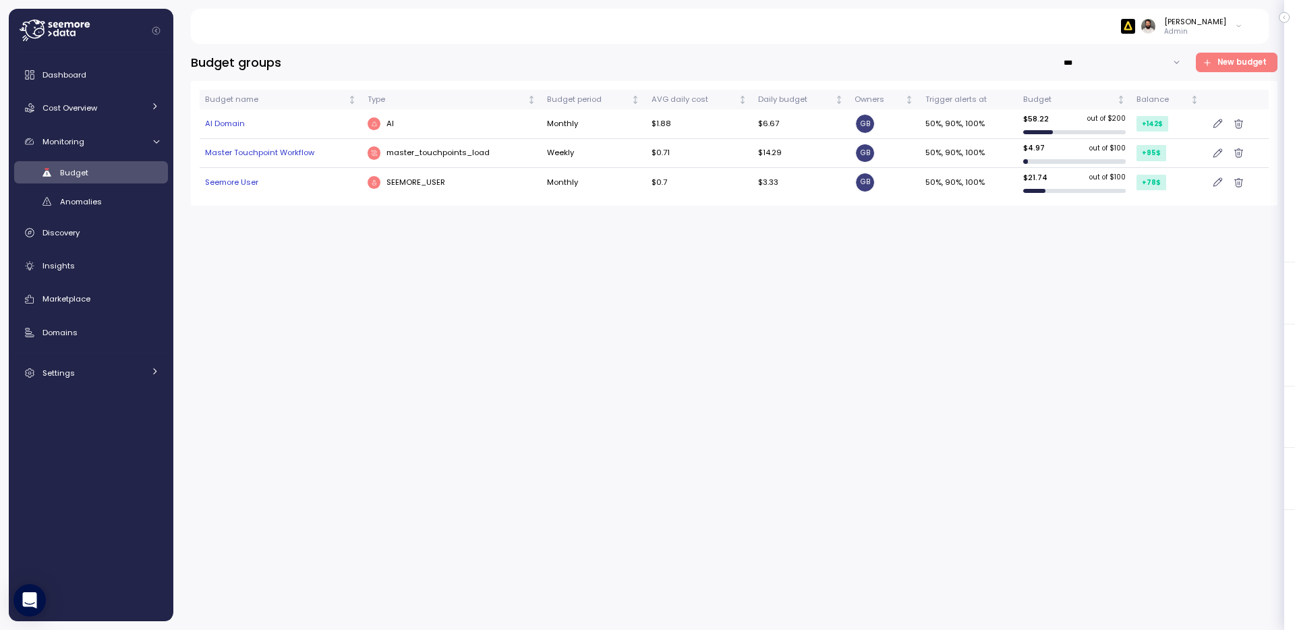
click at [244, 179] on div "Seemore User" at bounding box center [281, 183] width 152 height 12
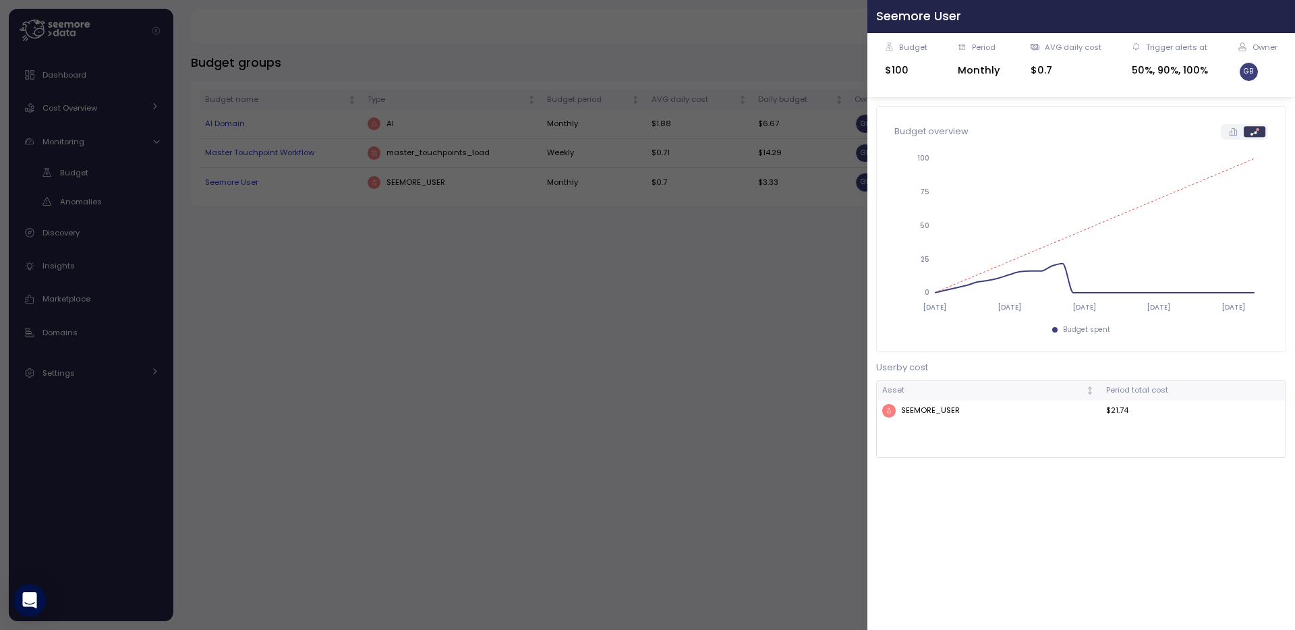
click at [1279, 18] on icon "button" at bounding box center [1281, 16] width 11 height 11
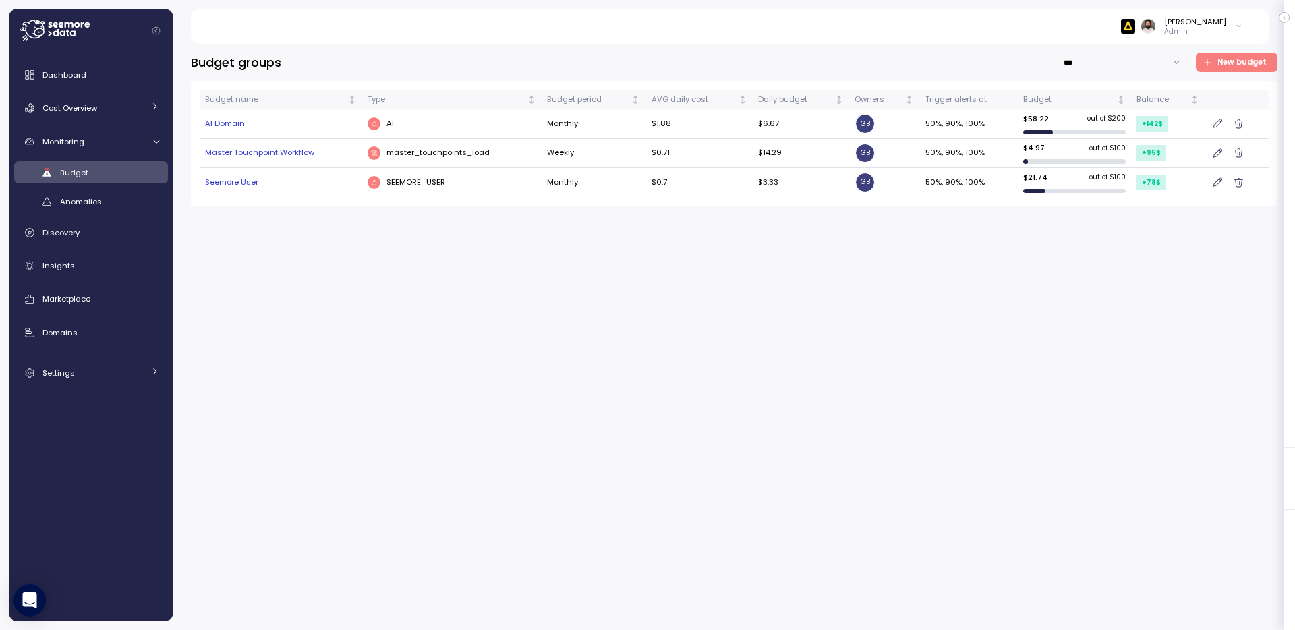
click at [1234, 63] on span "New budget" at bounding box center [1242, 62] width 49 height 18
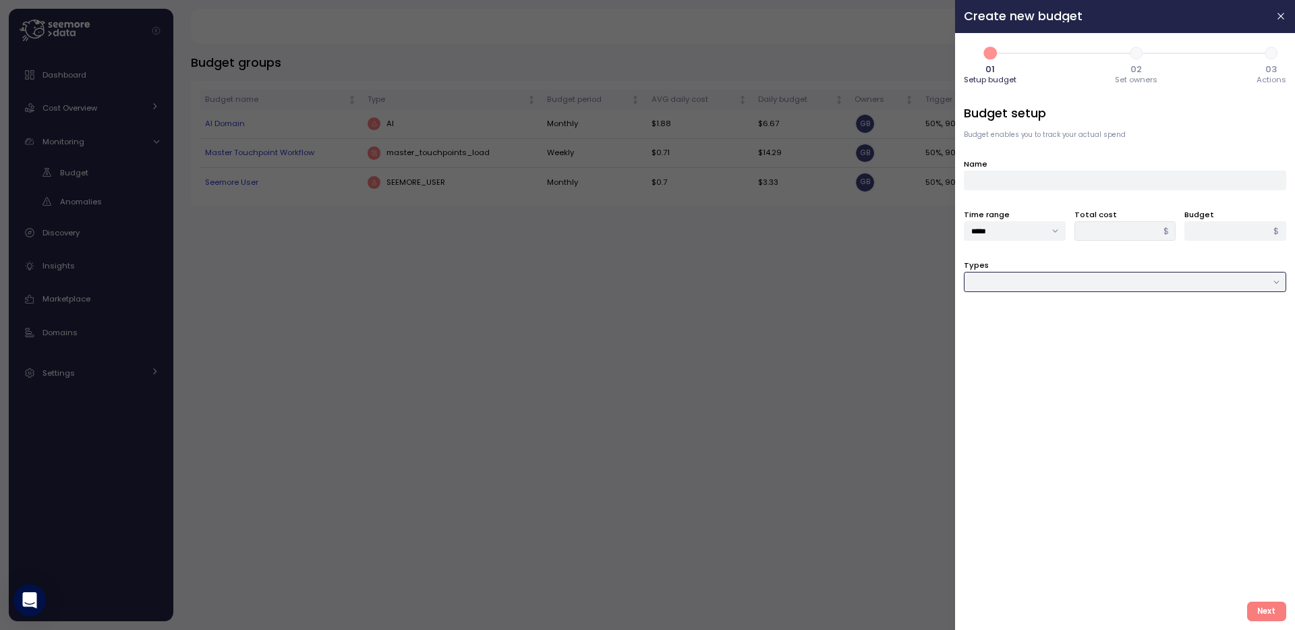
click at [1020, 283] on input "Types" at bounding box center [1125, 282] width 322 height 20
click at [1033, 312] on span "Compute unit & Database" at bounding box center [1024, 310] width 102 height 12
type input "**********"
click at [1033, 334] on div at bounding box center [1125, 333] width 322 height 20
click at [979, 364] on icon at bounding box center [977, 362] width 9 height 9
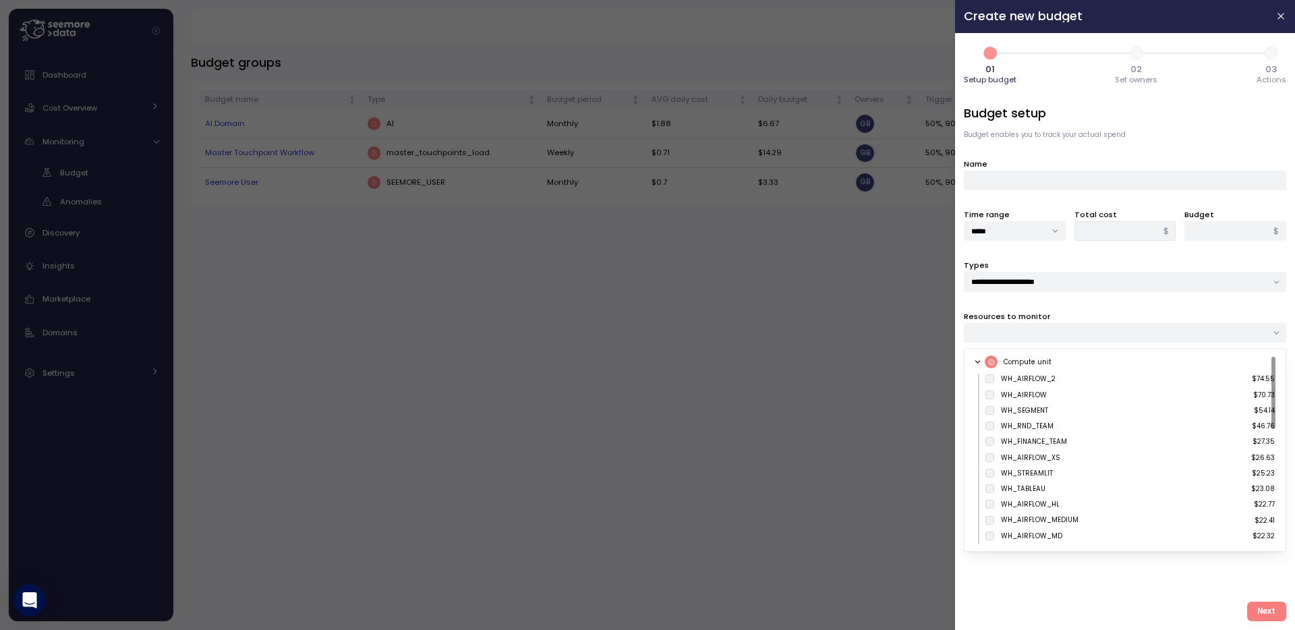
click at [979, 362] on icon at bounding box center [977, 362] width 9 height 9
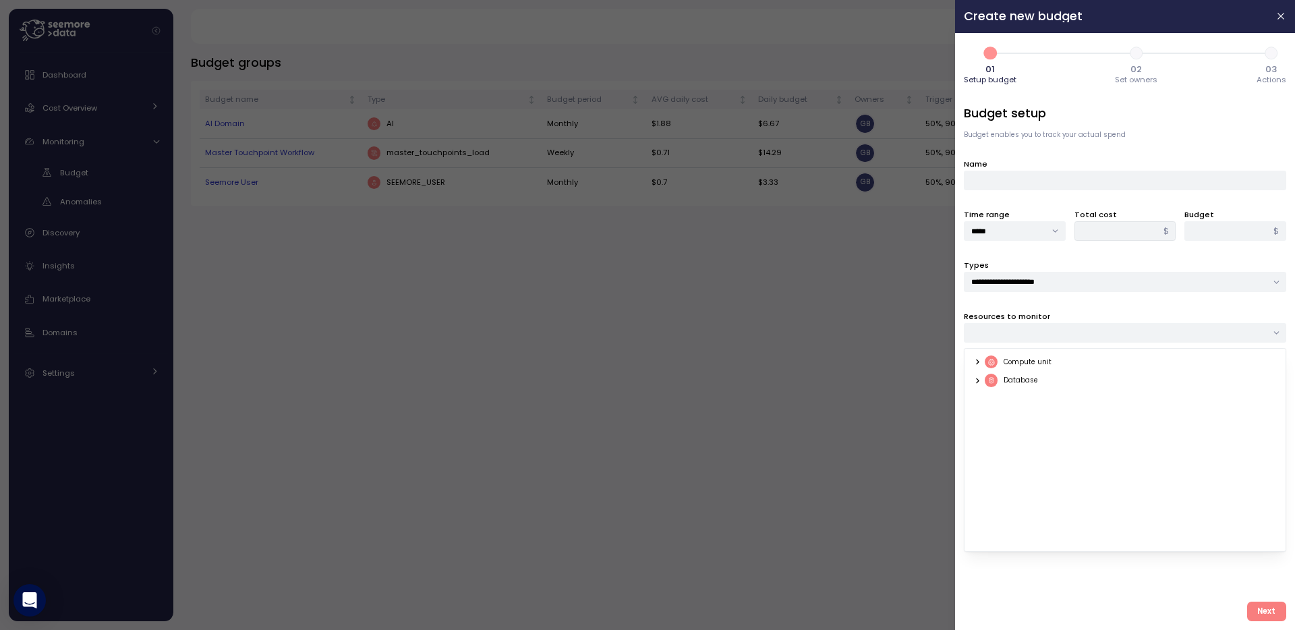
click at [979, 362] on icon at bounding box center [977, 362] width 9 height 9
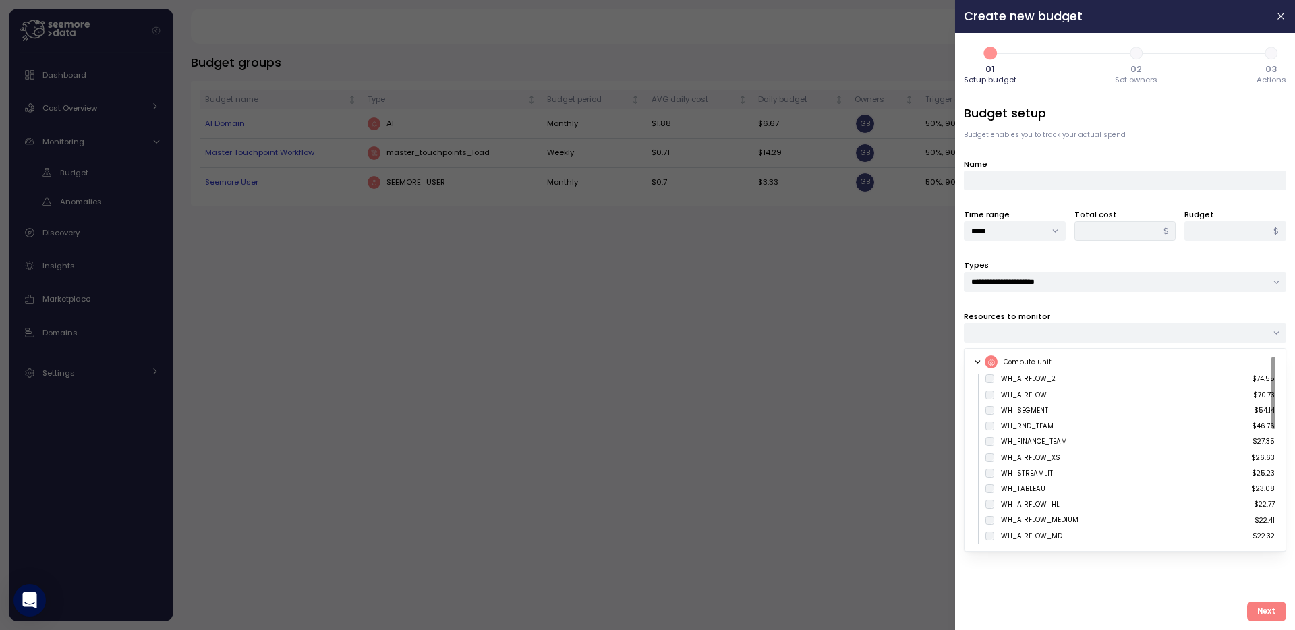
click at [979, 362] on icon at bounding box center [977, 362] width 9 height 9
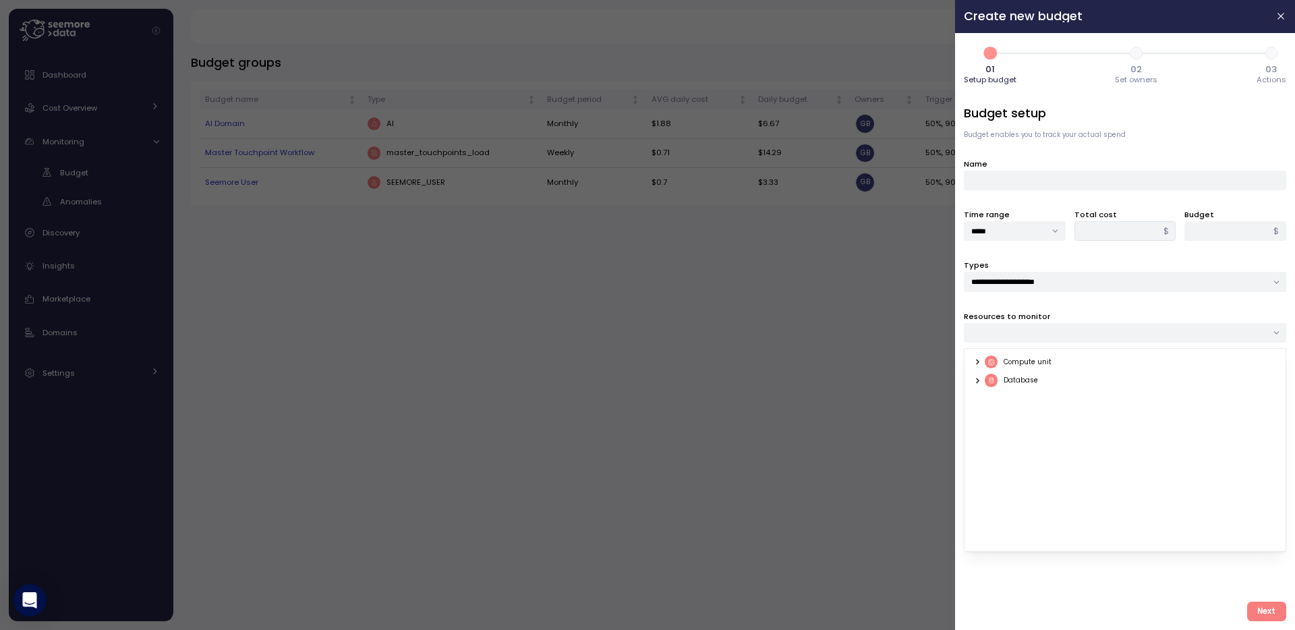
click at [1018, 329] on div at bounding box center [1125, 333] width 322 height 20
click at [987, 343] on div "**********" at bounding box center [1125, 348] width 322 height 486
click at [990, 332] on div at bounding box center [1125, 333] width 322 height 20
click at [985, 361] on div at bounding box center [991, 361] width 13 height 13
click at [976, 361] on icon at bounding box center [977, 362] width 9 height 9
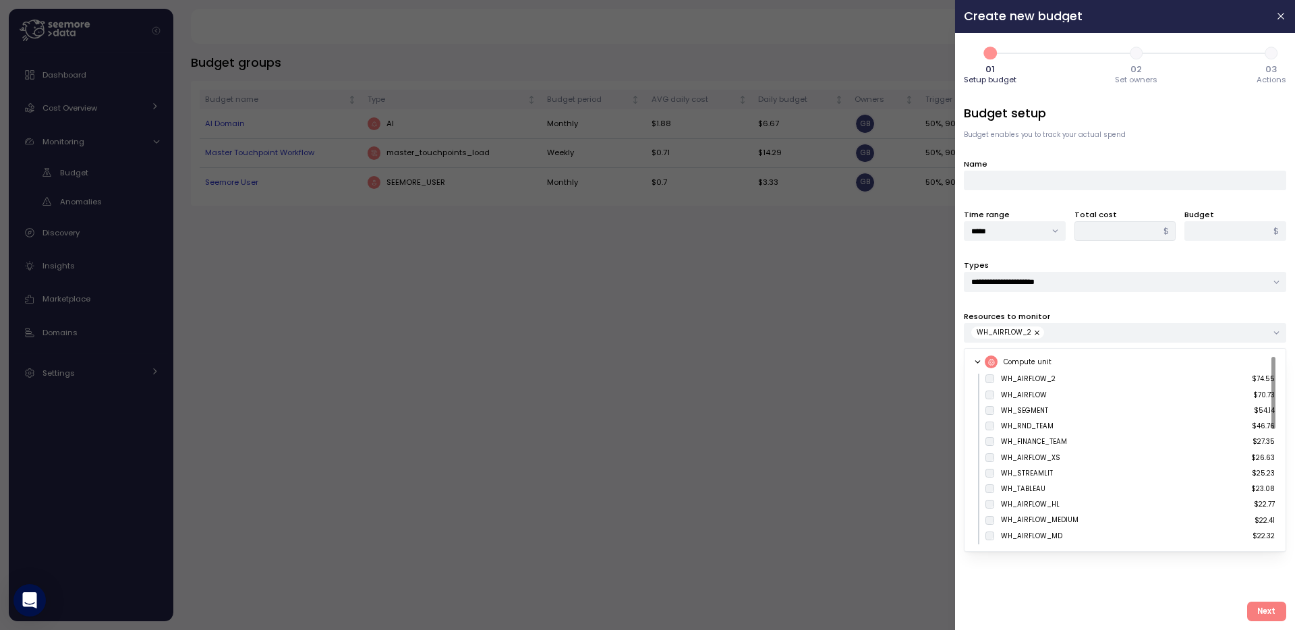
type input "*****"
click at [981, 360] on icon at bounding box center [977, 362] width 9 height 9
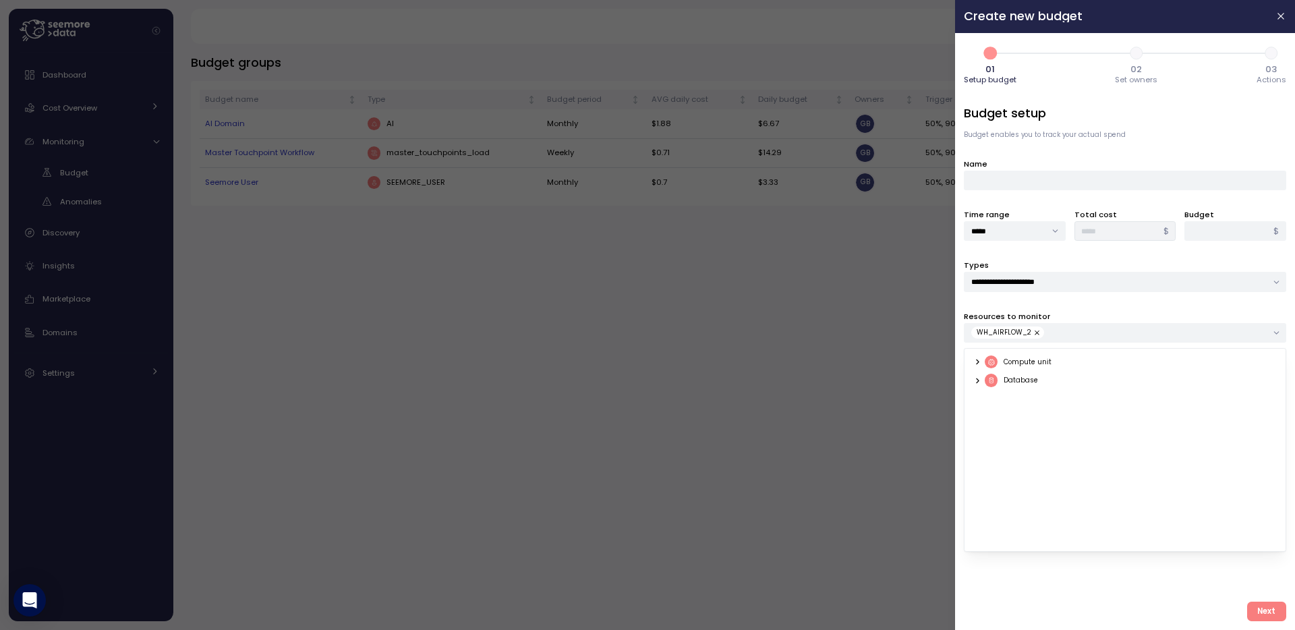
click at [964, 360] on div "Compute unit Database" at bounding box center [1125, 450] width 322 height 204
click at [961, 358] on div "**********" at bounding box center [1125, 331] width 340 height 597
click at [1156, 275] on input "**********" at bounding box center [1125, 282] width 322 height 20
click at [1152, 281] on input "**********" at bounding box center [1125, 282] width 322 height 20
click at [1124, 275] on input "**********" at bounding box center [1125, 282] width 322 height 20
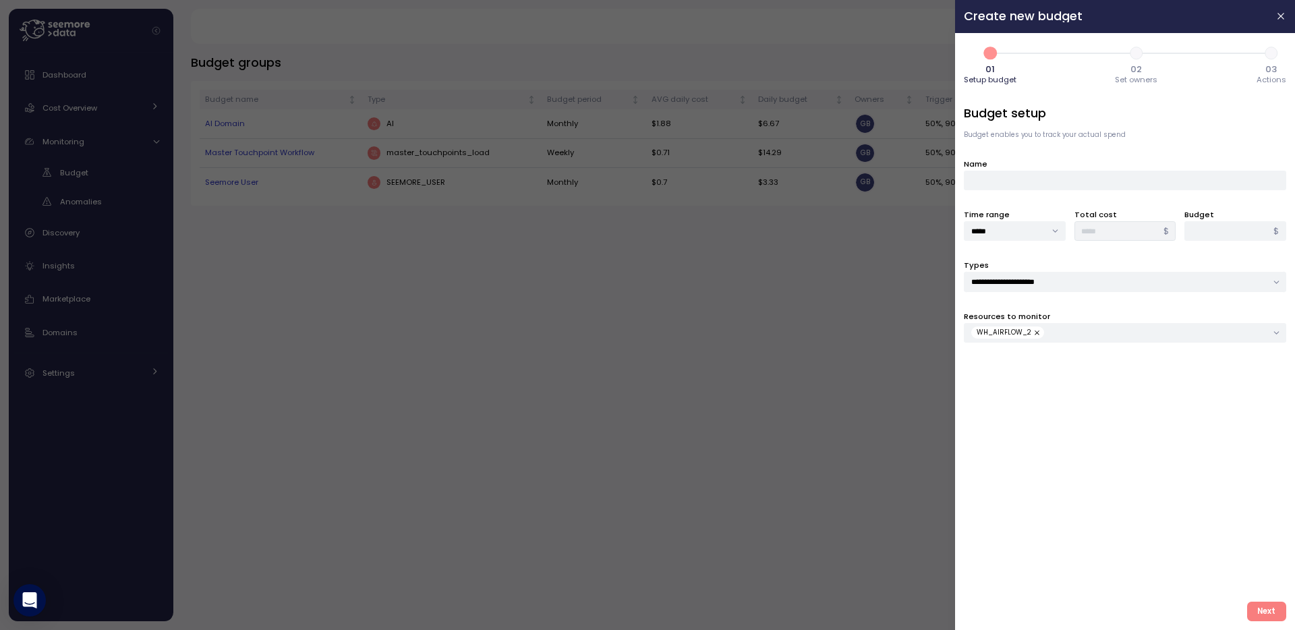
click at [1071, 428] on div "**********" at bounding box center [1125, 348] width 322 height 486
click at [1100, 327] on div "WH_AIRFLOW_2" at bounding box center [1118, 332] width 295 height 12
click at [977, 359] on icon at bounding box center [977, 362] width 9 height 9
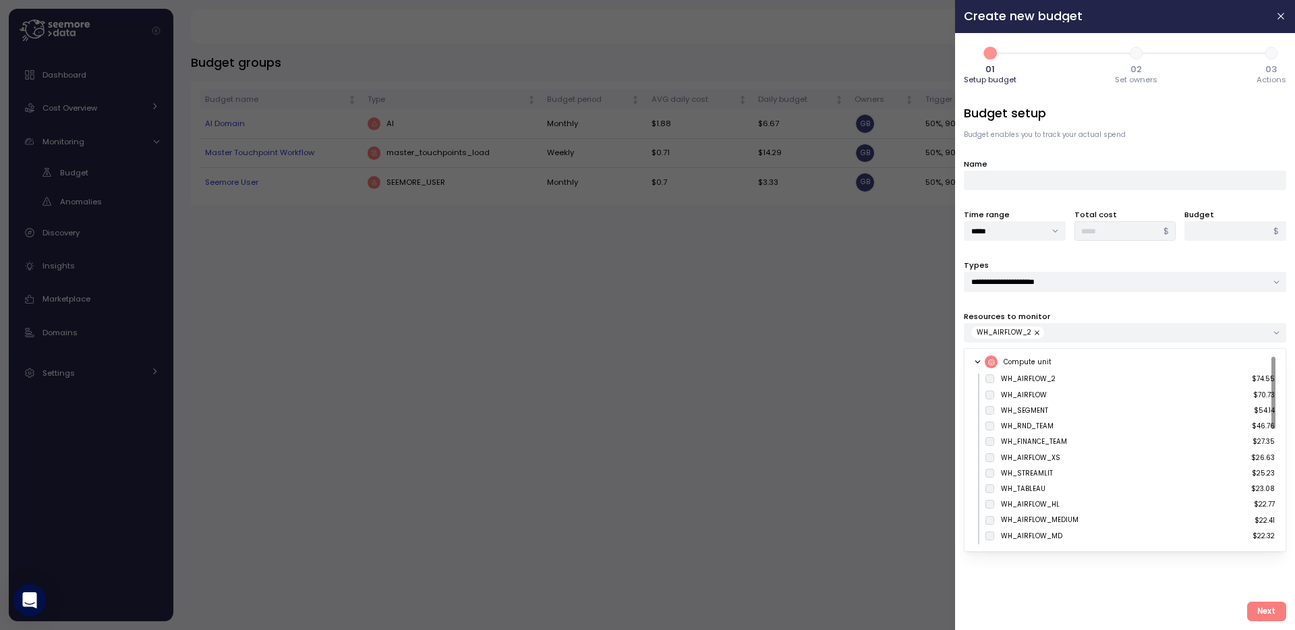
click at [980, 361] on icon at bounding box center [977, 362] width 9 height 9
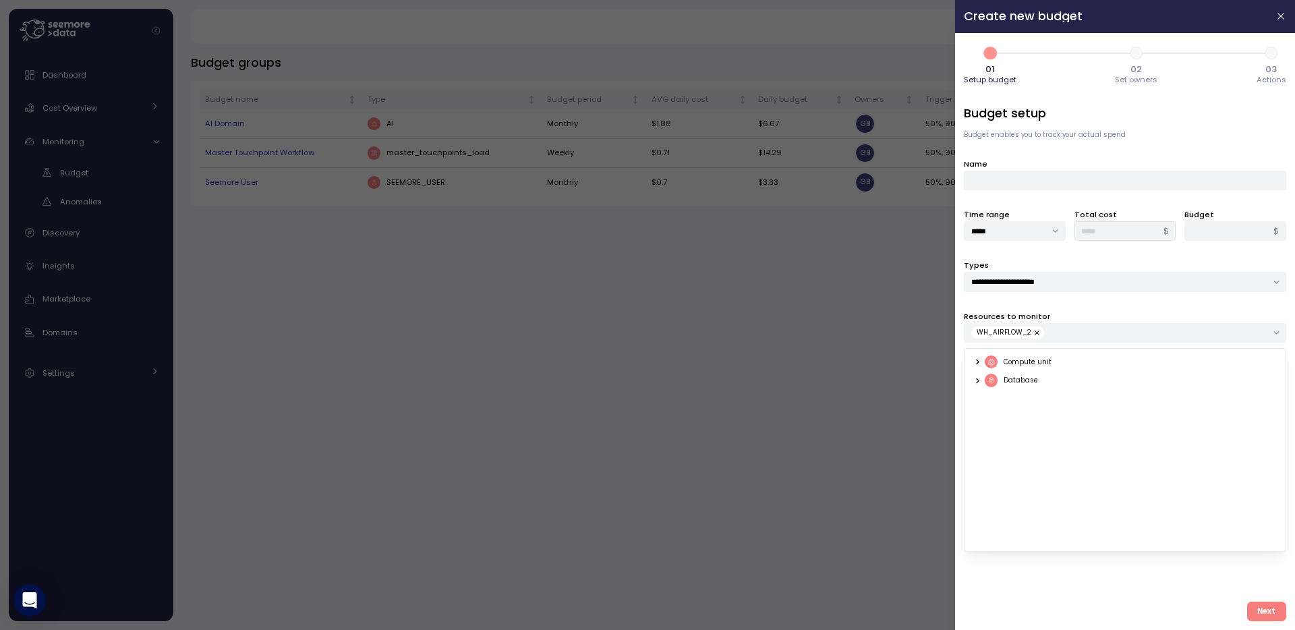
click at [965, 329] on div "WH_AIRFLOW_2" at bounding box center [1125, 333] width 322 height 20
click at [1184, 330] on div "WH_AIRFLOW_2" at bounding box center [1118, 332] width 295 height 12
click at [975, 306] on div "**********" at bounding box center [1125, 348] width 322 height 486
drag, startPoint x: 963, startPoint y: 315, endPoint x: 1145, endPoint y: 314, distance: 181.5
click at [1145, 314] on div "Resources to monitor WH_AIRFLOW_2" at bounding box center [1125, 326] width 322 height 33
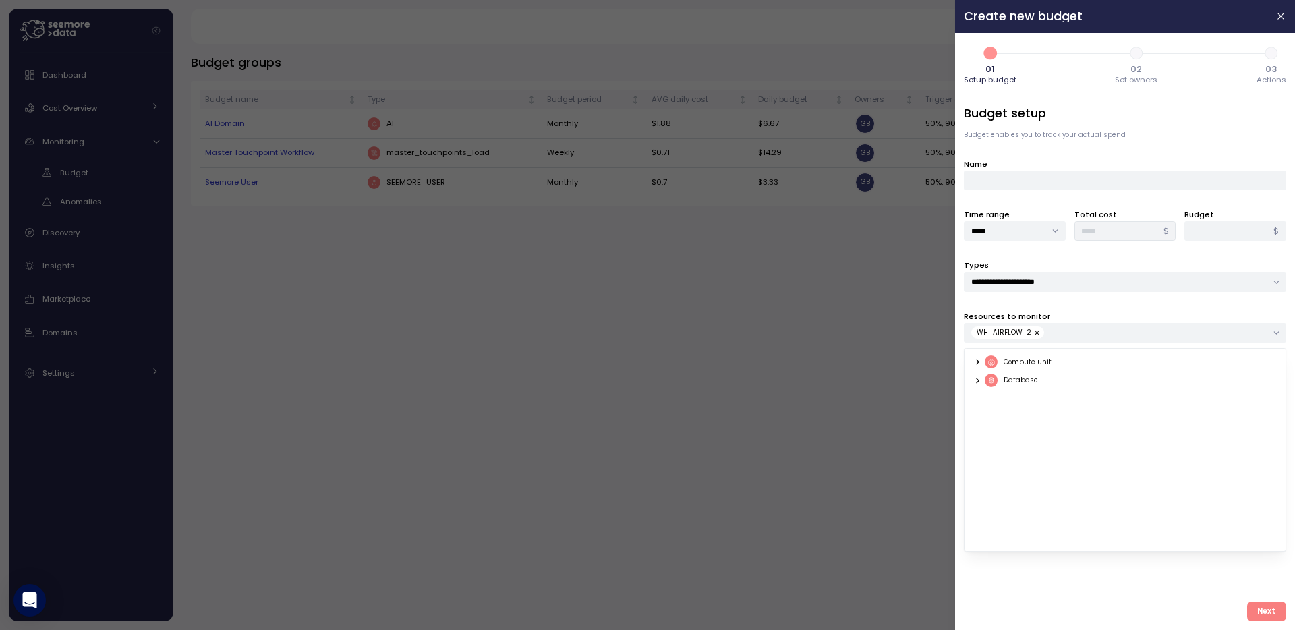
click at [959, 334] on div "**********" at bounding box center [1125, 331] width 340 height 597
click at [854, 257] on div at bounding box center [647, 315] width 1295 height 630
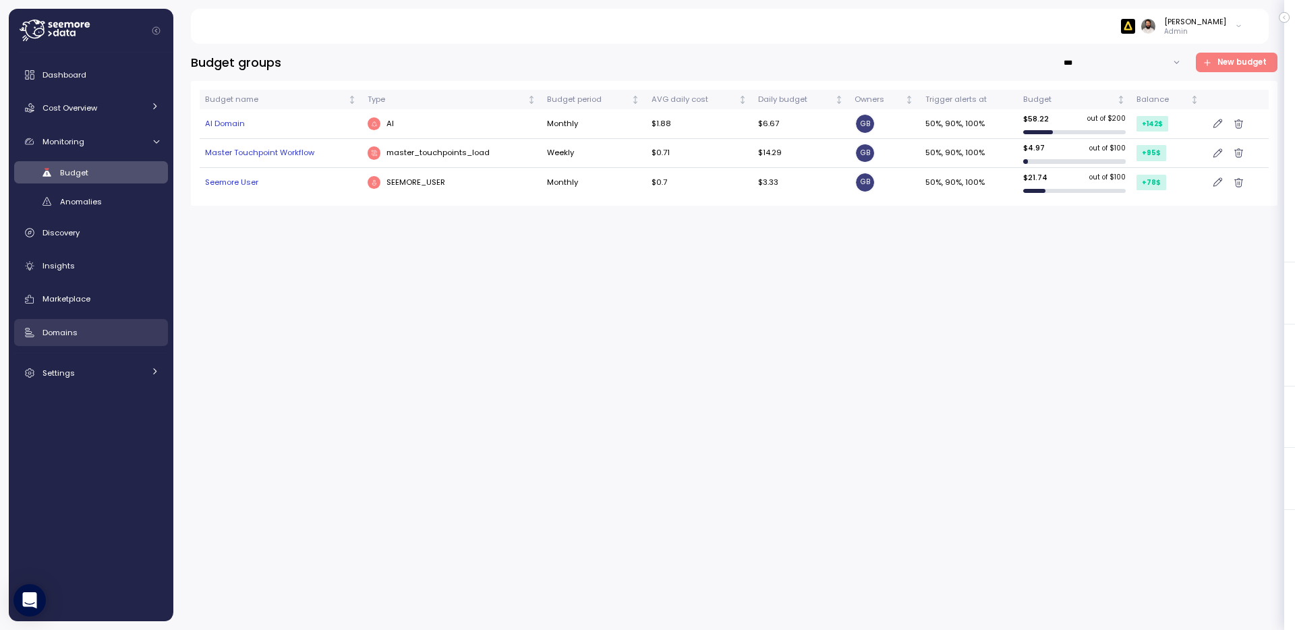
click at [114, 321] on link "Domains" at bounding box center [91, 332] width 154 height 27
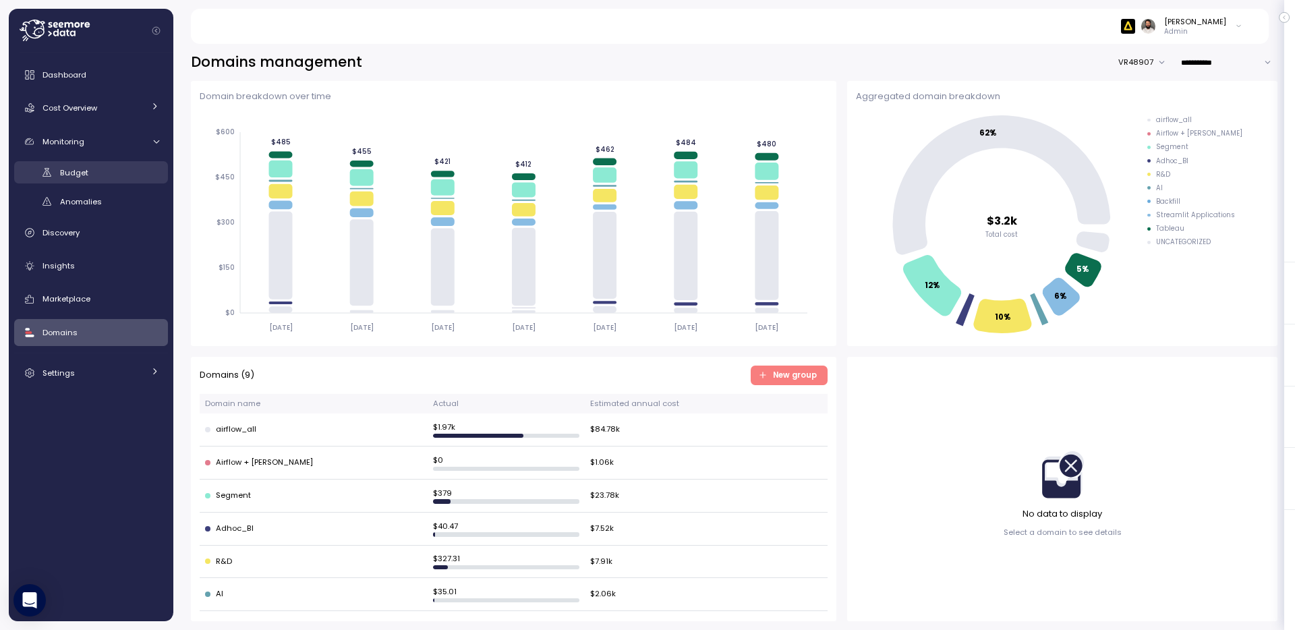
click at [106, 168] on div "Budget" at bounding box center [109, 172] width 99 height 13
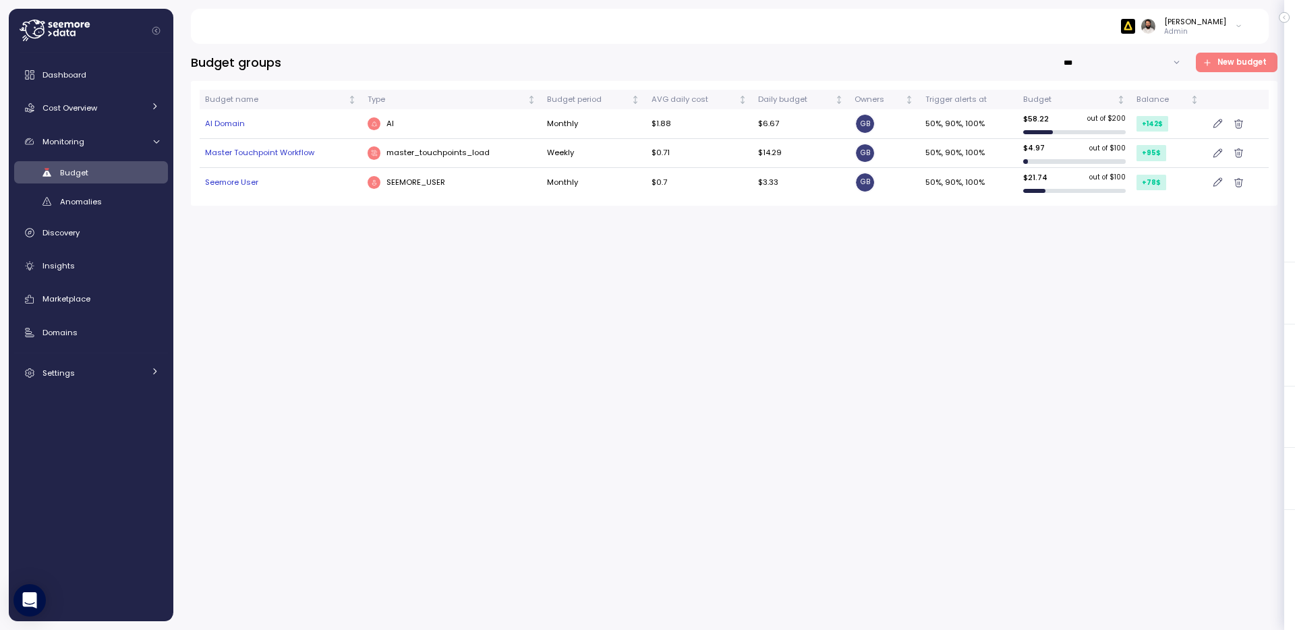
click at [329, 151] on div "Master Touchpoint Workflow" at bounding box center [281, 153] width 152 height 12
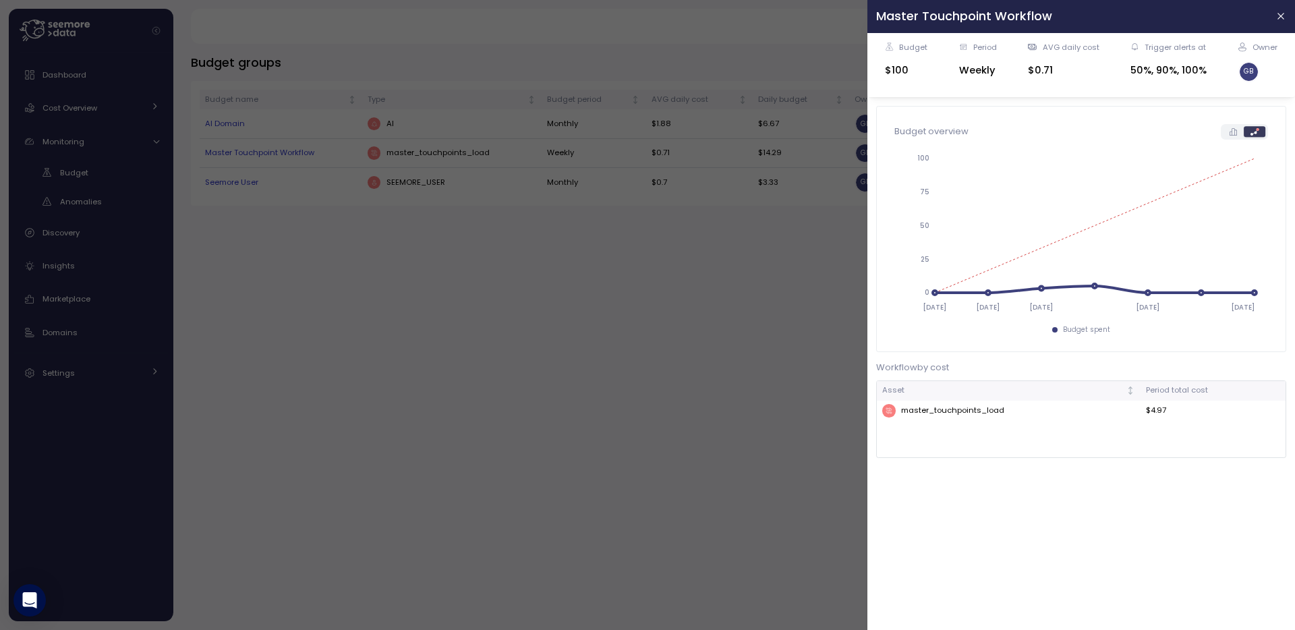
click at [1232, 121] on div "Budget overview 2025-08-10 2025-08-11 2025-08-12 2025-08-14 2025-08-16 0 25 50 …" at bounding box center [1081, 229] width 391 height 228
click at [1232, 128] on icon at bounding box center [1233, 131] width 7 height 7
click at [867, 349] on div "Budget $100 Period Weekly AVG daily cost $0.71 Trigger alerts at 50%, 90%, 100%…" at bounding box center [1081, 331] width 428 height 597
click at [241, 255] on div at bounding box center [647, 315] width 1295 height 630
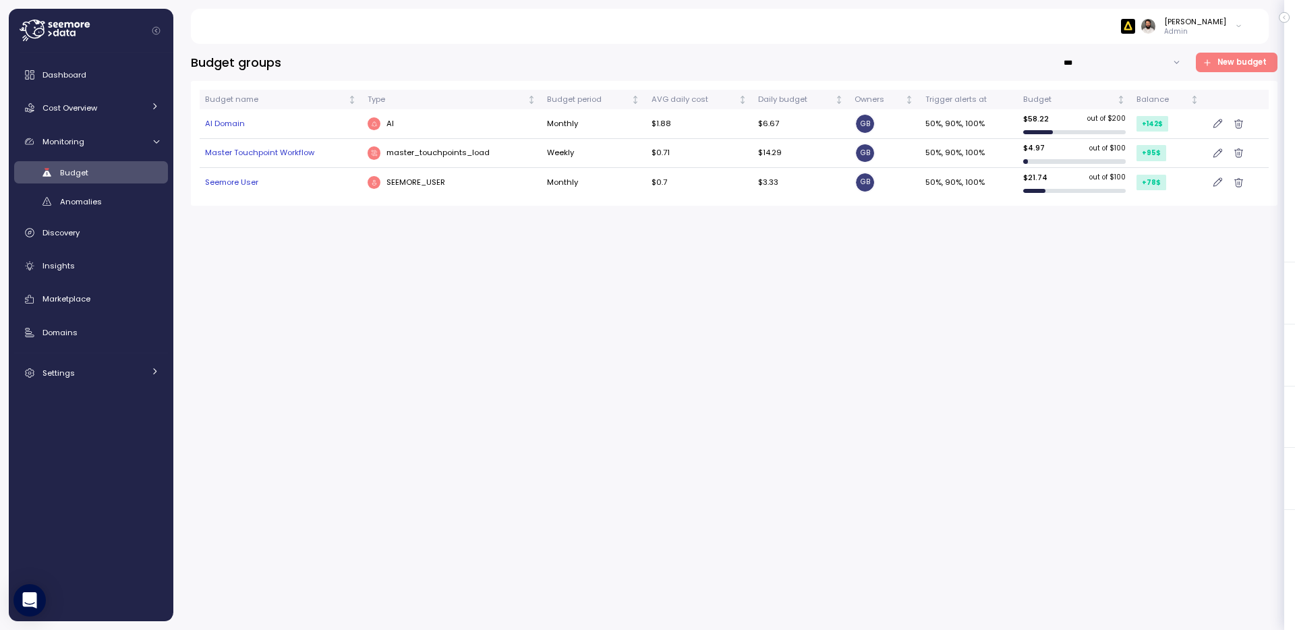
click at [252, 183] on div "Seemore User" at bounding box center [281, 183] width 152 height 12
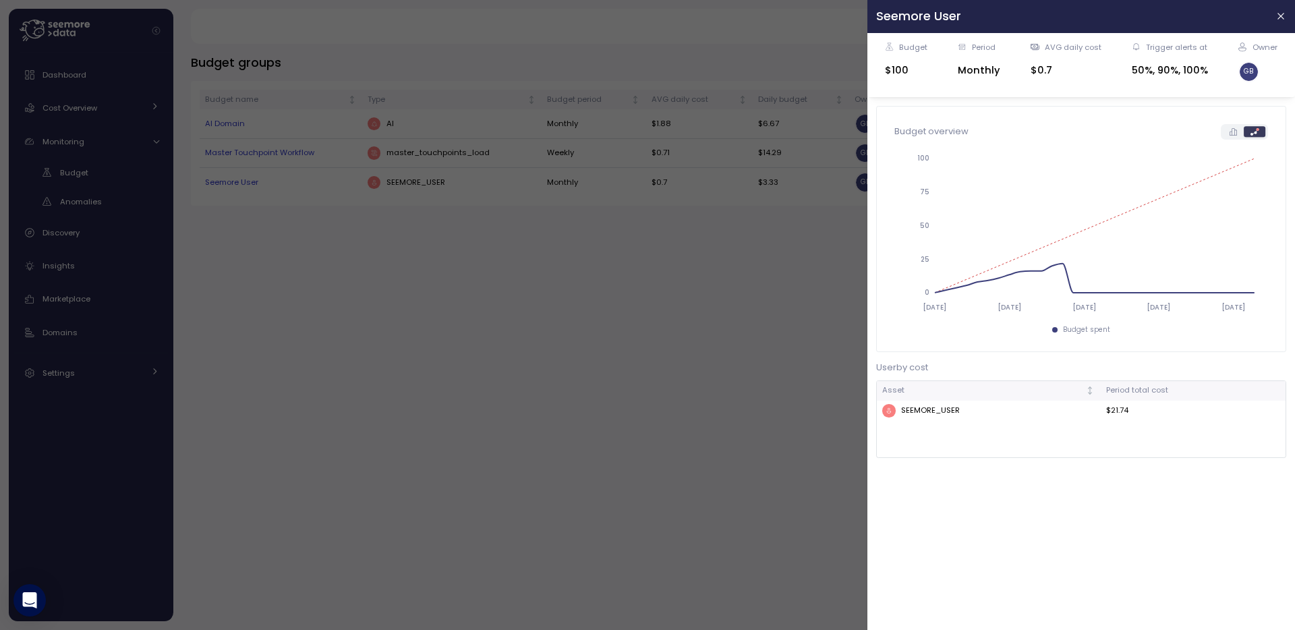
click at [1228, 129] on label at bounding box center [1233, 131] width 21 height 11
click at [899, 411] on div "SEEMORE_USER" at bounding box center [988, 410] width 212 height 13
click at [925, 416] on div "SEEMORE_USER" at bounding box center [988, 410] width 212 height 13
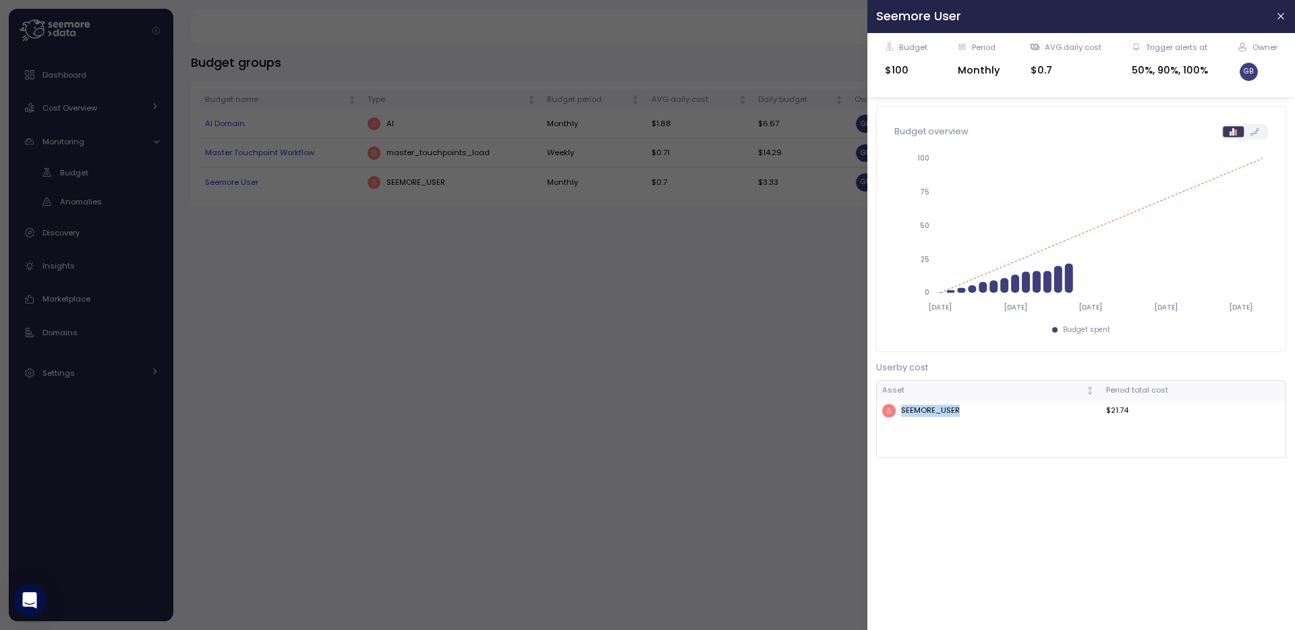
click at [925, 416] on div "SEEMORE_USER" at bounding box center [988, 410] width 212 height 13
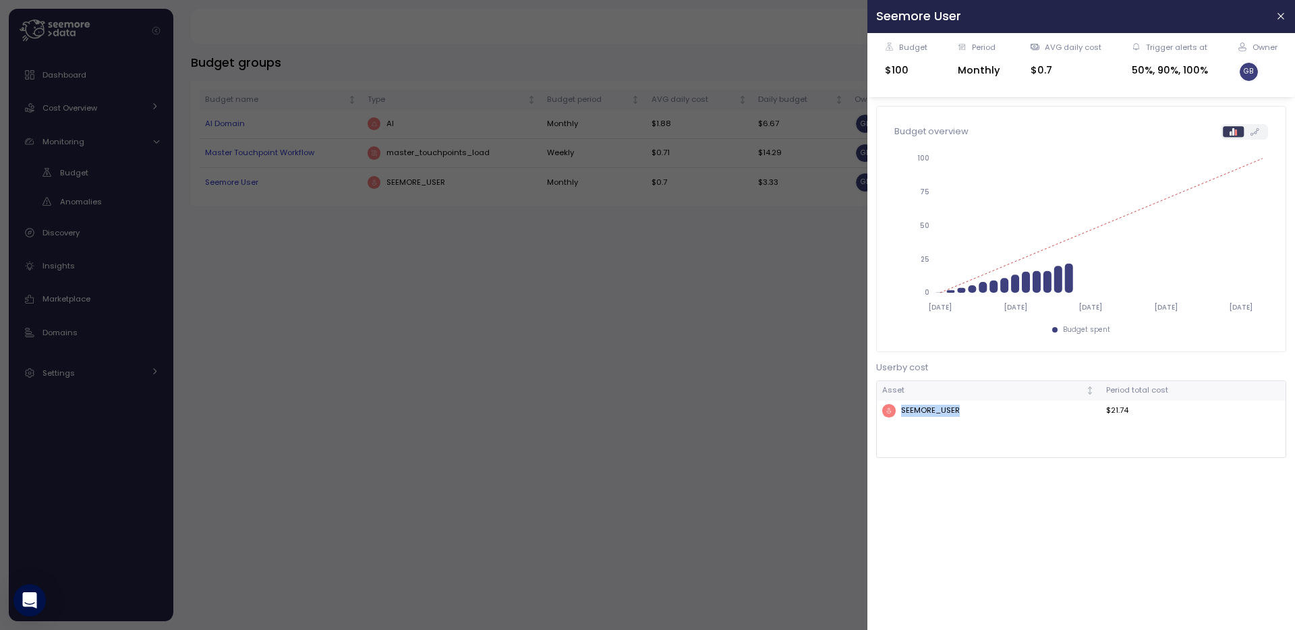
click at [925, 411] on div "SEEMORE_USER" at bounding box center [988, 410] width 212 height 13
click at [1265, 136] on div at bounding box center [1255, 131] width 22 height 11
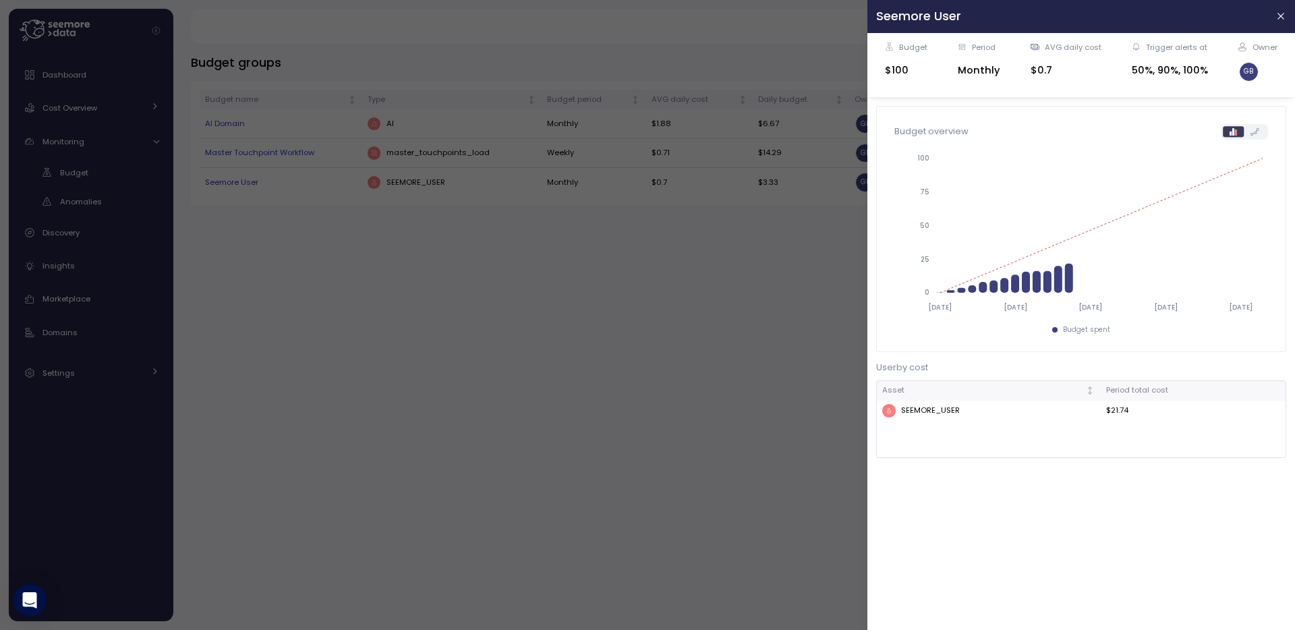
click at [1252, 132] on icon at bounding box center [1255, 131] width 9 height 7
click at [1230, 130] on icon at bounding box center [1233, 131] width 7 height 7
click at [711, 295] on div at bounding box center [647, 315] width 1295 height 630
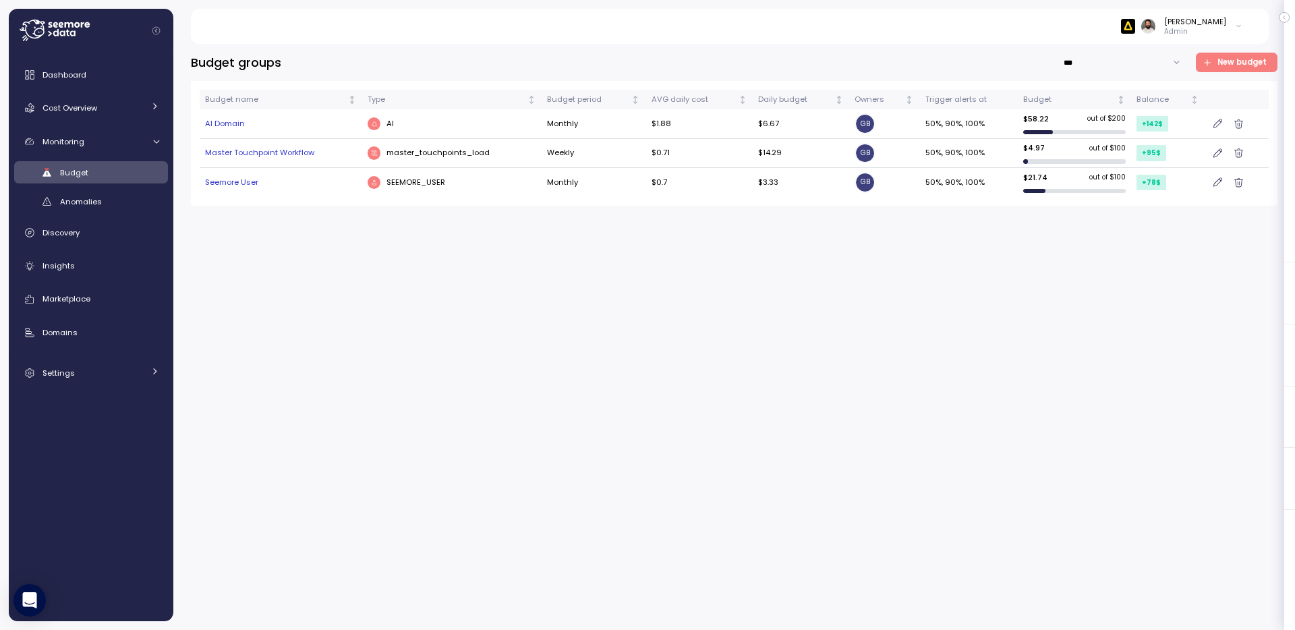
click at [820, 150] on td "$14.29" at bounding box center [801, 153] width 97 height 29
click at [314, 119] on div "AI Domain" at bounding box center [281, 124] width 152 height 12
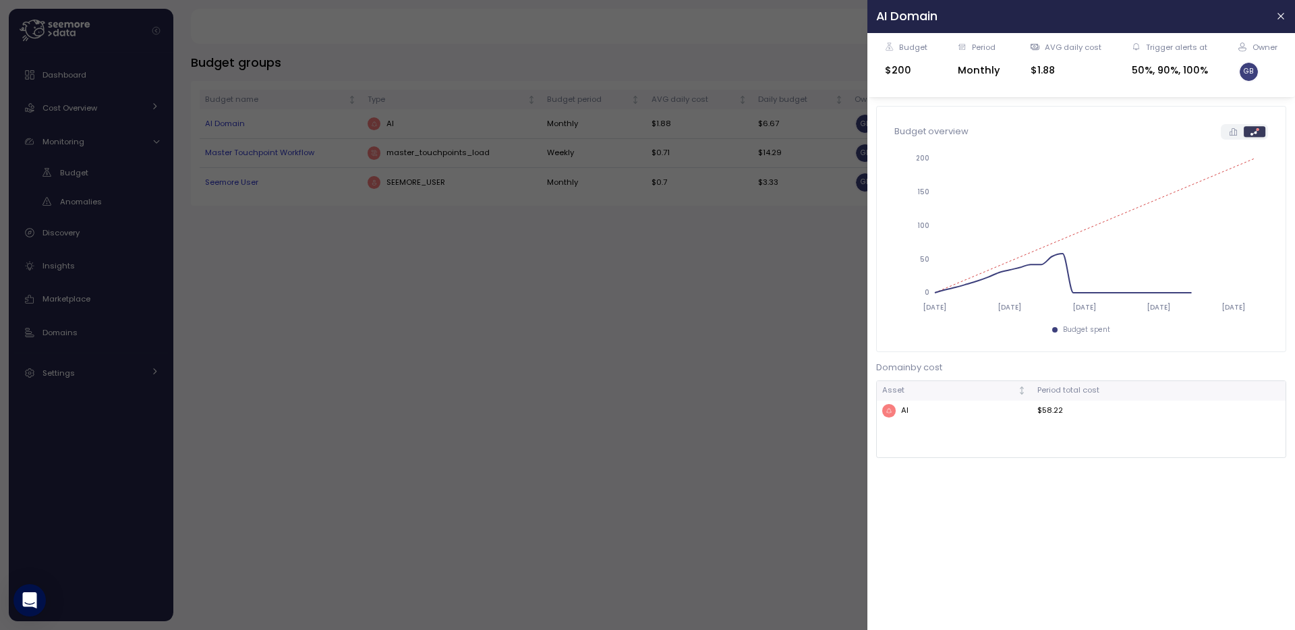
click at [1230, 132] on icon at bounding box center [1233, 131] width 7 height 7
click at [909, 413] on div "AI" at bounding box center [954, 410] width 144 height 13
click at [758, 383] on div at bounding box center [647, 315] width 1295 height 630
